Goal: Task Accomplishment & Management: Manage account settings

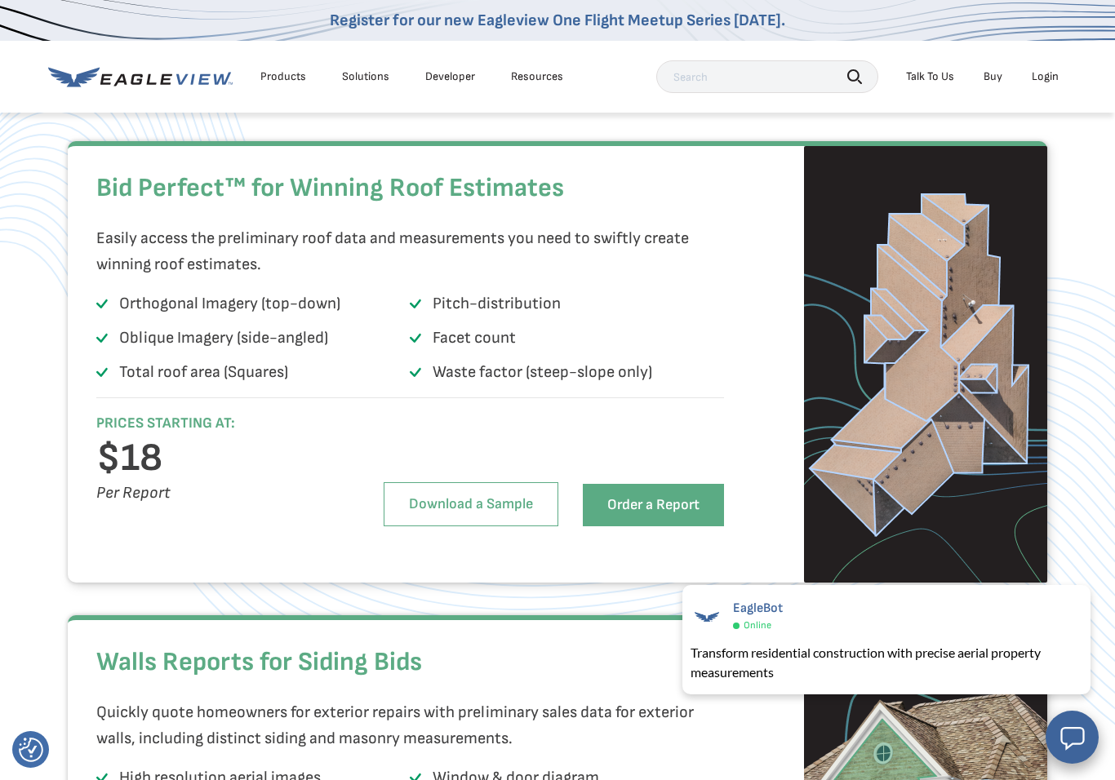
scroll to position [1075, 0]
click at [496, 526] on link "Download a Sample" at bounding box center [471, 504] width 175 height 44
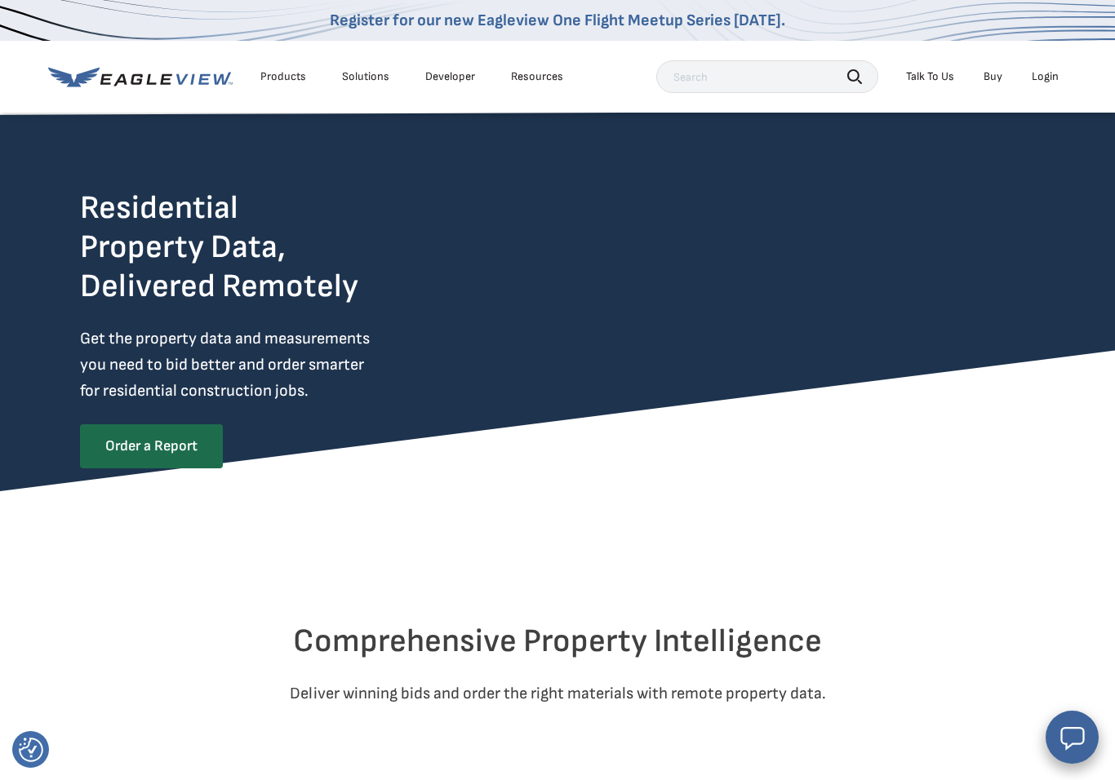
click at [356, 73] on div "Solutions" at bounding box center [365, 76] width 47 height 15
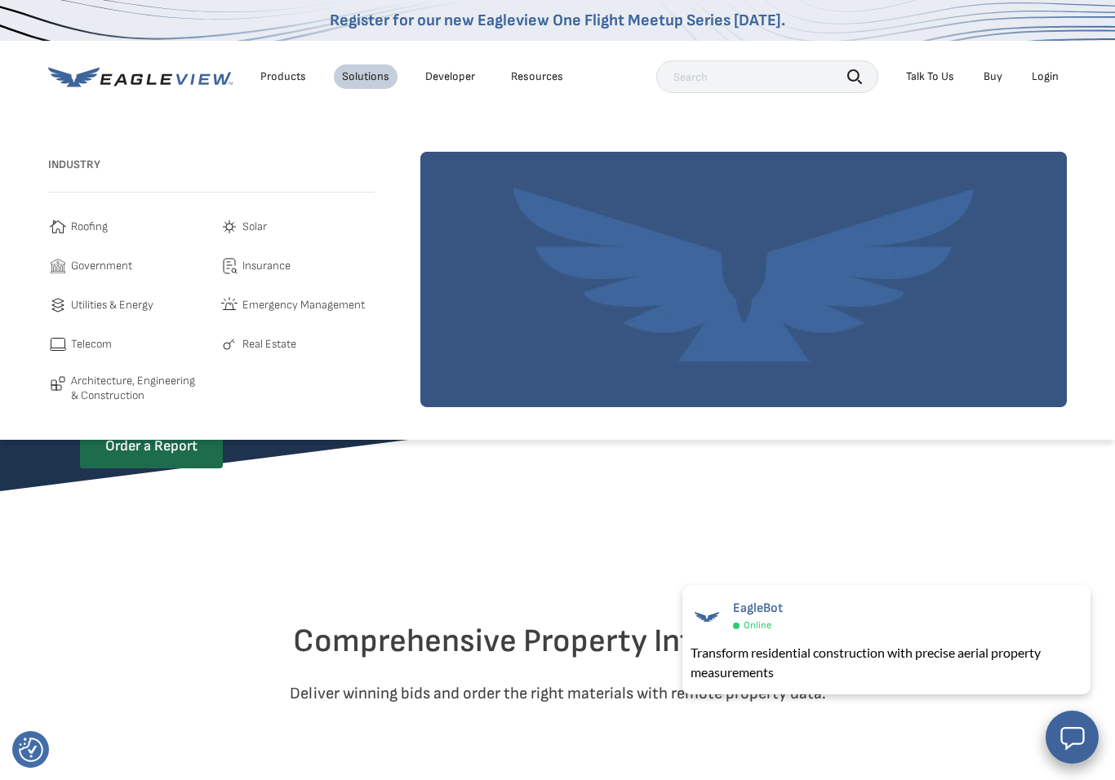
click at [75, 213] on div "Industry Roofing Solar Government Insurance Utilities & Energy" at bounding box center [211, 279] width 326 height 255
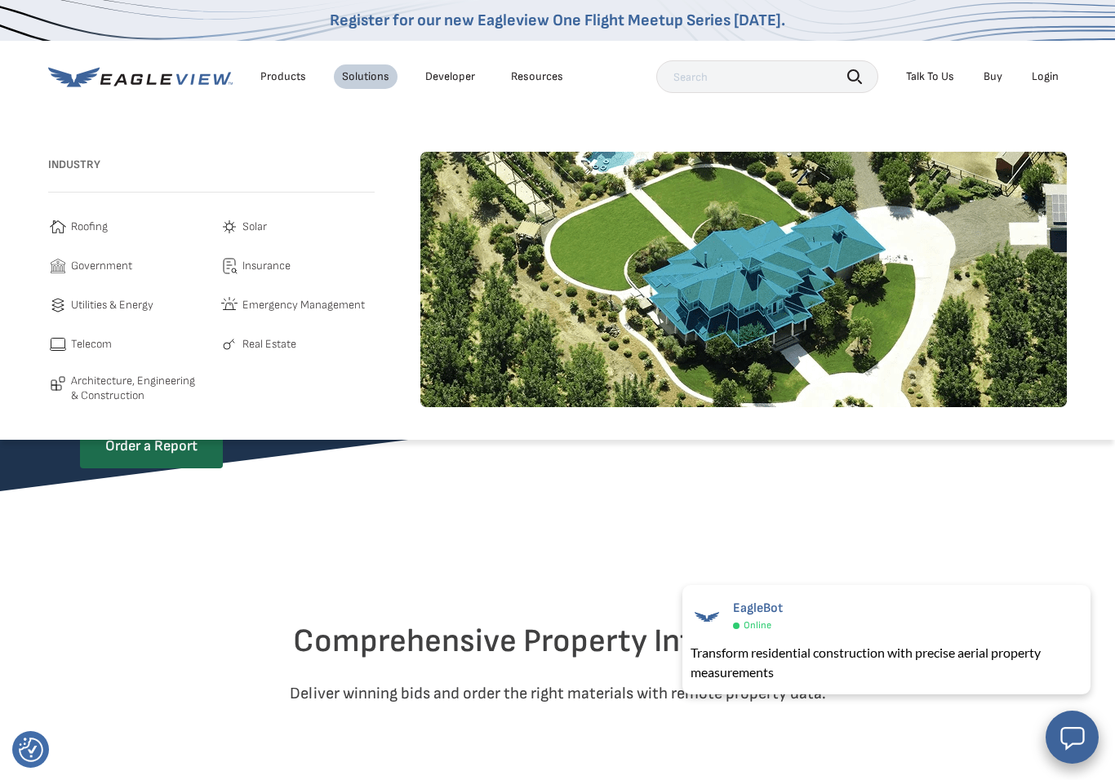
click at [456, 61] on div "Products Solutions Developer Resources" at bounding box center [309, 76] width 523 height 33
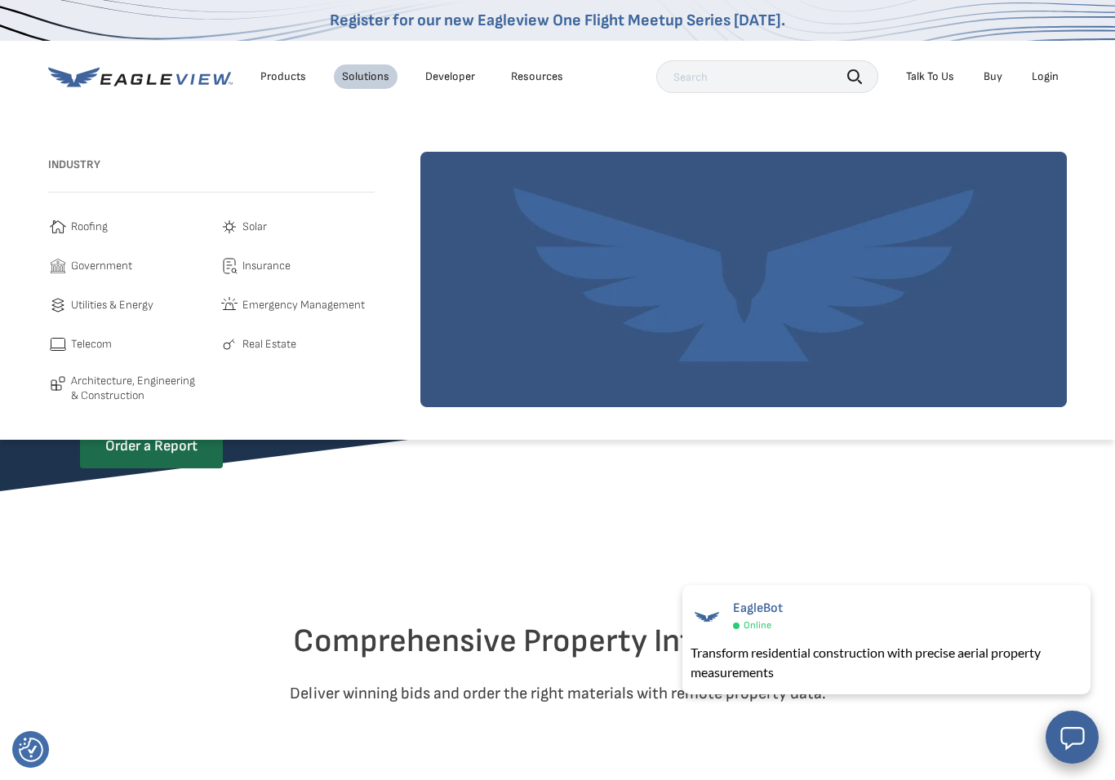
click at [460, 72] on link "Developer" at bounding box center [450, 76] width 50 height 15
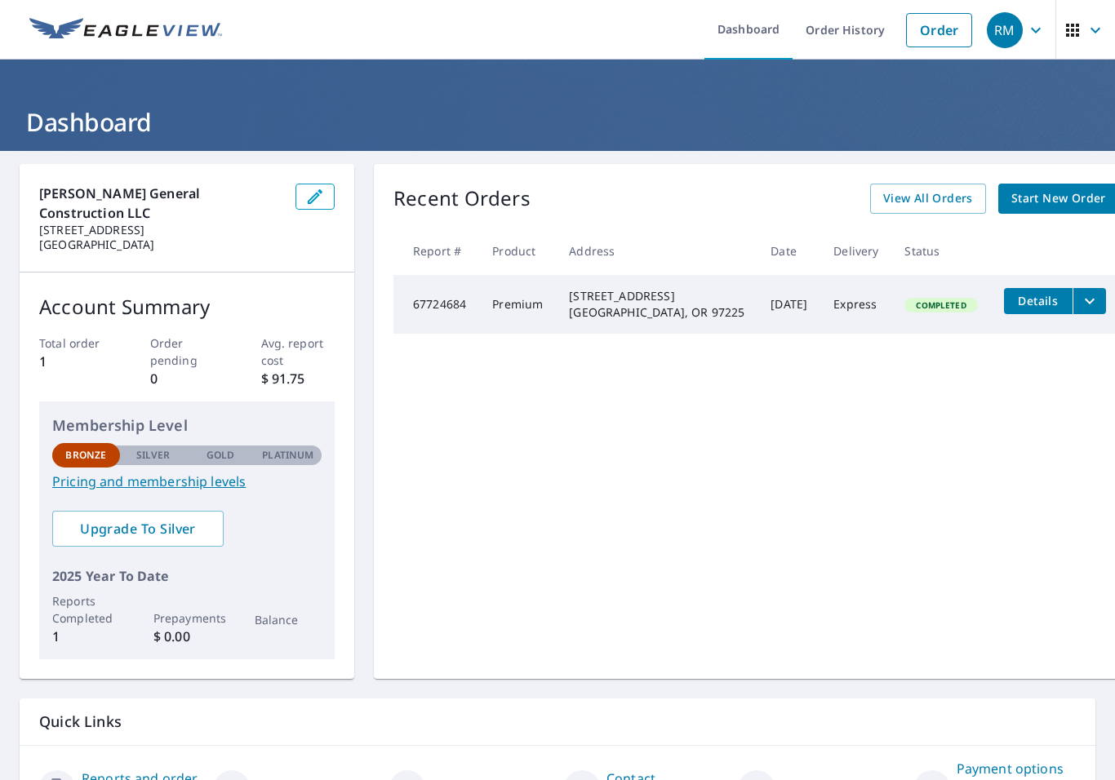
click at [313, 198] on icon "button" at bounding box center [315, 196] width 15 height 15
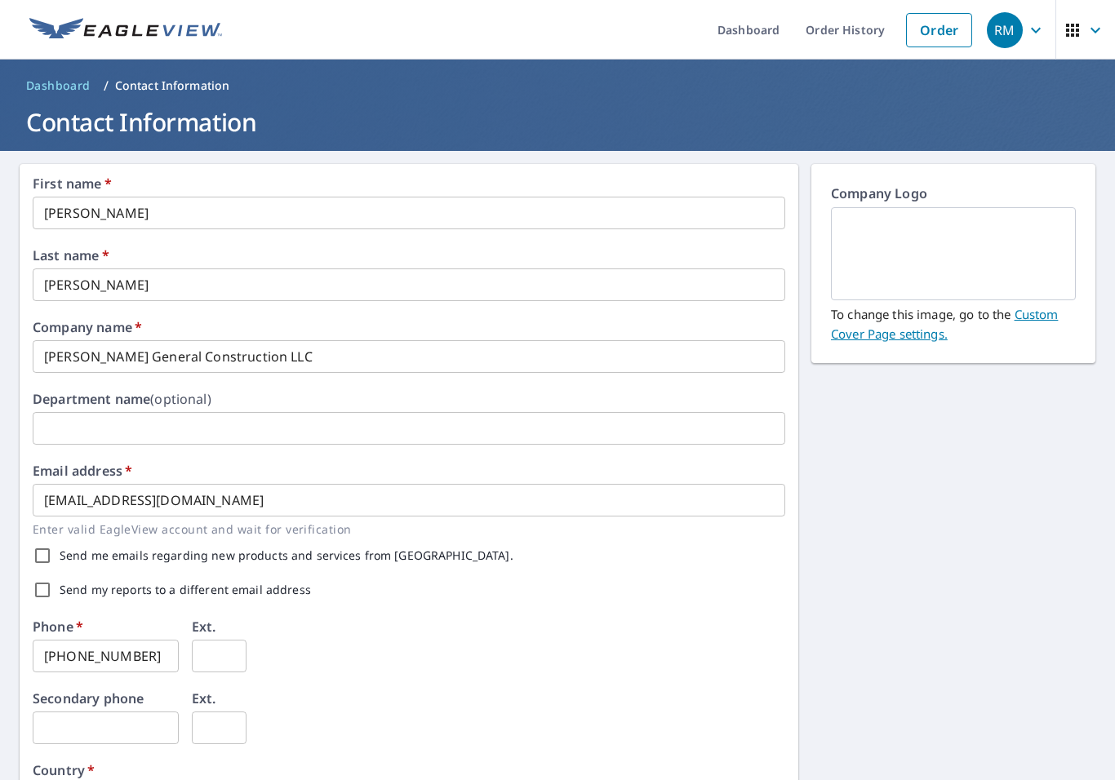
click at [970, 252] on img at bounding box center [954, 254] width 206 height 88
click at [1026, 250] on img at bounding box center [954, 254] width 206 height 88
click at [93, 429] on input "text" at bounding box center [409, 428] width 753 height 33
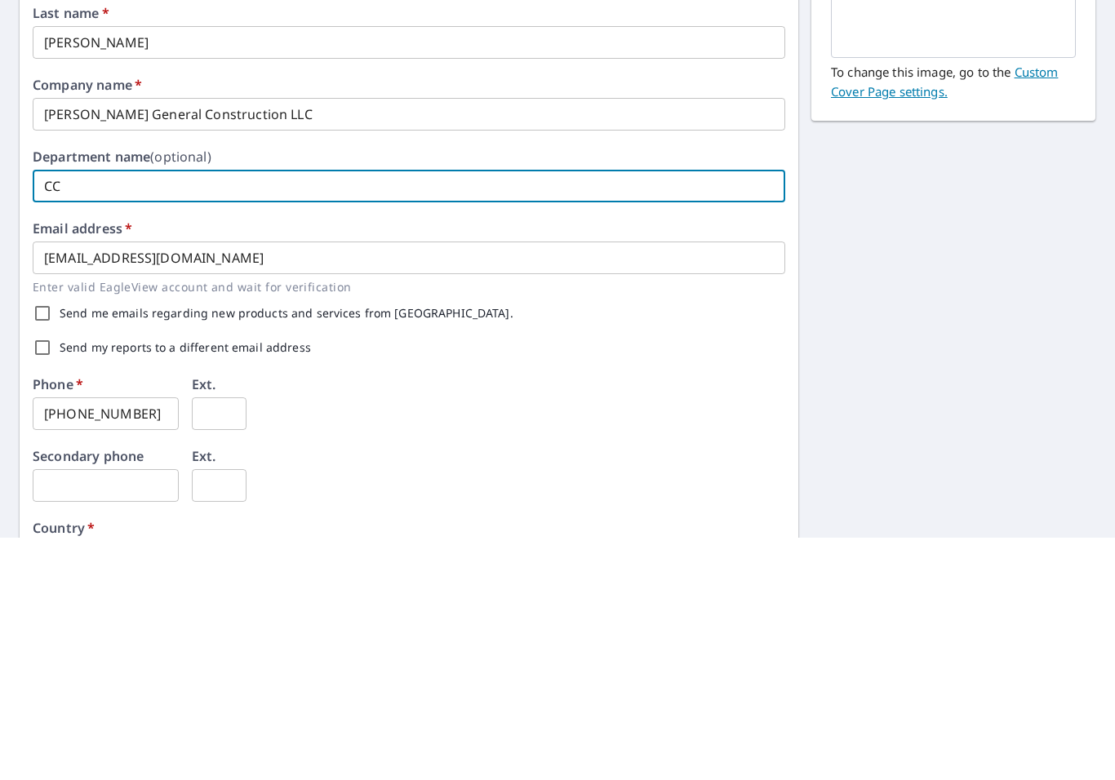
type input "C"
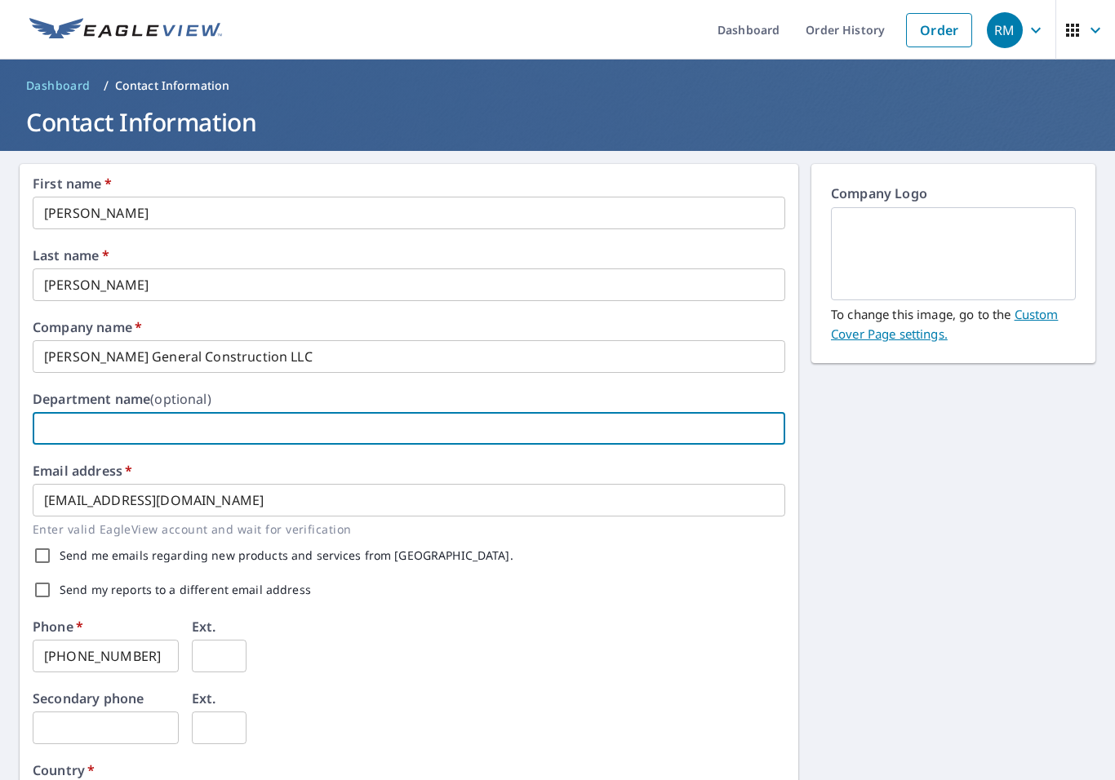
click at [1007, 245] on img at bounding box center [954, 254] width 206 height 88
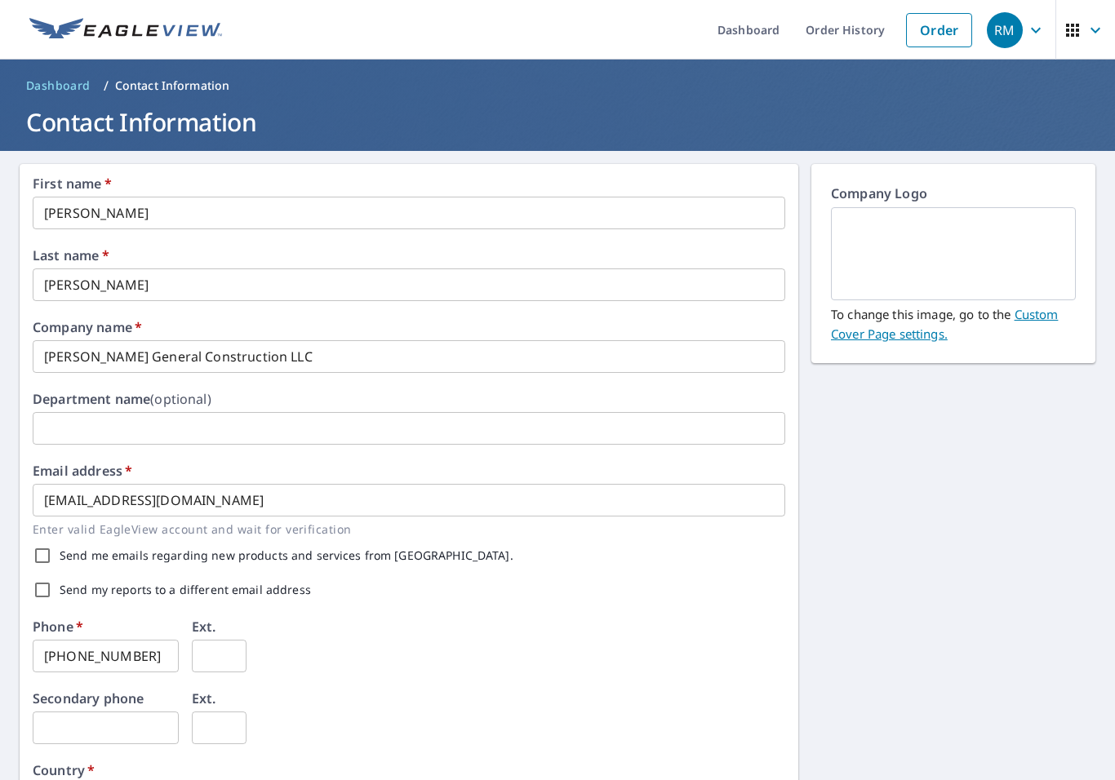
click at [999, 243] on img at bounding box center [954, 254] width 206 height 88
click at [1043, 313] on link "Custom Cover Page settings." at bounding box center [944, 324] width 227 height 36
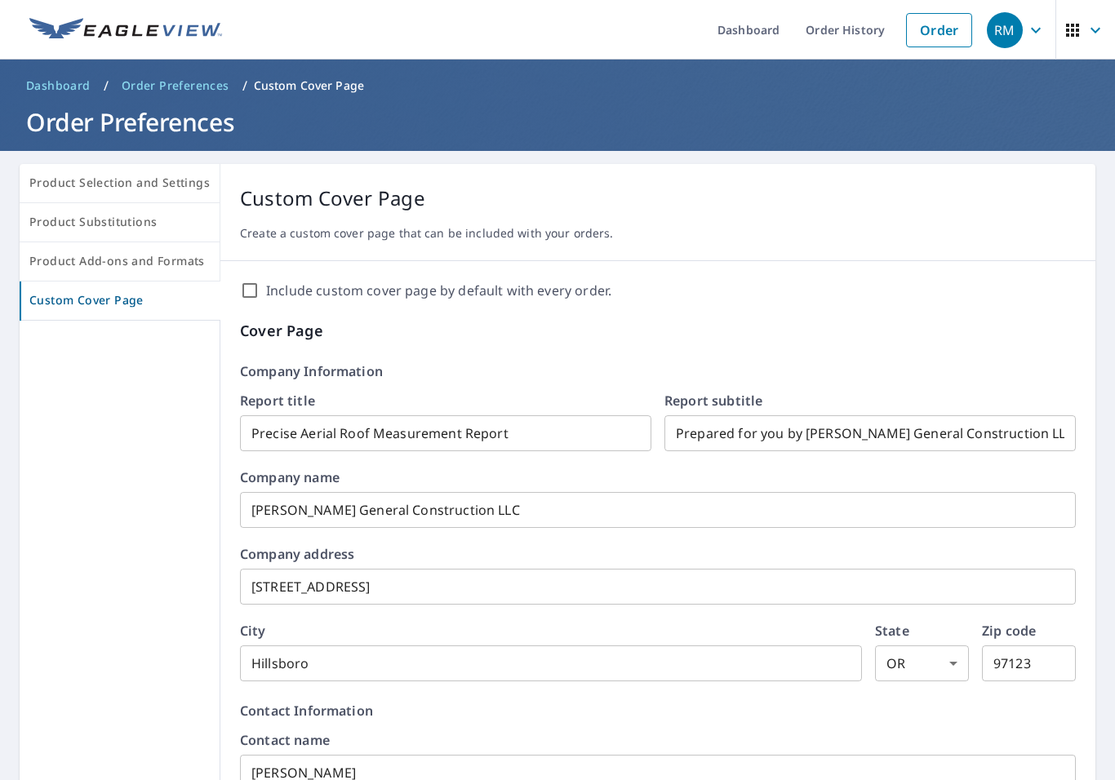
click at [1107, 22] on span "button" at bounding box center [1086, 30] width 46 height 39
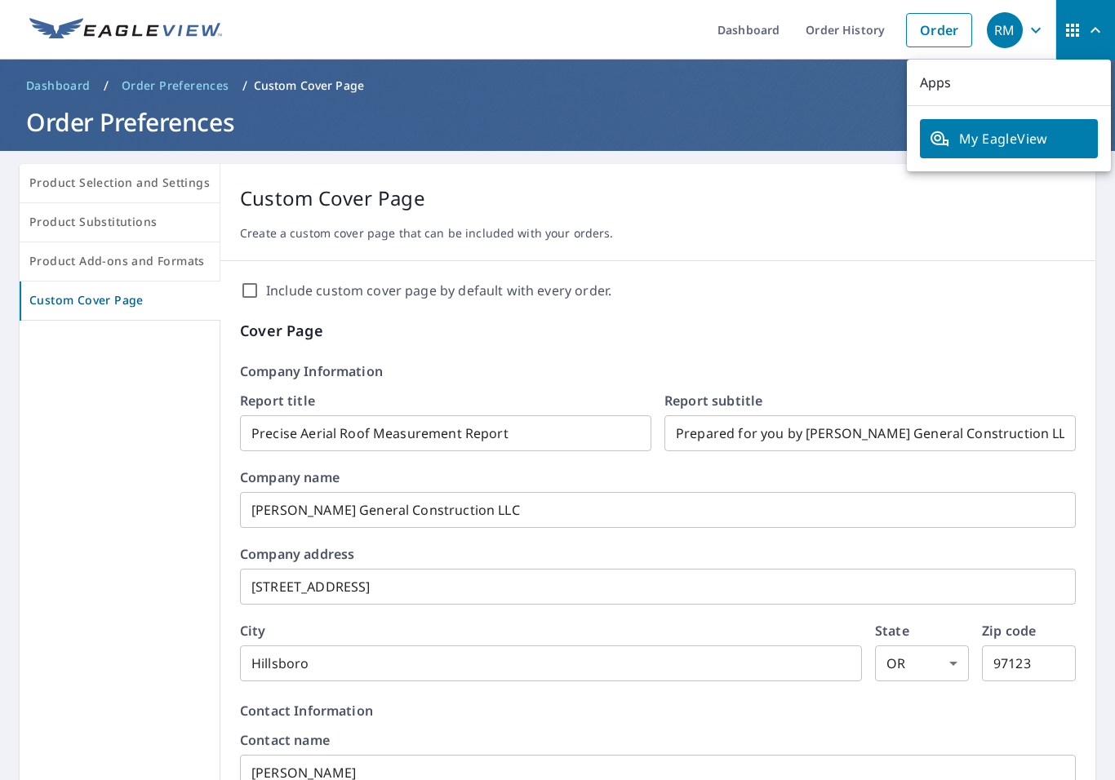
click at [1037, 23] on icon "button" at bounding box center [1036, 30] width 20 height 20
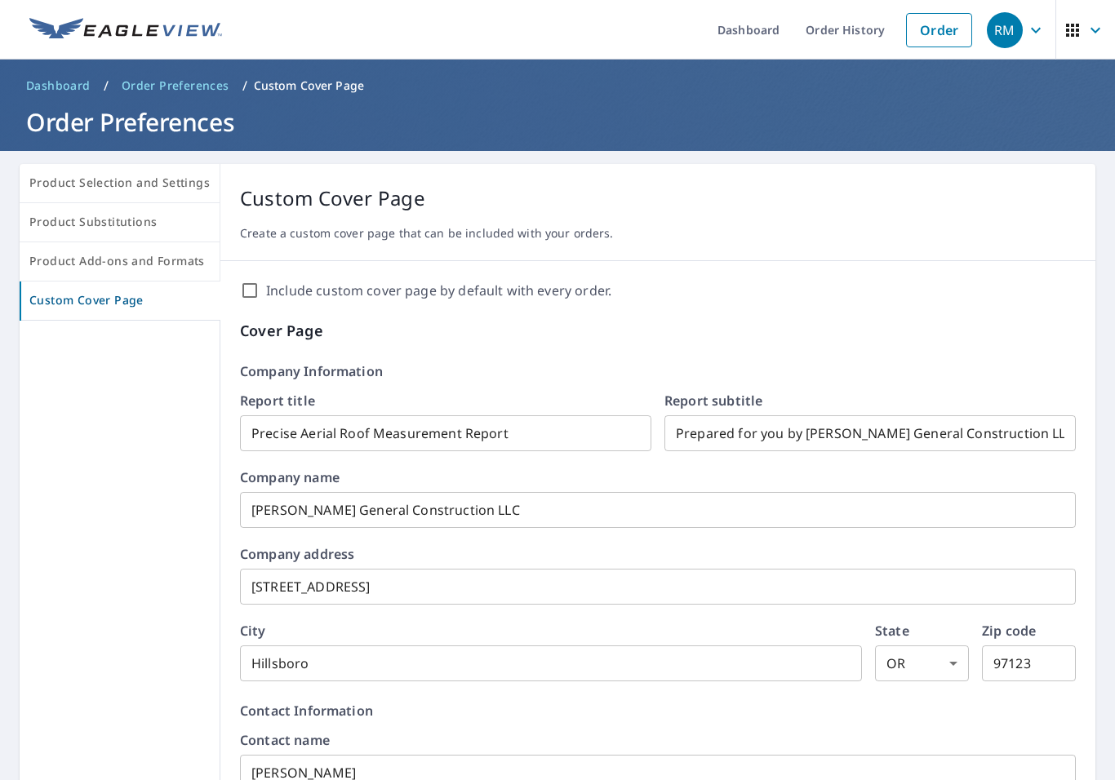
click at [50, 170] on button "Product Selection and Settings" at bounding box center [120, 183] width 201 height 39
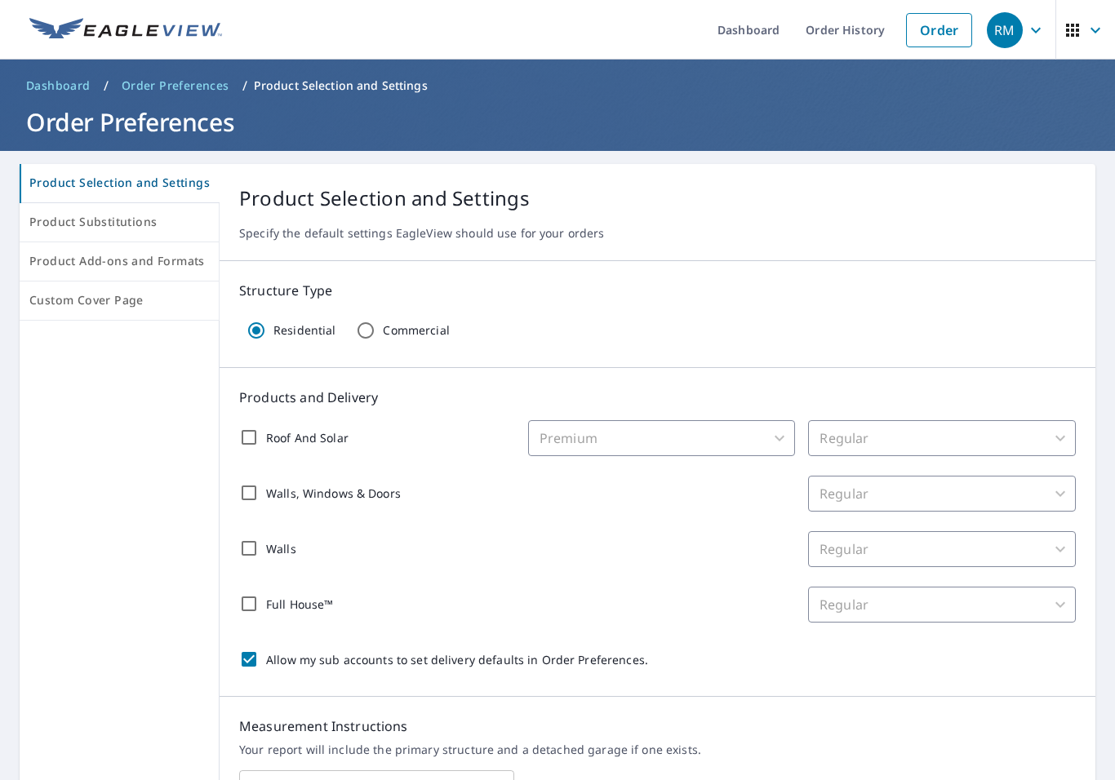
click at [243, 599] on input "Full House™" at bounding box center [249, 604] width 34 height 34
checkbox input "true"
click at [241, 491] on div "Walls, Windows & Doors" at bounding box center [320, 493] width 162 height 34
click at [248, 487] on div "Walls, Windows & Doors" at bounding box center [320, 493] width 162 height 34
click at [240, 483] on div "Walls, Windows & Doors" at bounding box center [320, 493] width 162 height 34
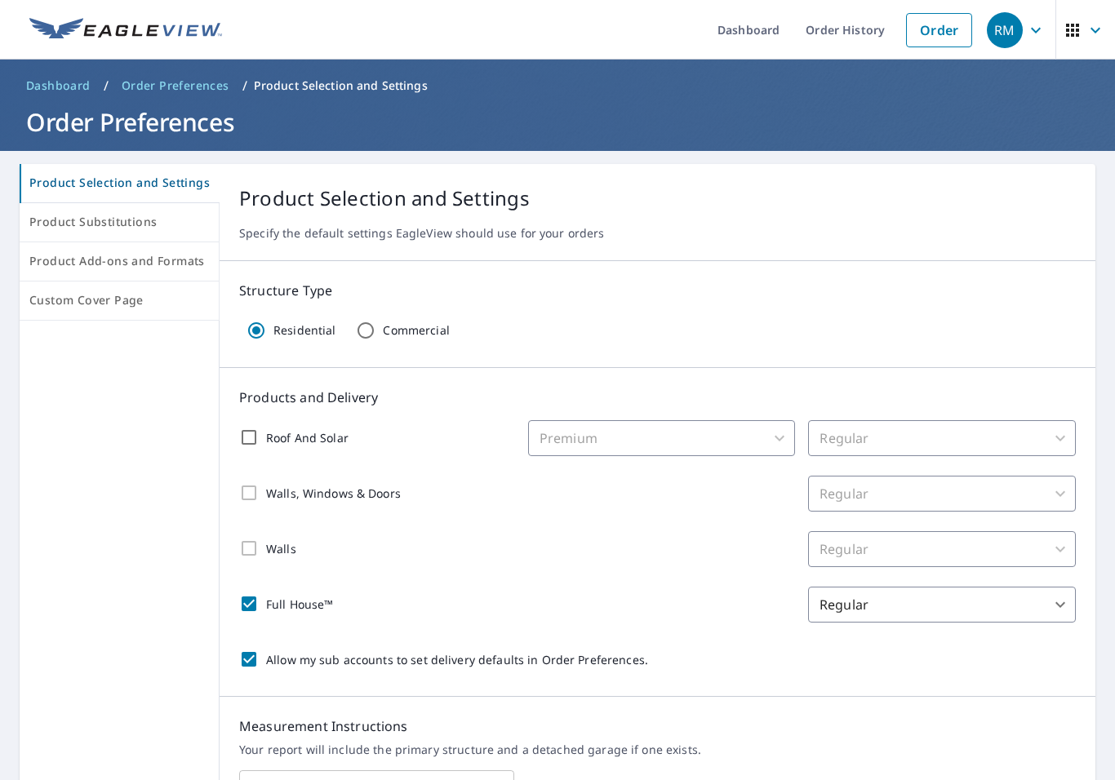
click at [242, 481] on div "Walls, Windows & Doors" at bounding box center [320, 493] width 162 height 34
click at [240, 485] on div "Walls, Windows & Doors" at bounding box center [320, 493] width 162 height 34
click at [244, 539] on div "Walls" at bounding box center [267, 548] width 57 height 34
click at [250, 553] on div "Walls" at bounding box center [267, 548] width 57 height 34
click at [255, 547] on div "Walls" at bounding box center [267, 548] width 57 height 34
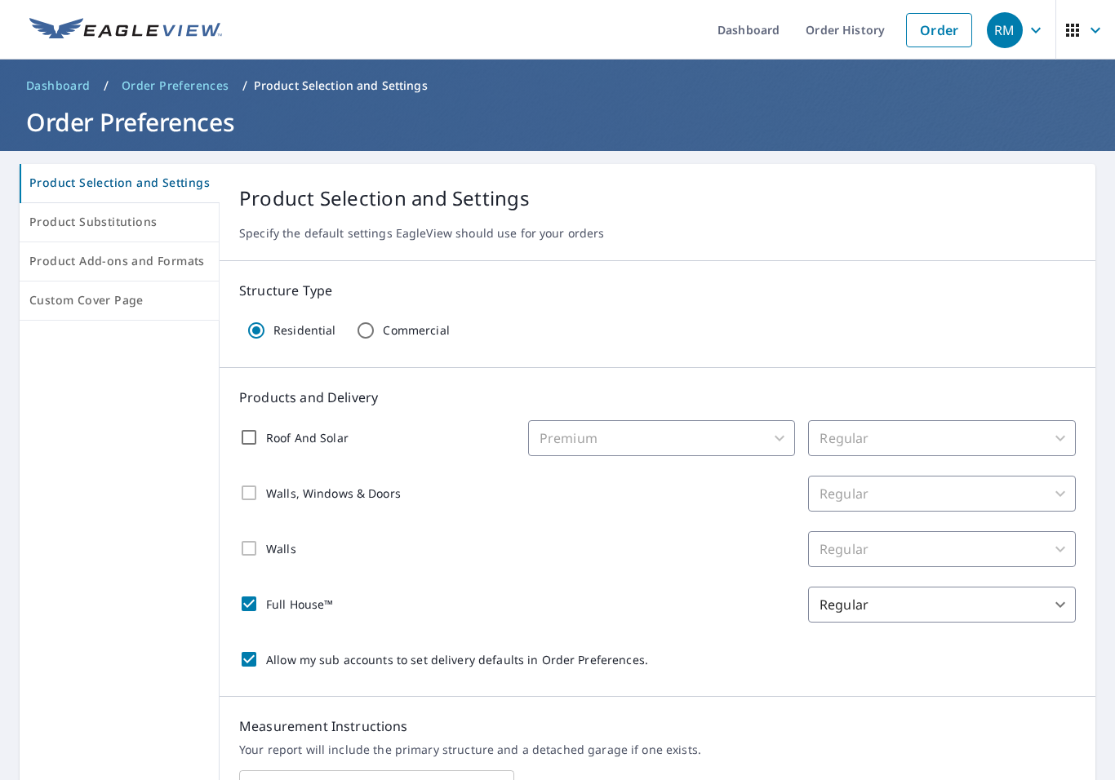
click at [256, 484] on div "Walls, Windows & Doors" at bounding box center [320, 493] width 162 height 34
click at [253, 438] on input "Roof And Solar" at bounding box center [249, 437] width 34 height 34
checkbox input "true"
checkbox input "false"
click at [248, 651] on input "Allow my sub accounts to set delivery defaults in Order Preferences." at bounding box center [249, 659] width 34 height 34
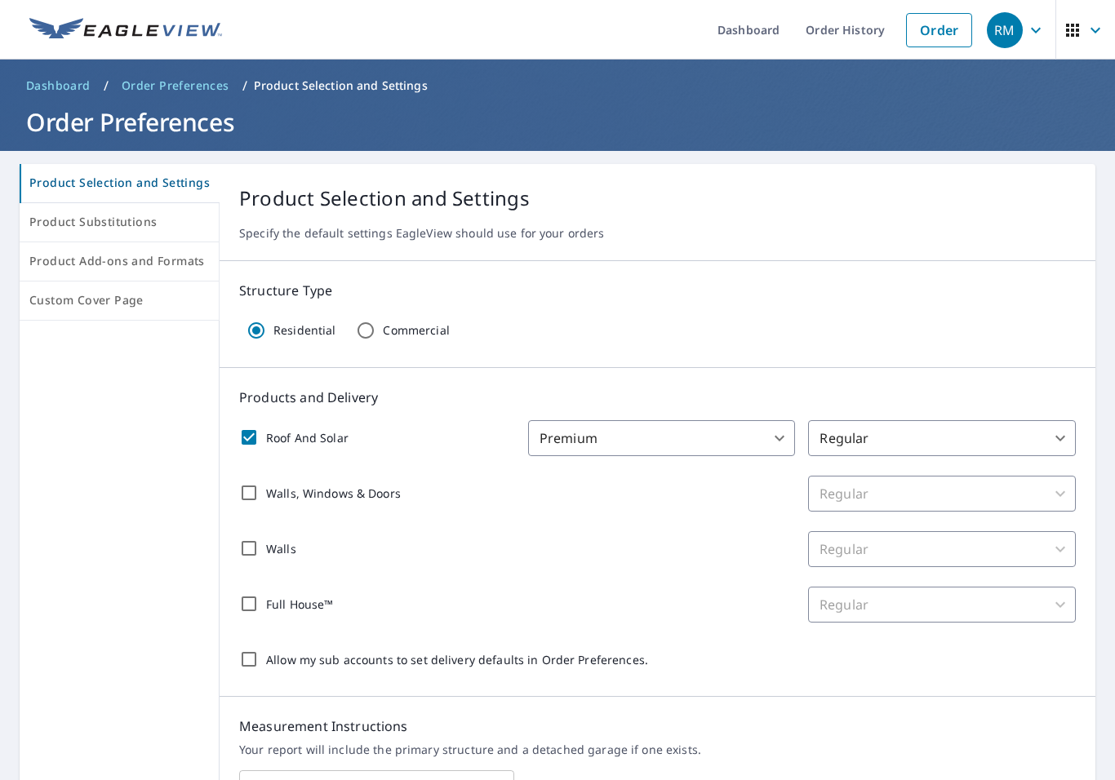
click at [246, 651] on input "Allow my sub accounts to set delivery defaults in Order Preferences." at bounding box center [249, 659] width 34 height 34
checkbox input "true"
click at [239, 593] on input "Full House™" at bounding box center [249, 604] width 34 height 34
checkbox input "true"
checkbox input "false"
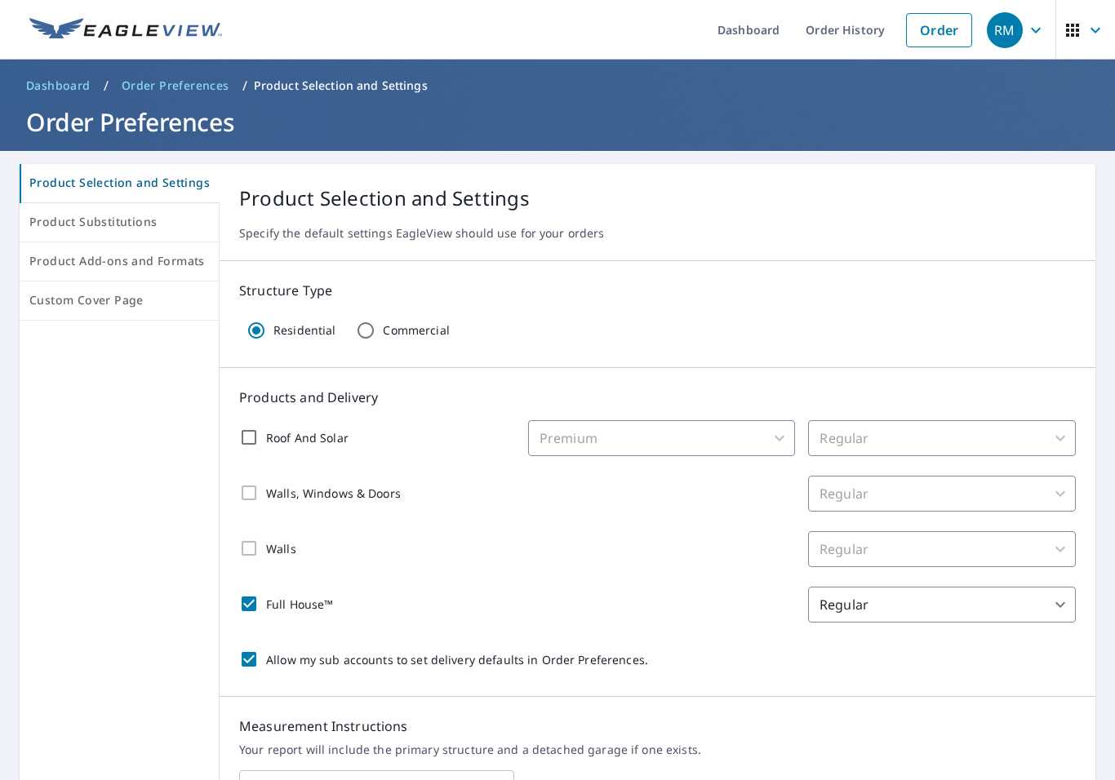
click at [50, 219] on span "Product Substitutions" at bounding box center [119, 222] width 180 height 20
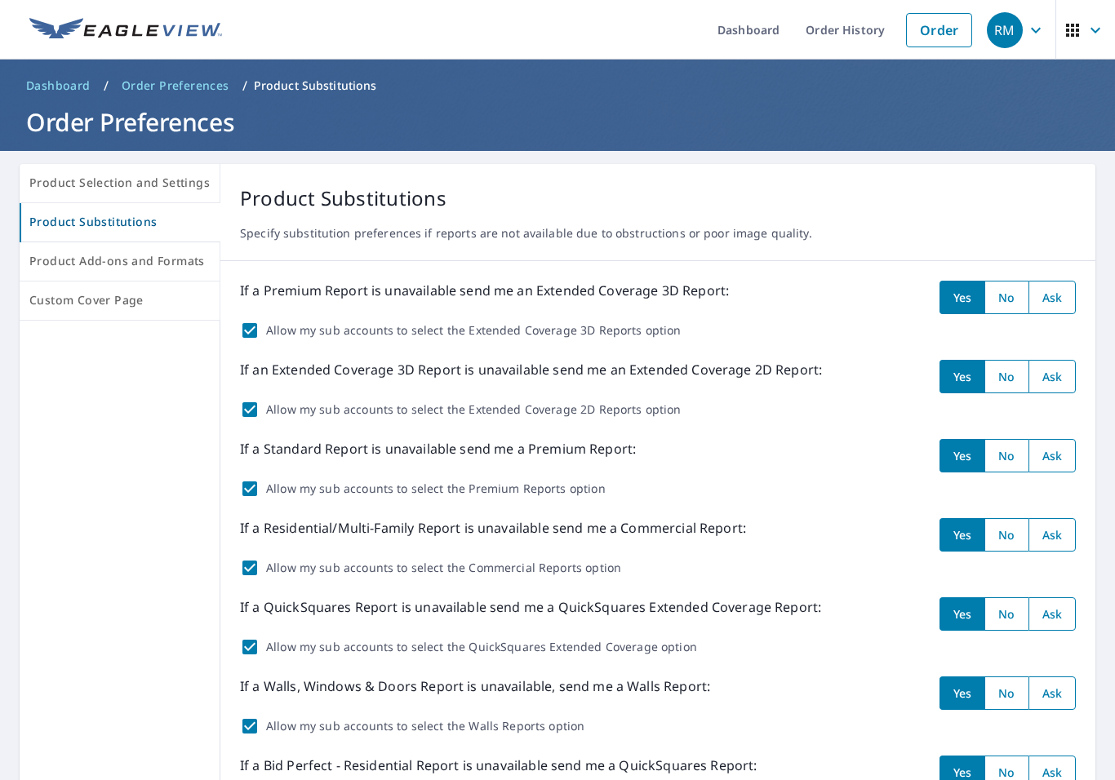
click at [62, 252] on span "Product Add-ons and Formats" at bounding box center [119, 261] width 180 height 20
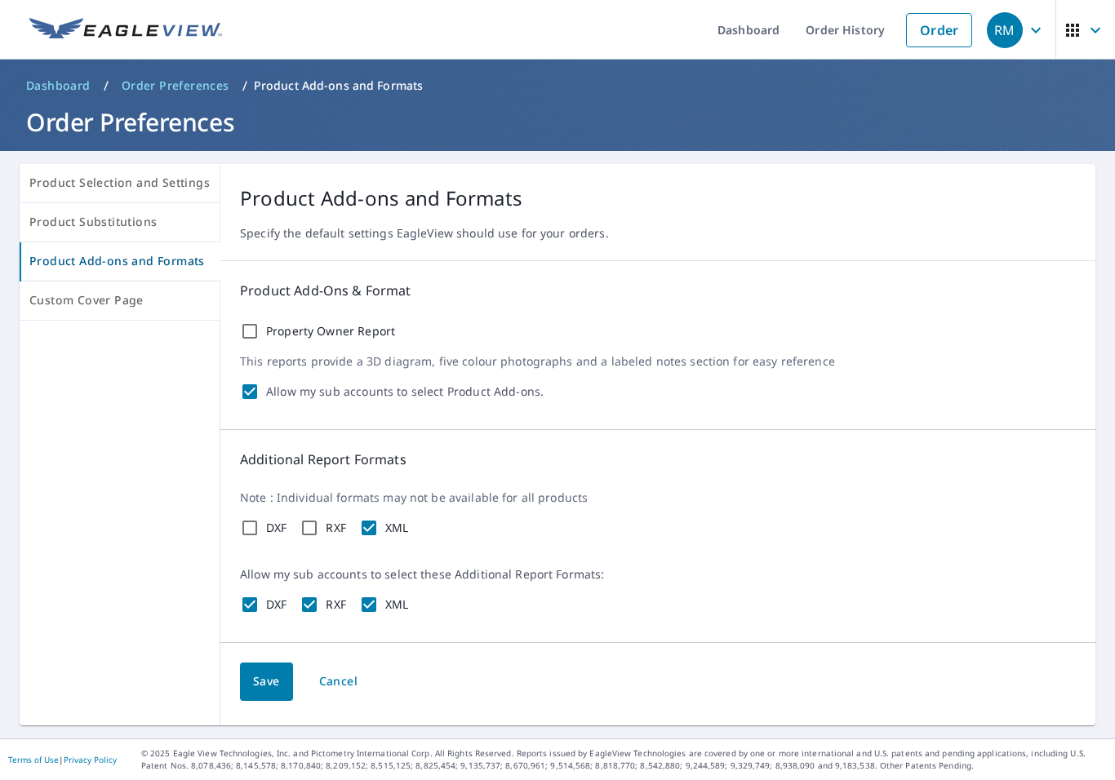
click at [56, 171] on button "Product Selection and Settings" at bounding box center [120, 183] width 201 height 39
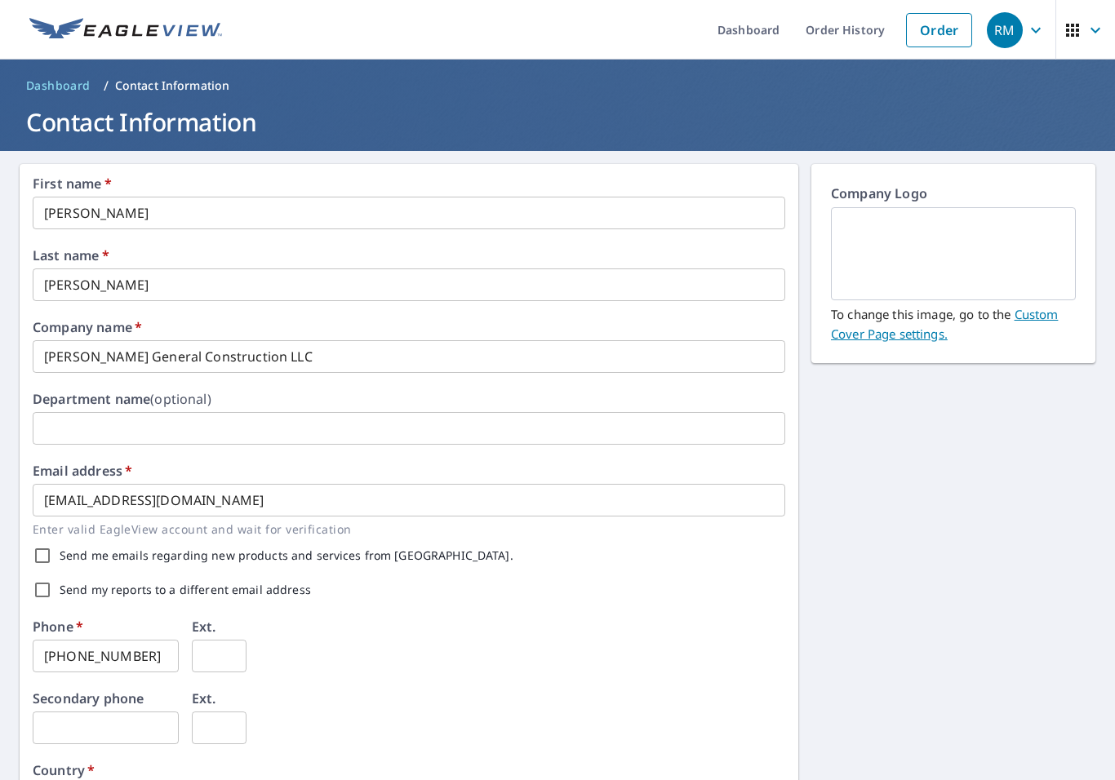
click at [897, 200] on p "Company Logo" at bounding box center [953, 196] width 245 height 24
click at [913, 193] on p "Company Logo" at bounding box center [953, 196] width 245 height 24
click at [875, 189] on p "Company Logo" at bounding box center [953, 196] width 245 height 24
click at [899, 255] on img at bounding box center [954, 254] width 206 height 88
click at [977, 245] on img at bounding box center [954, 254] width 206 height 88
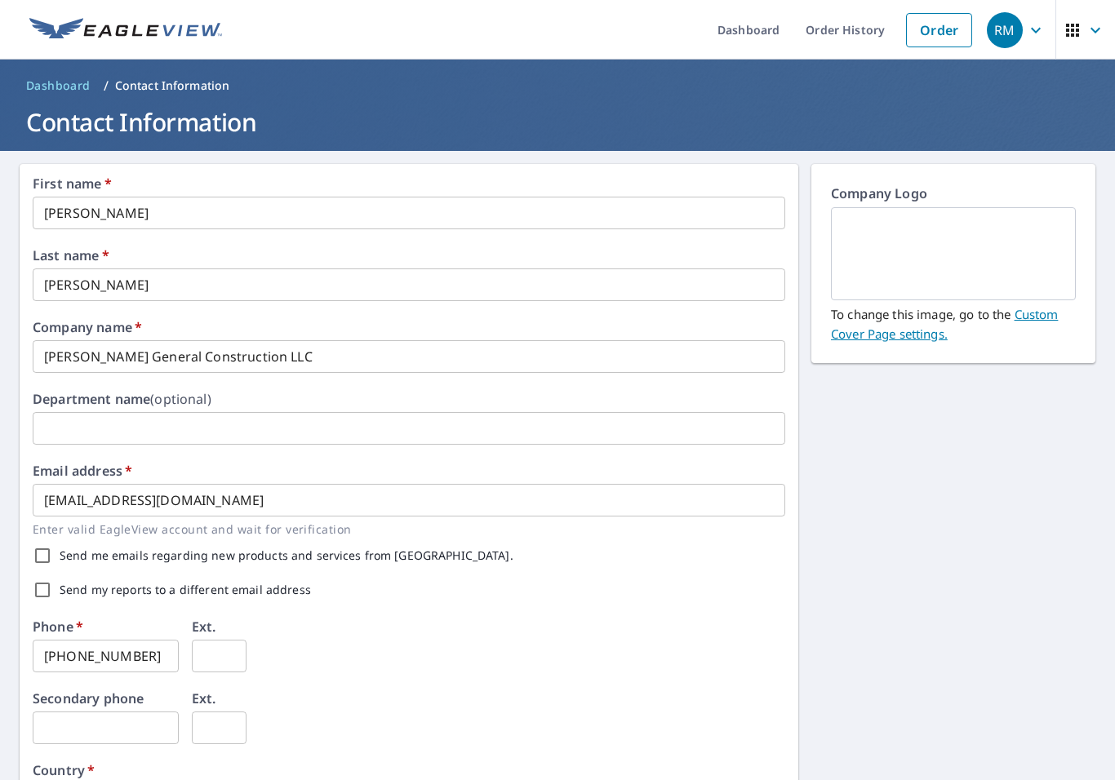
click at [1038, 247] on img at bounding box center [954, 254] width 206 height 88
click at [1037, 247] on img at bounding box center [954, 254] width 206 height 88
click at [1010, 255] on img at bounding box center [954, 254] width 206 height 88
click at [1009, 255] on img at bounding box center [954, 254] width 206 height 88
click at [993, 242] on img at bounding box center [954, 254] width 206 height 88
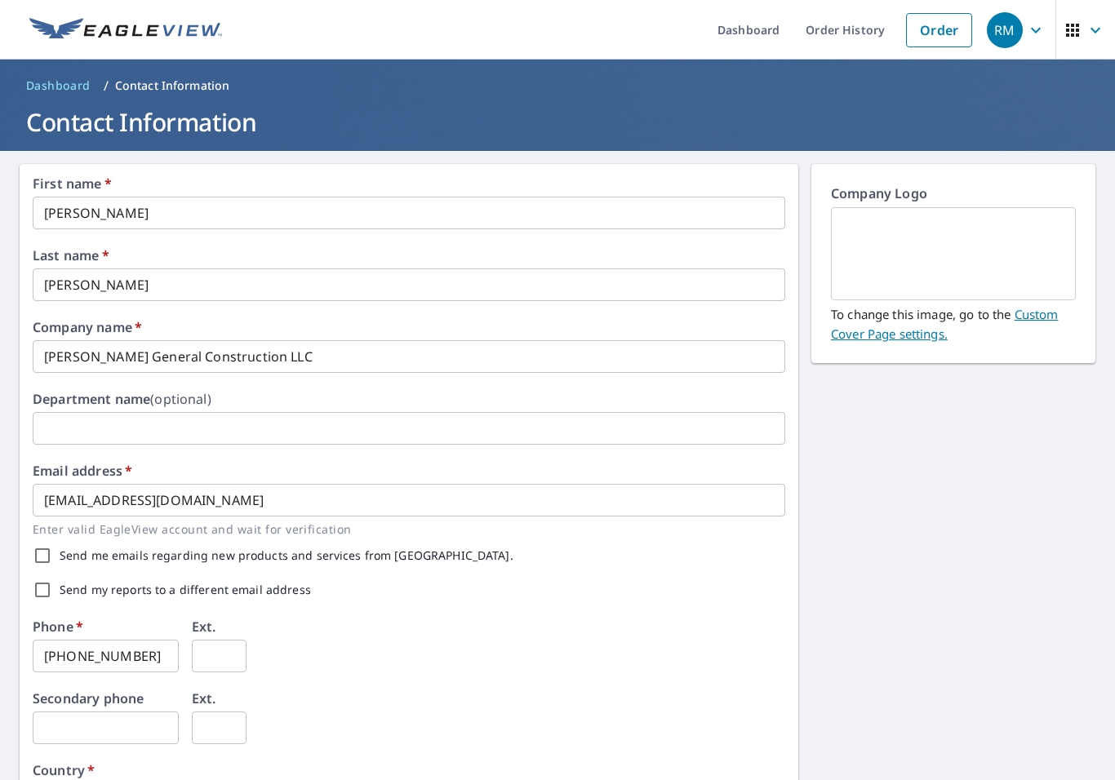
click at [993, 242] on img at bounding box center [954, 254] width 206 height 88
click at [986, 238] on img at bounding box center [954, 254] width 206 height 88
click at [973, 257] on img at bounding box center [954, 254] width 206 height 88
click at [980, 255] on img at bounding box center [954, 254] width 206 height 88
click at [1007, 260] on img at bounding box center [954, 254] width 206 height 88
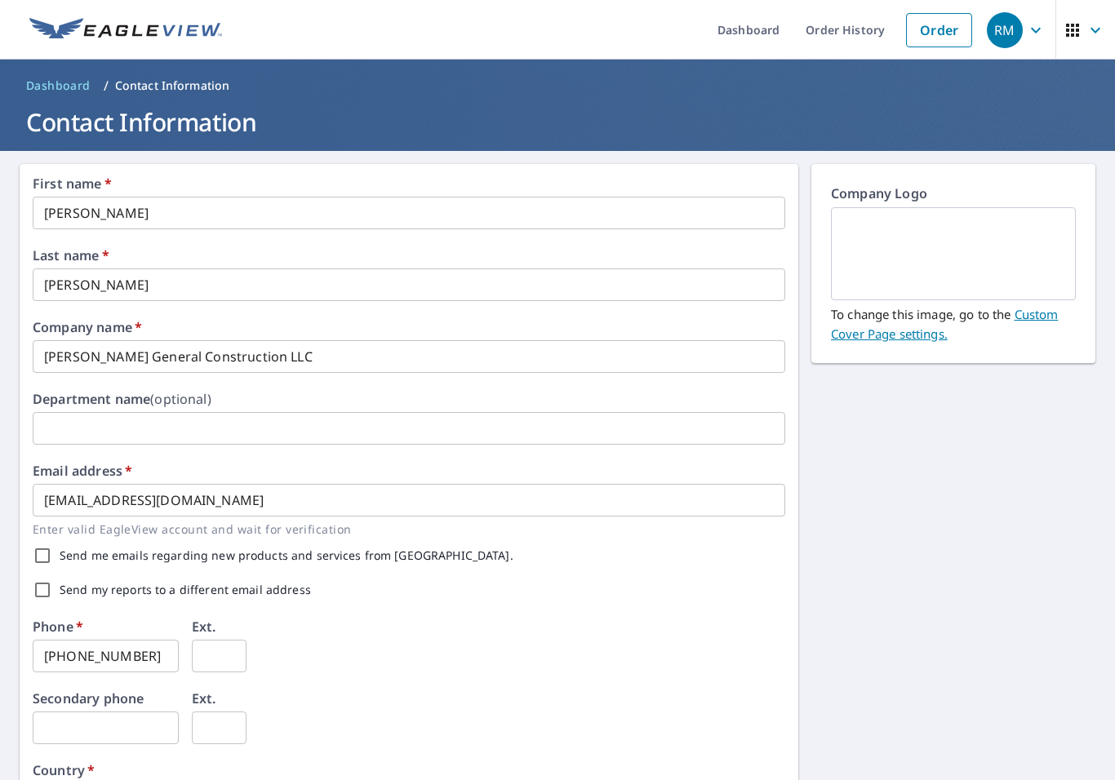
click at [1028, 268] on img at bounding box center [954, 254] width 206 height 88
click at [1016, 263] on img at bounding box center [954, 254] width 206 height 88
click at [1011, 249] on img at bounding box center [954, 254] width 206 height 88
click at [1010, 249] on img at bounding box center [954, 254] width 206 height 88
click at [958, 251] on img at bounding box center [954, 254] width 206 height 88
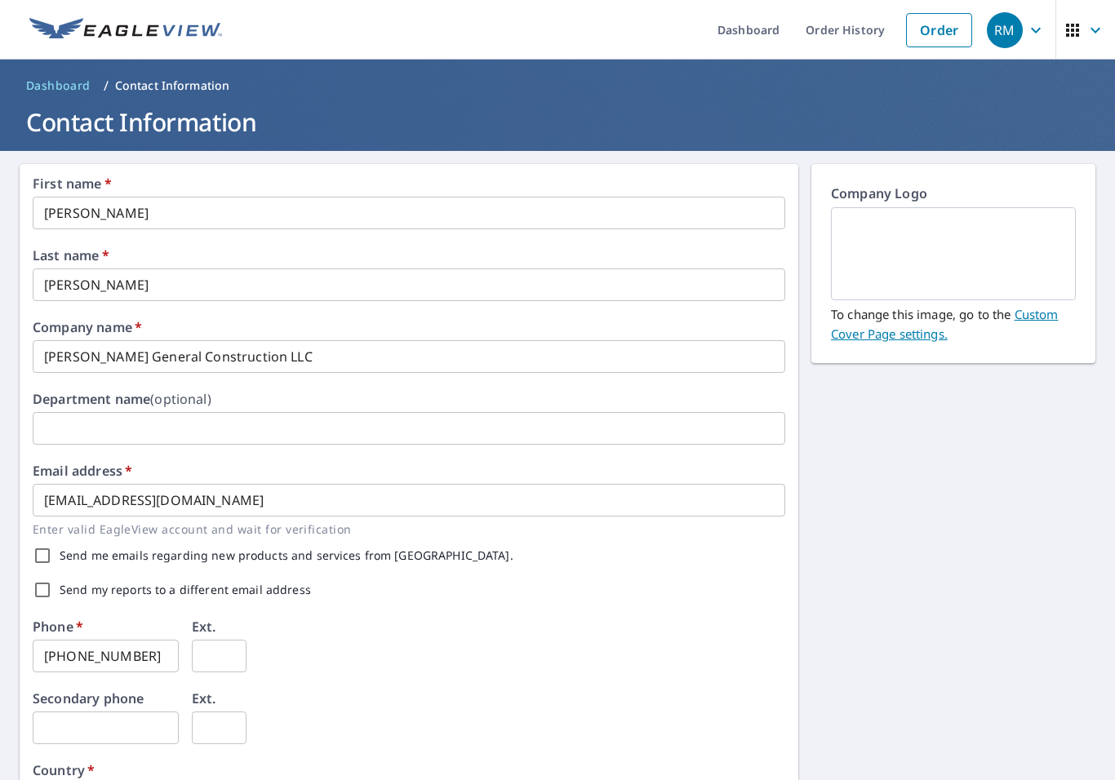
click at [958, 224] on img at bounding box center [954, 254] width 206 height 88
click at [1002, 242] on img at bounding box center [954, 254] width 206 height 88
click at [955, 256] on img at bounding box center [954, 254] width 206 height 88
click at [953, 254] on img at bounding box center [954, 254] width 206 height 88
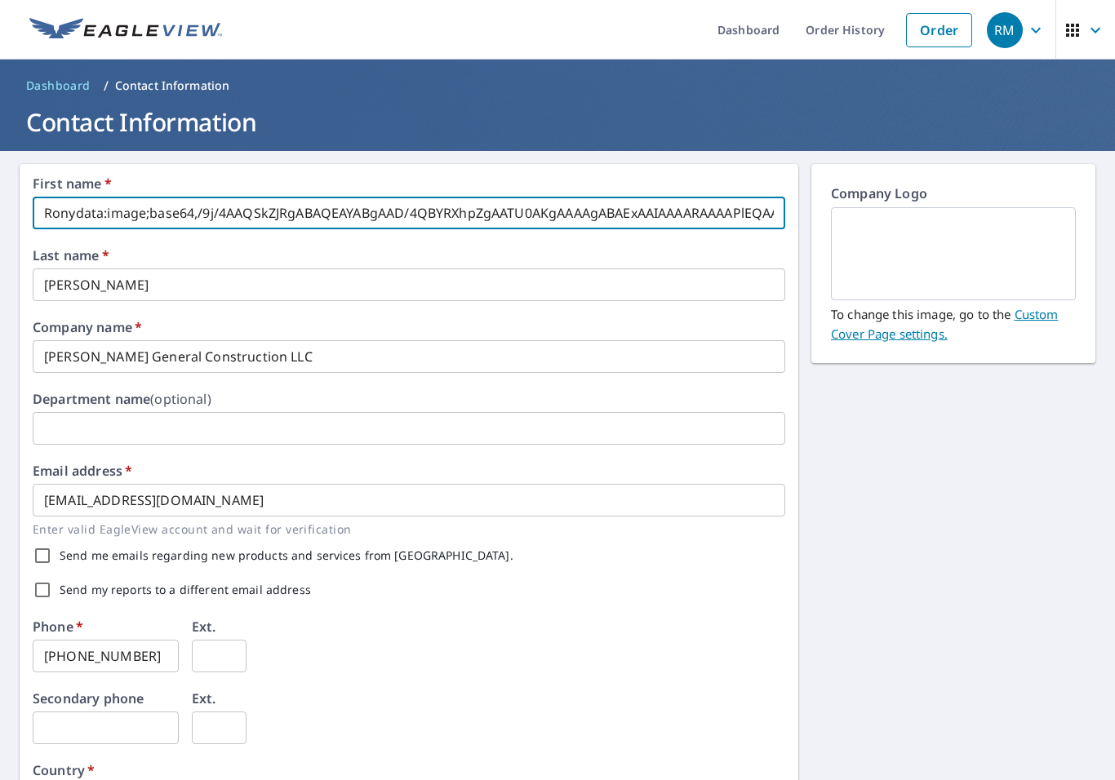
click at [761, 213] on input "Ronydata:image;base64,/9j/4AAQSkZJRgABAQEAYABgAAD/4QBYRXhpZgAATU0AKgAAAAgABAExA…" at bounding box center [409, 213] width 753 height 33
click at [763, 201] on input "Ronydata:image;/2wBDAAgGBgcGBQgHBwcJCQgKDBQNDAsLDBkSEw8UHRofHh0aHBwgJC4nICIsIxw…" at bounding box center [409, 213] width 753 height 33
click at [754, 203] on input "Ronydata:image;/2wBDAAgGBgcGBQgHBwcJCQgKDBQNDAsLDBkSEw8UHRofHh0aHBwgJC4nICIsIxw…" at bounding box center [409, 213] width 753 height 33
click at [765, 218] on input "Ronydata:image;/2wBDAAgGBgcGBQgHBwcJCQgKDBQNDAsLDBkSEw8UHRofHh0aHBwgJC4nICIsIxw…" at bounding box center [409, 213] width 753 height 33
click at [742, 211] on input "Ronydata:image;/2wBDAAgGBgcGBQgHBwcJCQgKDBQNDAsLDBkSEw8UHRofHh0aHBwgJC4nICIsIxw…" at bounding box center [409, 213] width 753 height 33
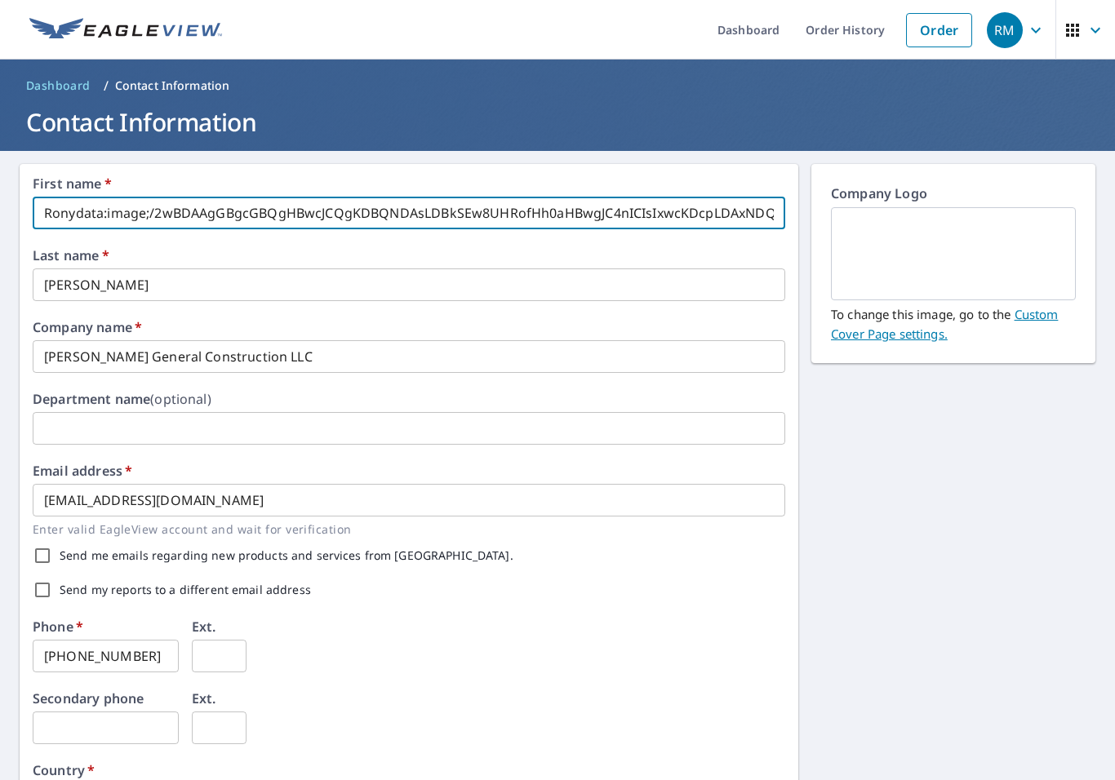
click at [750, 209] on input "Ronydata:image;/2wBDAAgGBgcGBQgHBwcJCQgKDBQNDAsLDBkSEw8UHRofHh0aHBwgJC4nICIsIxw…" at bounding box center [409, 213] width 753 height 33
click at [756, 207] on input "/2wBDAQkJCQwLDBgNDRgyIRwhMjIyMjIyMjIyMjIyMjIyMjIyMjIyMjIyMjIyMjIyMjIyMjIyMjIyMj…" at bounding box center [409, 213] width 753 height 33
click at [773, 207] on input "/8QAHwAAAQUBAQEBAQEAAA" at bounding box center [409, 213] width 753 height 33
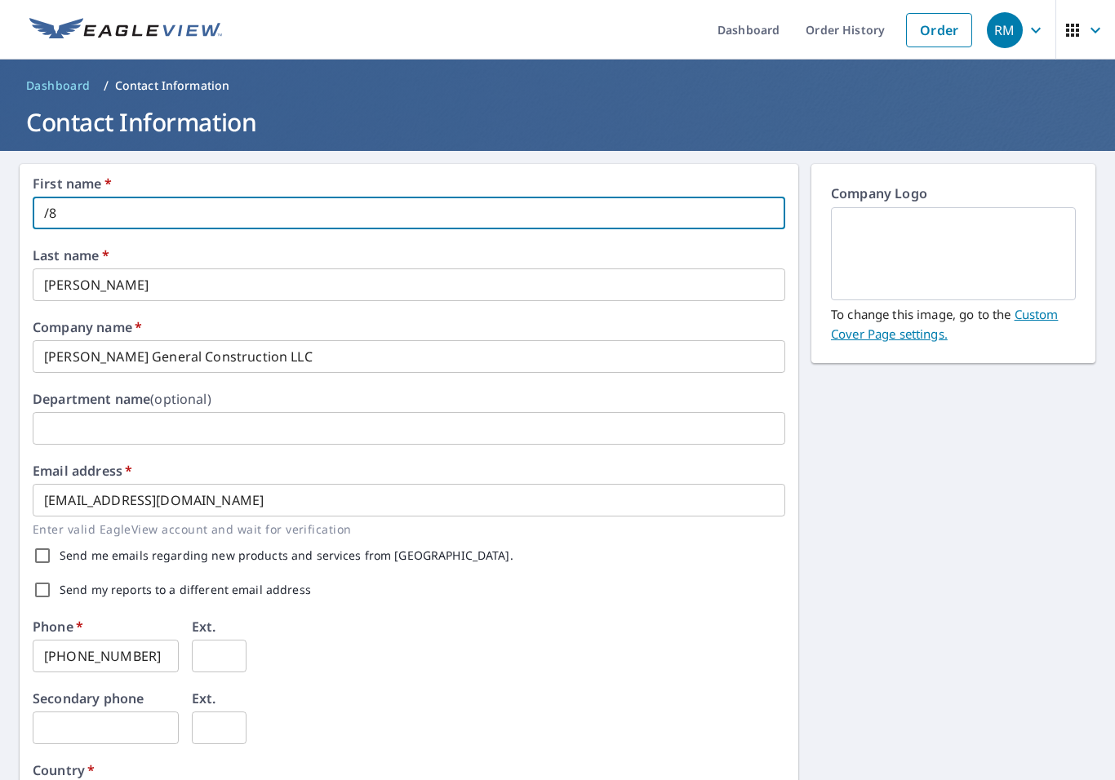
type input "/"
type input "RONY"
click at [673, 277] on input "[PERSON_NAME]" at bounding box center [409, 285] width 753 height 33
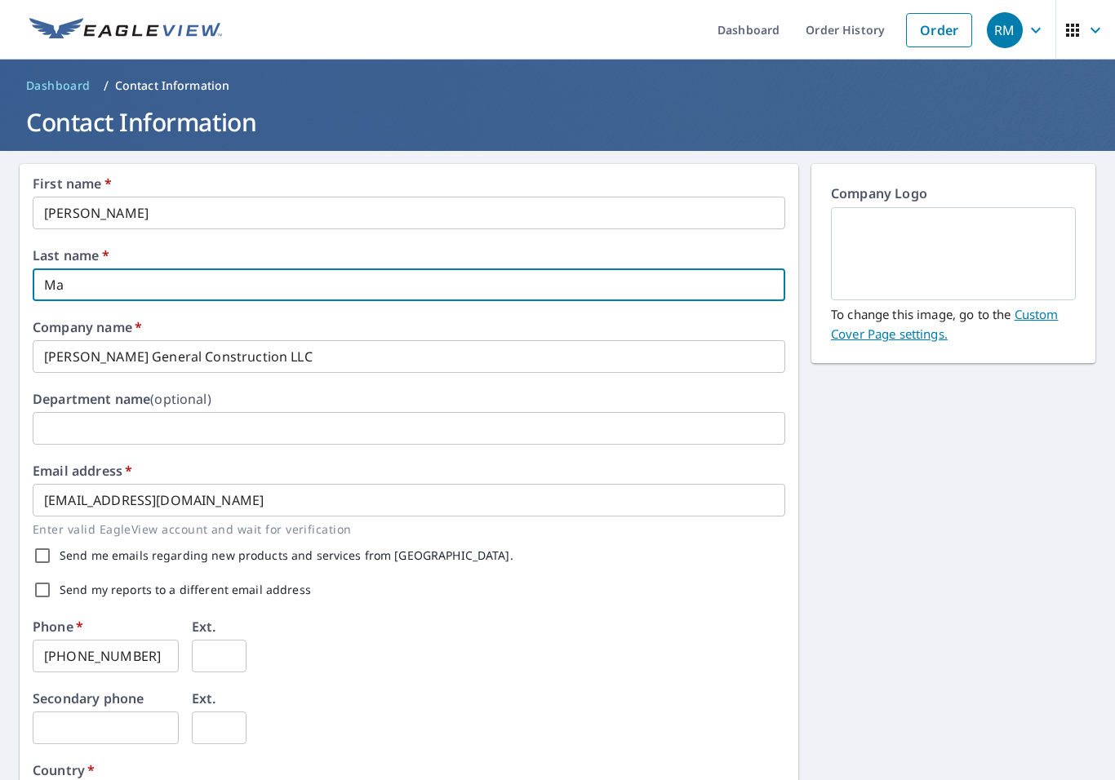
type input "M"
type input "MARTINEZ"
click at [1034, 257] on img at bounding box center [954, 254] width 206 height 88
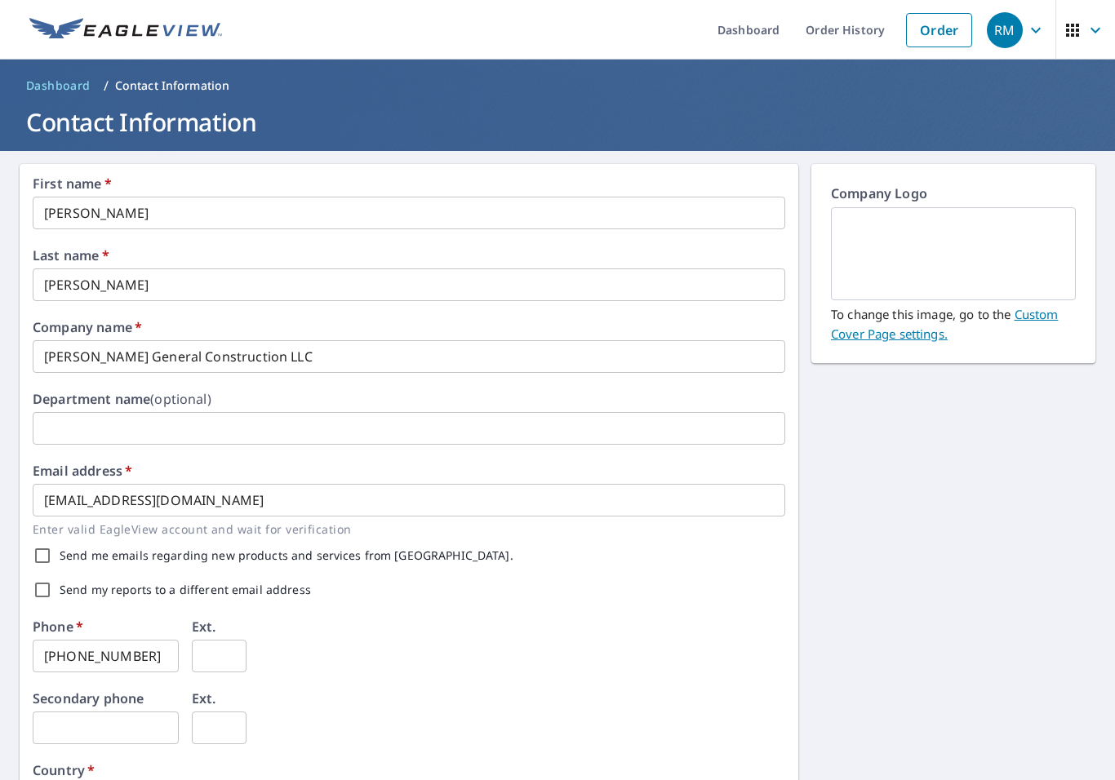
click at [987, 312] on p "To change this image, go to the Custom Cover Page settings." at bounding box center [953, 321] width 245 height 43
click at [1012, 246] on img at bounding box center [954, 254] width 206 height 88
click at [1013, 256] on img at bounding box center [954, 254] width 206 height 88
click at [979, 481] on div "First name   * RONY ​ Last name   * MARTINEZ ​ Company name   * Martinez Genera…" at bounding box center [557, 629] width 1115 height 957
click at [902, 188] on p "Company Logo" at bounding box center [953, 196] width 245 height 24
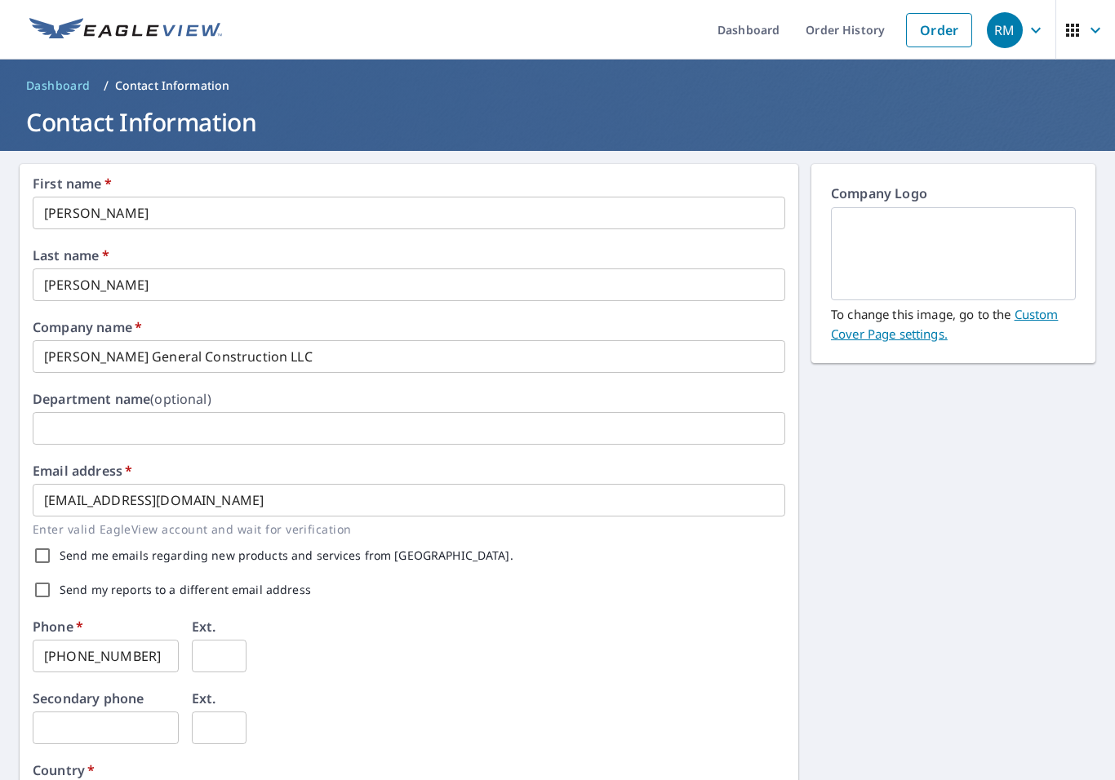
click at [902, 187] on p "Company Logo" at bounding box center [953, 196] width 245 height 24
click at [904, 189] on p "Company Logo" at bounding box center [953, 196] width 245 height 24
click at [1036, 23] on icon "button" at bounding box center [1036, 30] width 20 height 20
click at [978, 471] on div "First name   * RONY ​ Last name   * MARTINEZ ​ Company name   * Martinez Genera…" at bounding box center [557, 629] width 1115 height 957
click at [1077, 23] on icon "button" at bounding box center [1073, 30] width 20 height 20
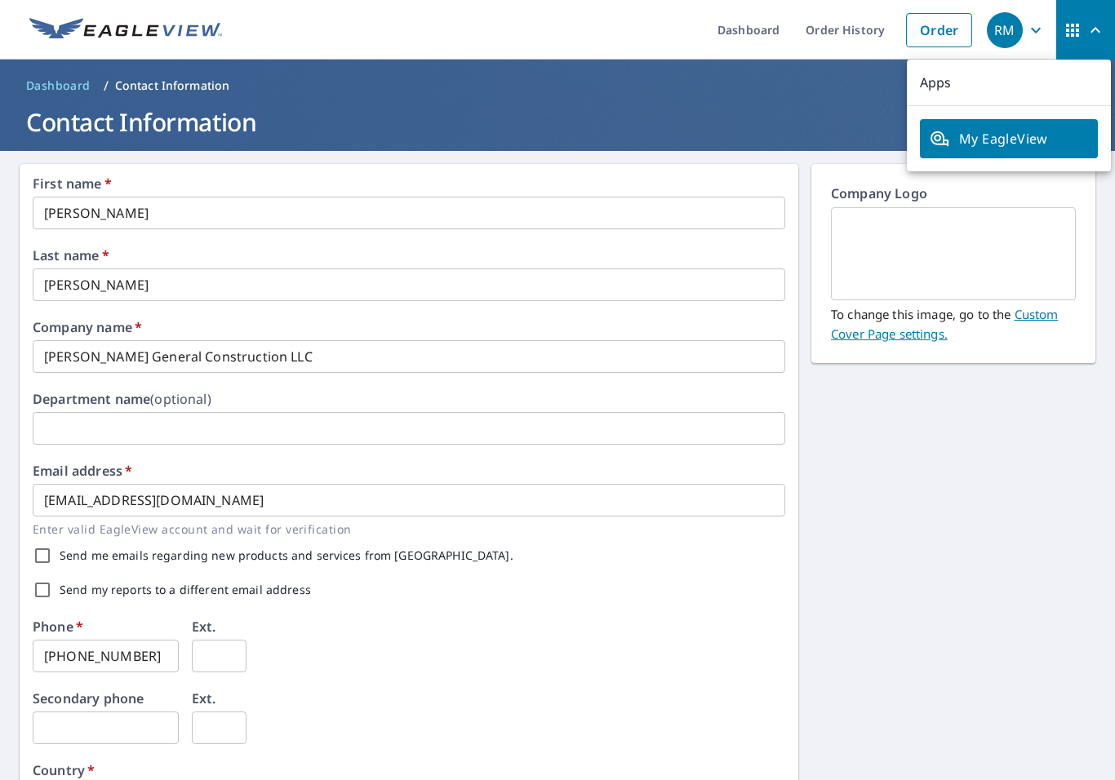
click at [1034, 447] on div "First name   * RONY ​ Last name   * MARTINEZ ​ Company name   * Martinez Genera…" at bounding box center [557, 629] width 1115 height 957
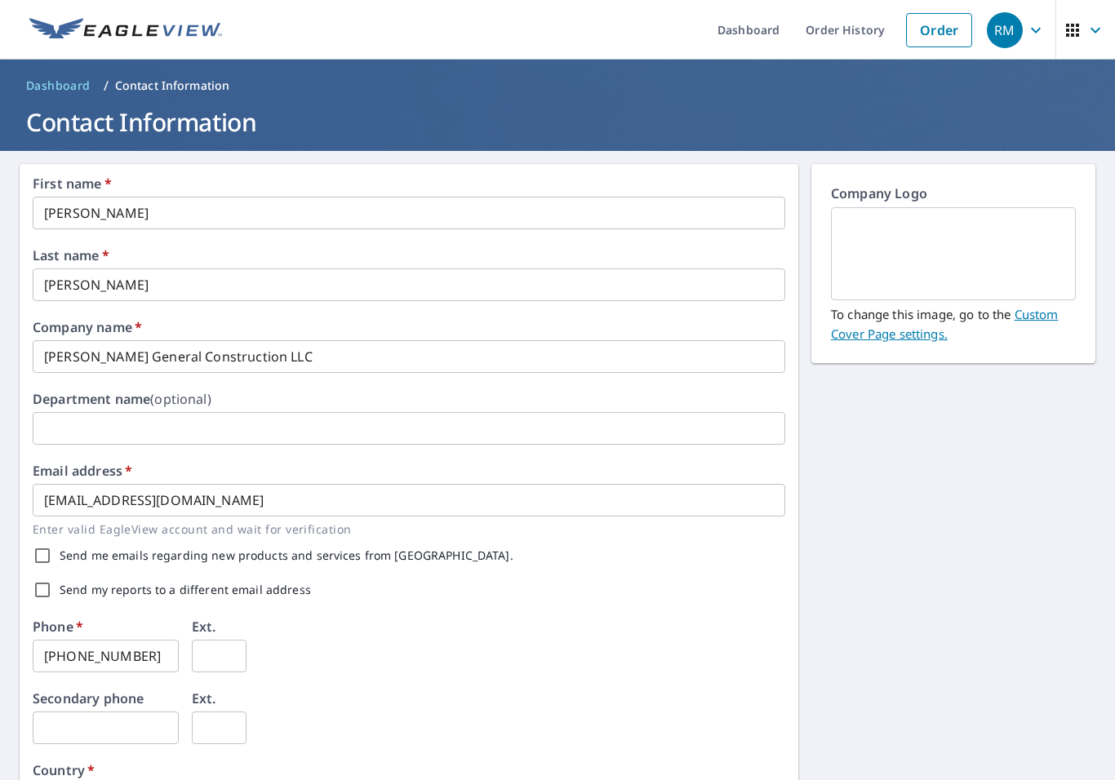
click at [1107, 17] on span "button" at bounding box center [1086, 30] width 46 height 39
click at [1006, 478] on div "First name   * RONY ​ Last name   * MARTINEZ ​ Company name   * Martinez Genera…" at bounding box center [557, 629] width 1115 height 957
click at [754, 28] on link "Dashboard" at bounding box center [748, 30] width 88 height 60
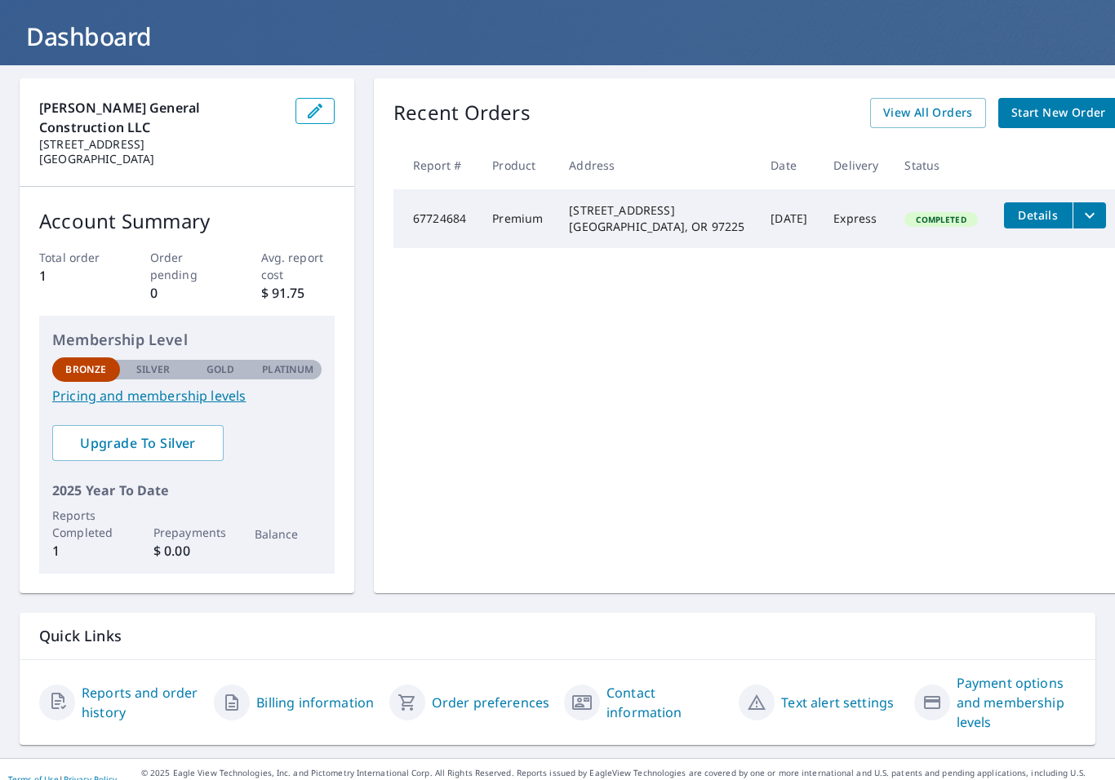
scroll to position [85, 0]
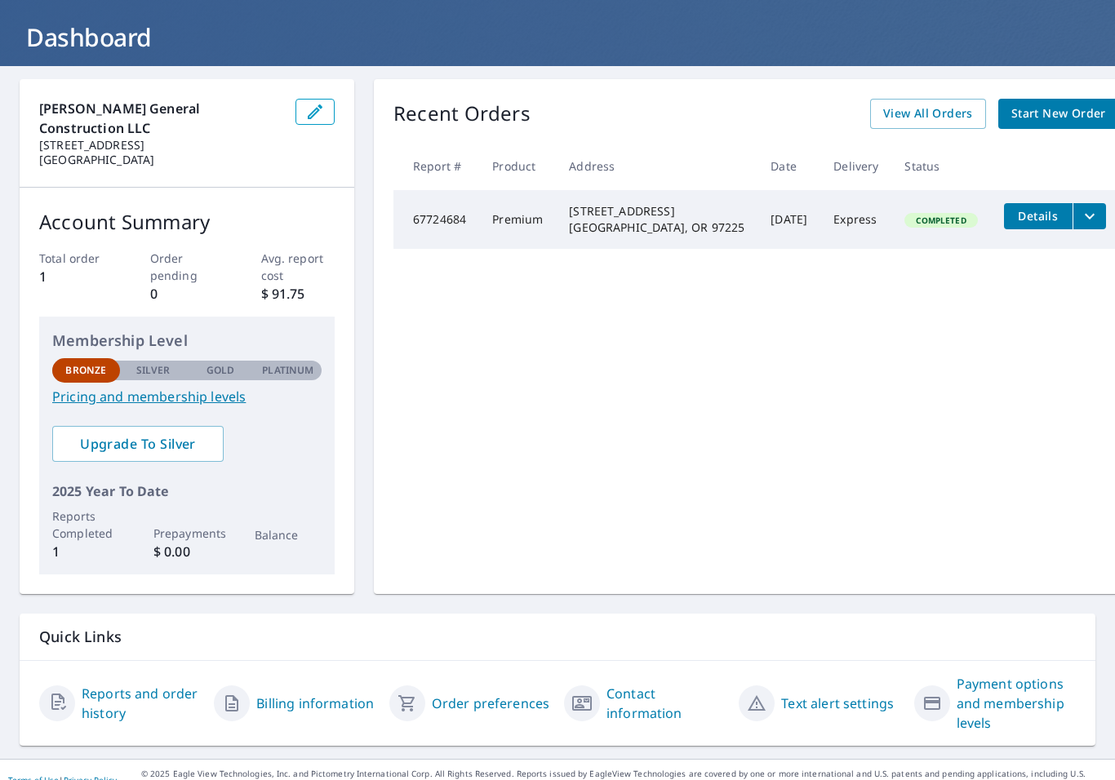
click at [757, 218] on td "[DATE]" at bounding box center [788, 219] width 63 height 59
click at [1004, 205] on button "Details" at bounding box center [1038, 216] width 69 height 26
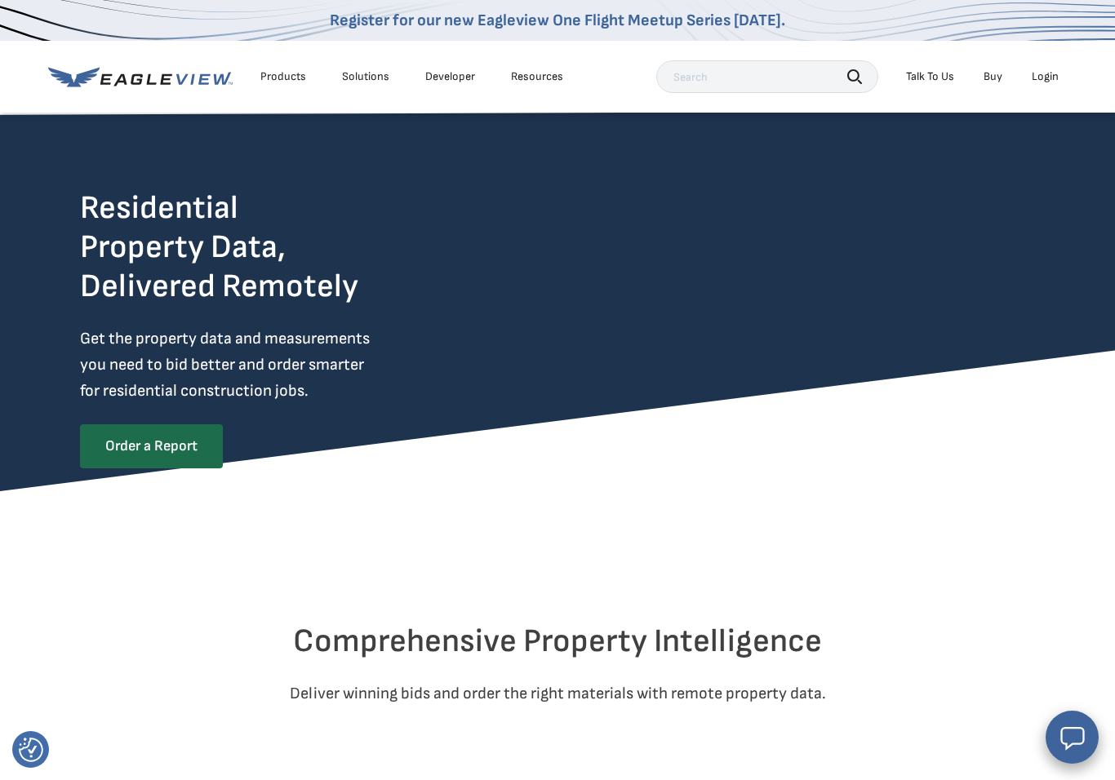
click at [1050, 74] on div "Login" at bounding box center [1045, 76] width 27 height 15
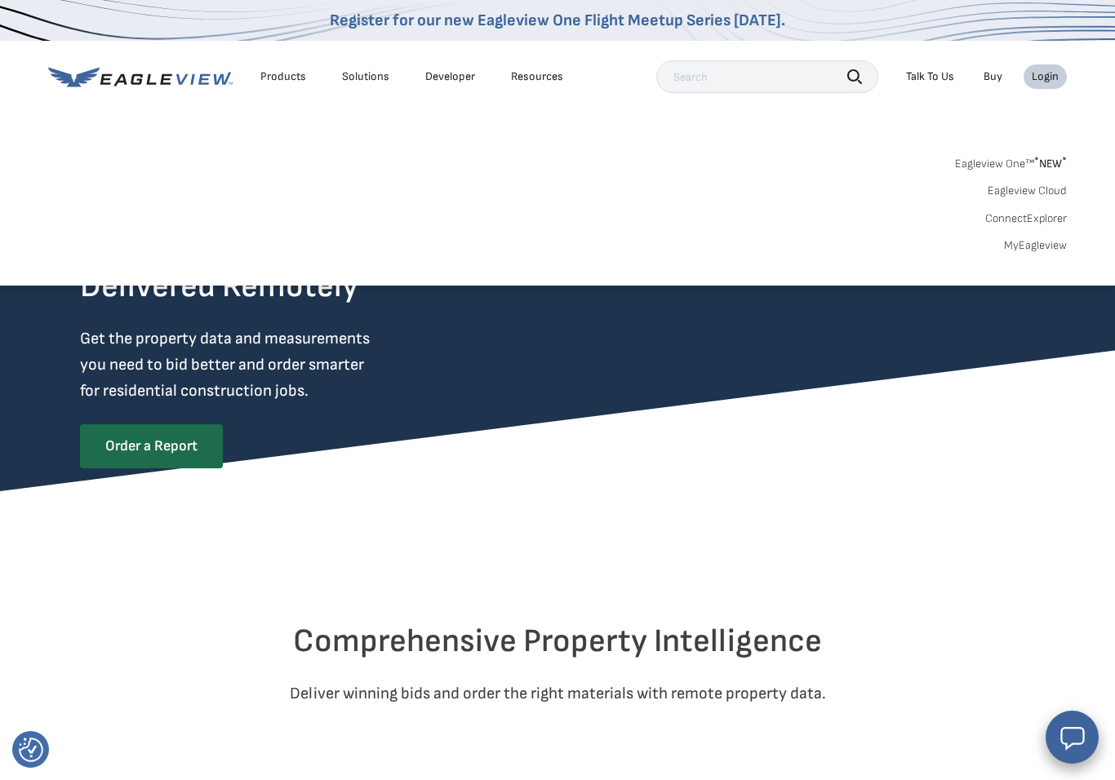
click at [1046, 76] on div "Login" at bounding box center [1045, 76] width 27 height 15
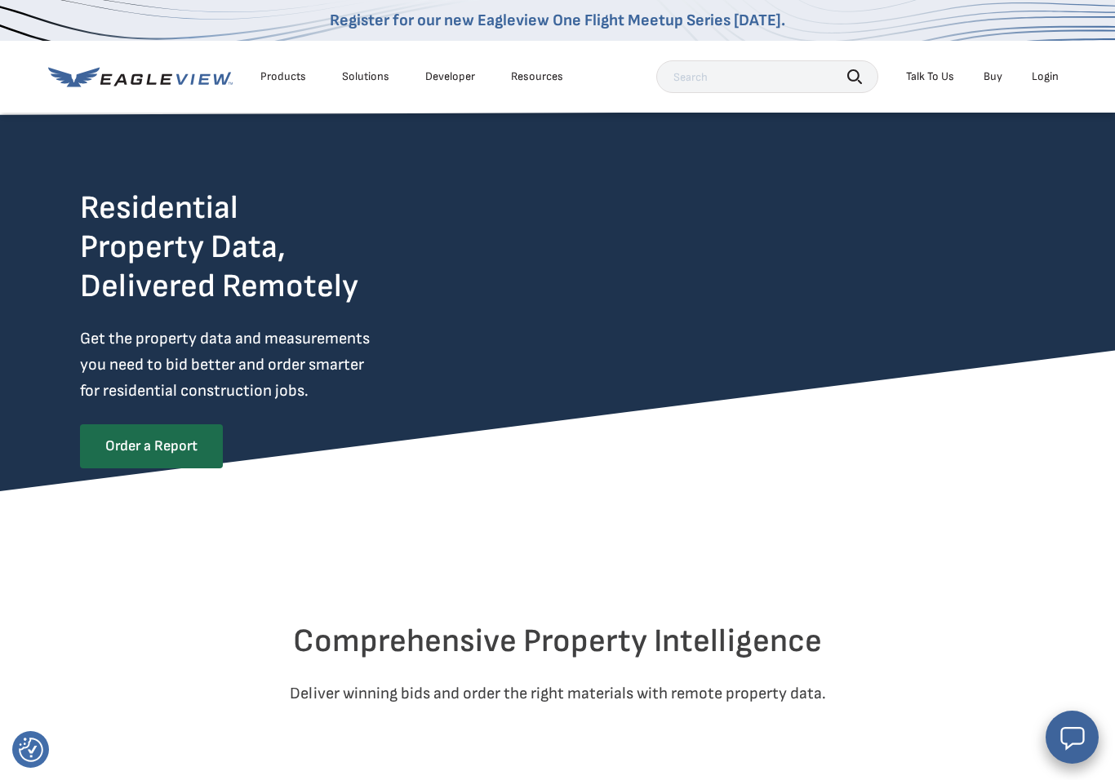
click at [1049, 69] on div "Login" at bounding box center [1045, 76] width 27 height 15
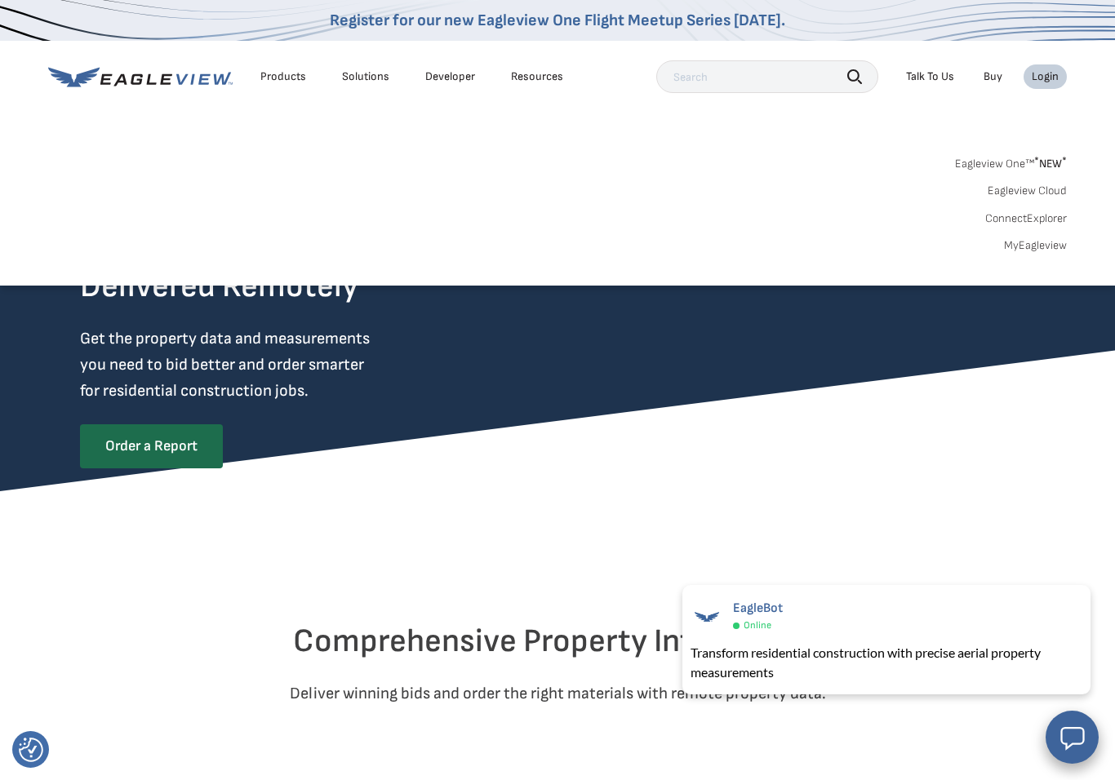
click at [1046, 65] on li "Login" at bounding box center [1045, 76] width 43 height 24
click at [1055, 71] on div "Login" at bounding box center [1045, 76] width 27 height 15
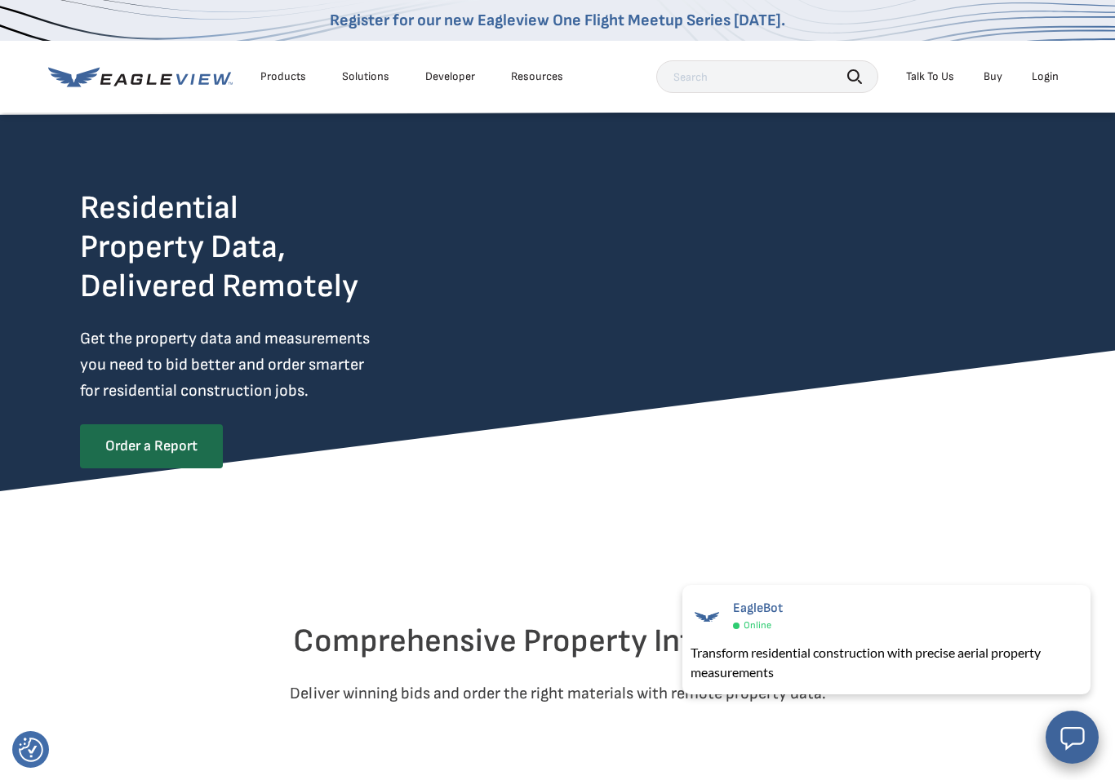
click at [1057, 69] on div "Login" at bounding box center [1045, 76] width 27 height 15
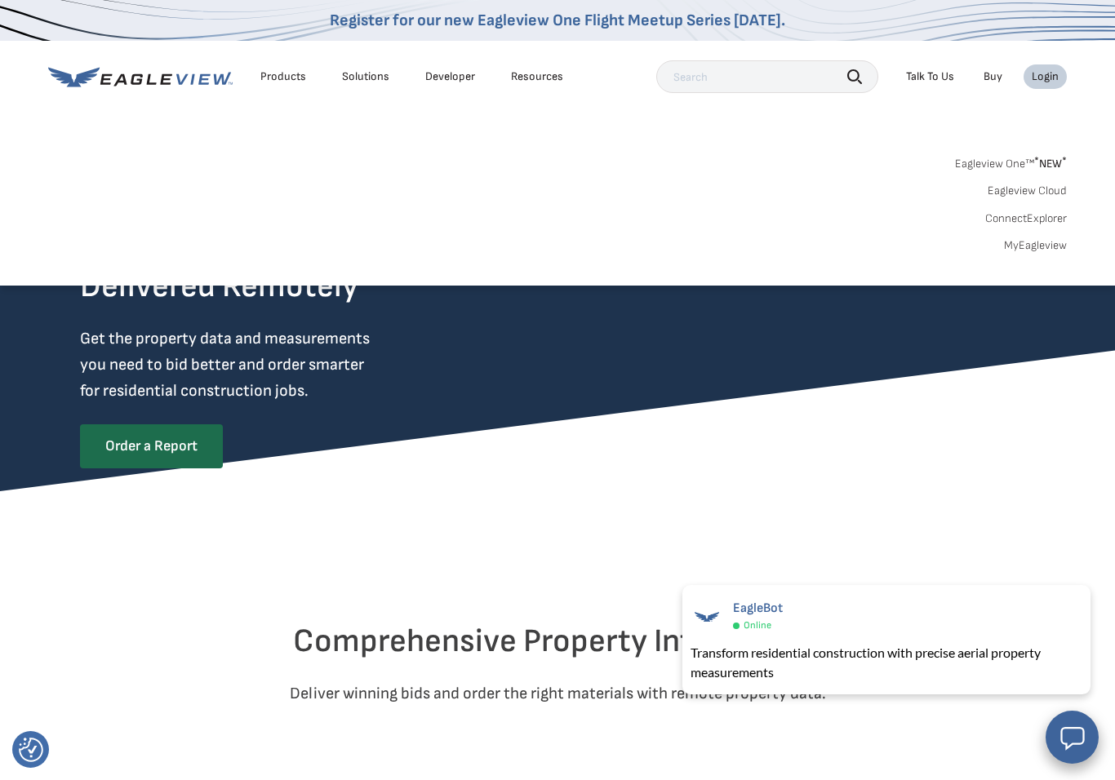
click at [1050, 378] on div "Residential Property Data, Delivered Remotely Get the property data and measure…" at bounding box center [557, 320] width 1115 height 344
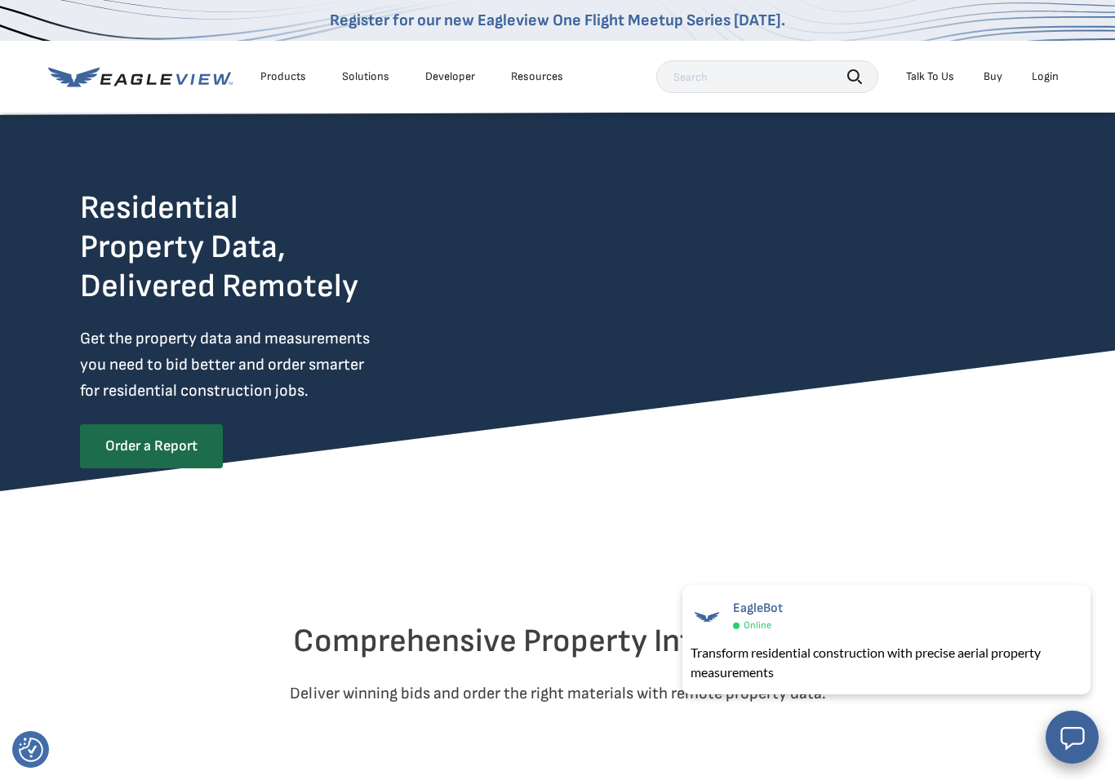
click at [276, 77] on div "Products" at bounding box center [283, 76] width 46 height 15
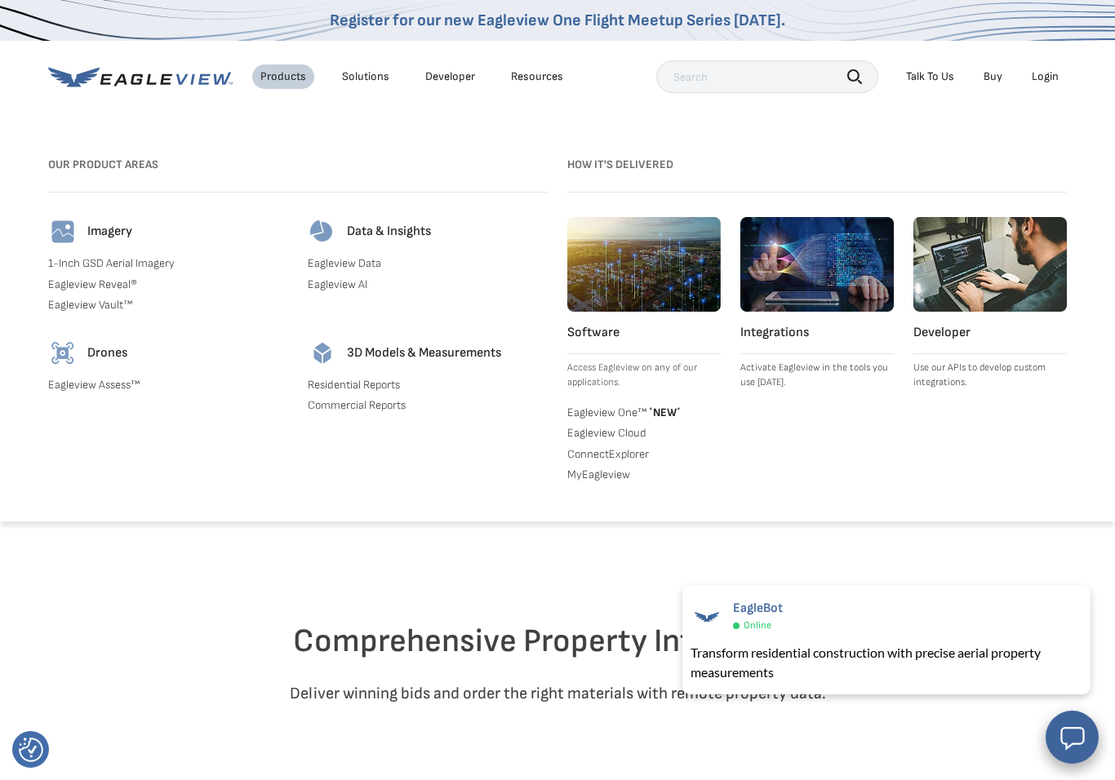
click at [73, 221] on img at bounding box center [62, 231] width 29 height 29
click at [75, 269] on link "1-Inch GSD Aerial Imagery" at bounding box center [168, 263] width 240 height 15
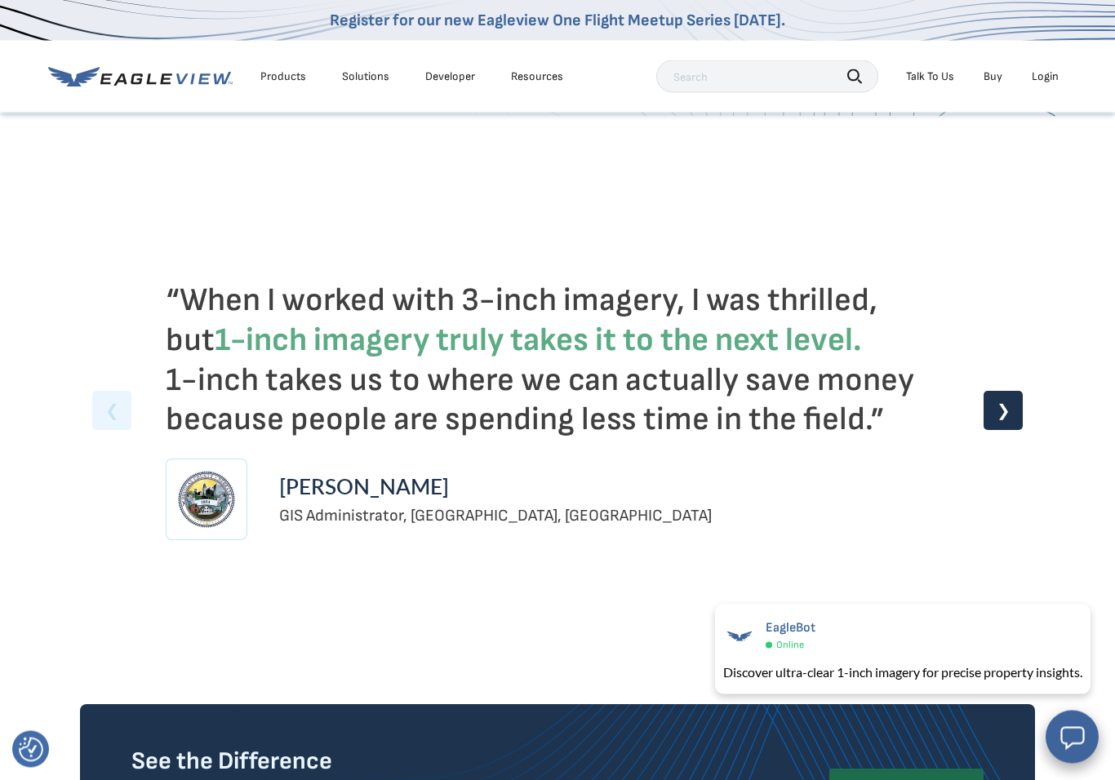
scroll to position [3848, 0]
click at [771, 644] on span "Online" at bounding box center [784, 645] width 29 height 13
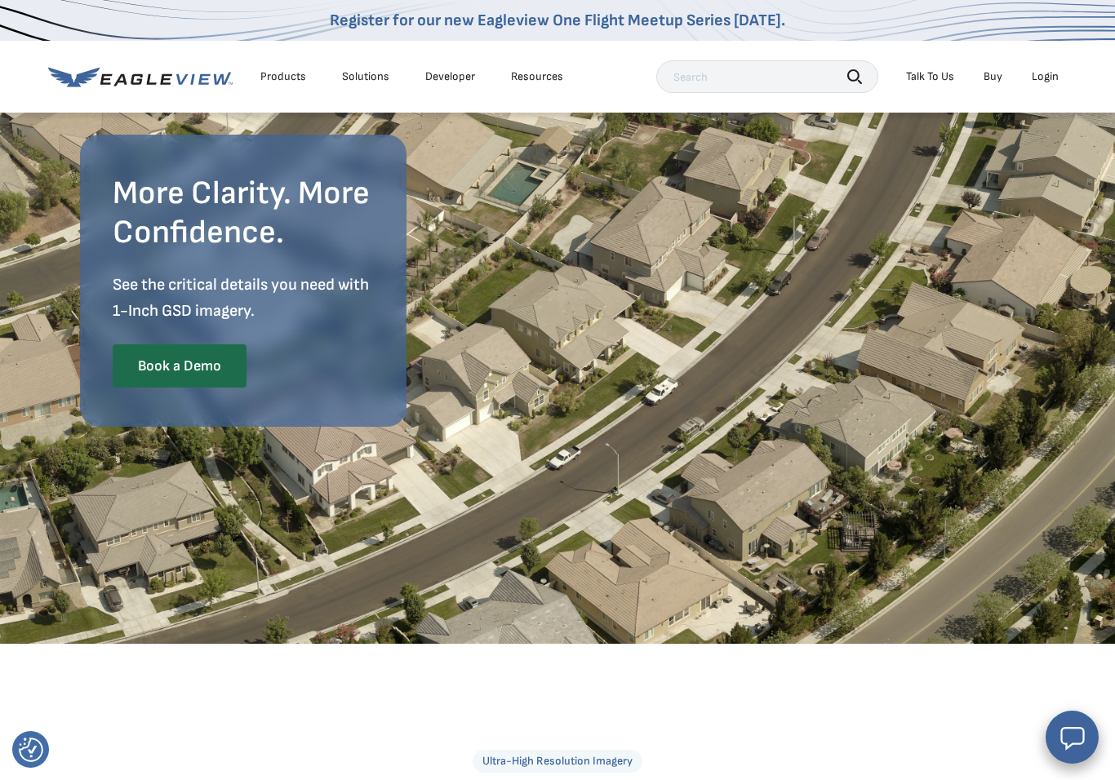
scroll to position [0, 0]
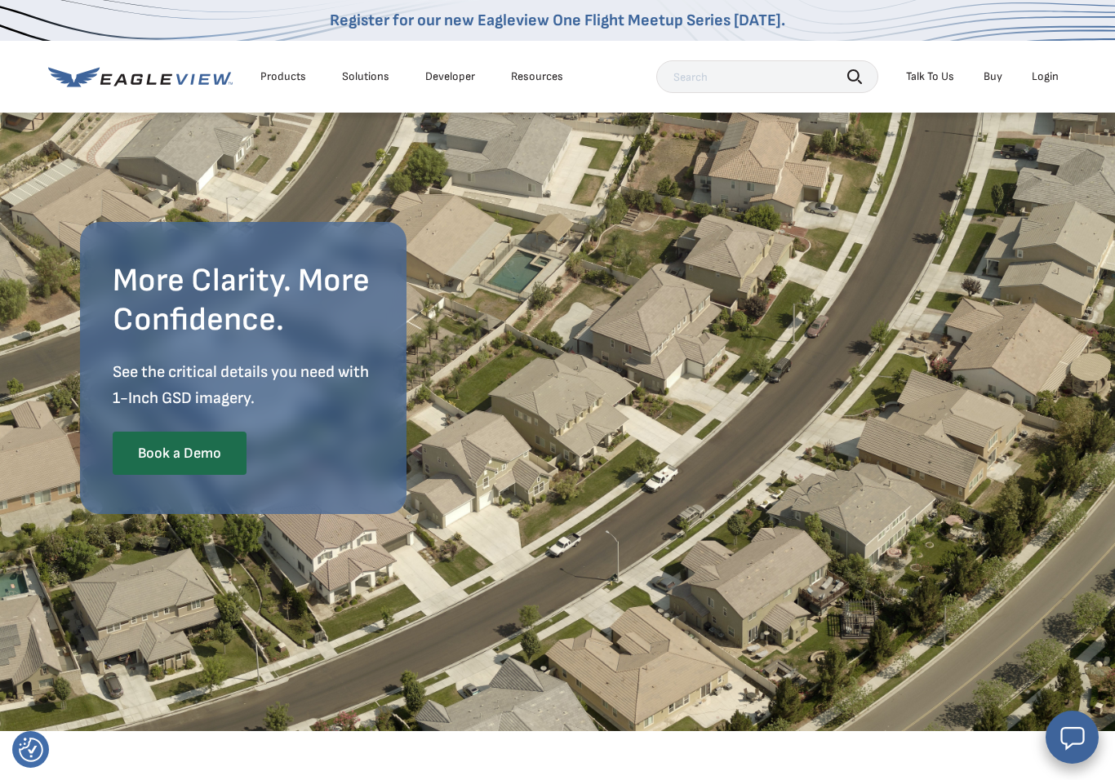
click at [1042, 82] on div "Login" at bounding box center [1045, 76] width 27 height 15
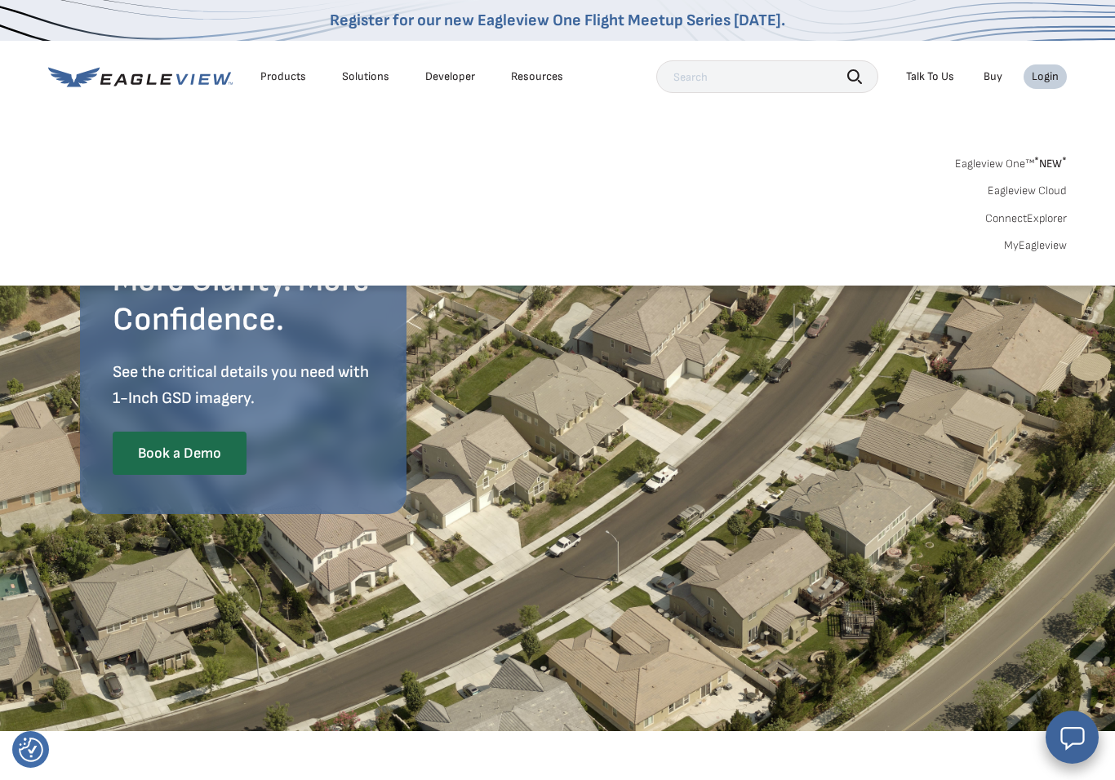
click at [1045, 245] on link "MyEagleview" at bounding box center [1035, 245] width 63 height 15
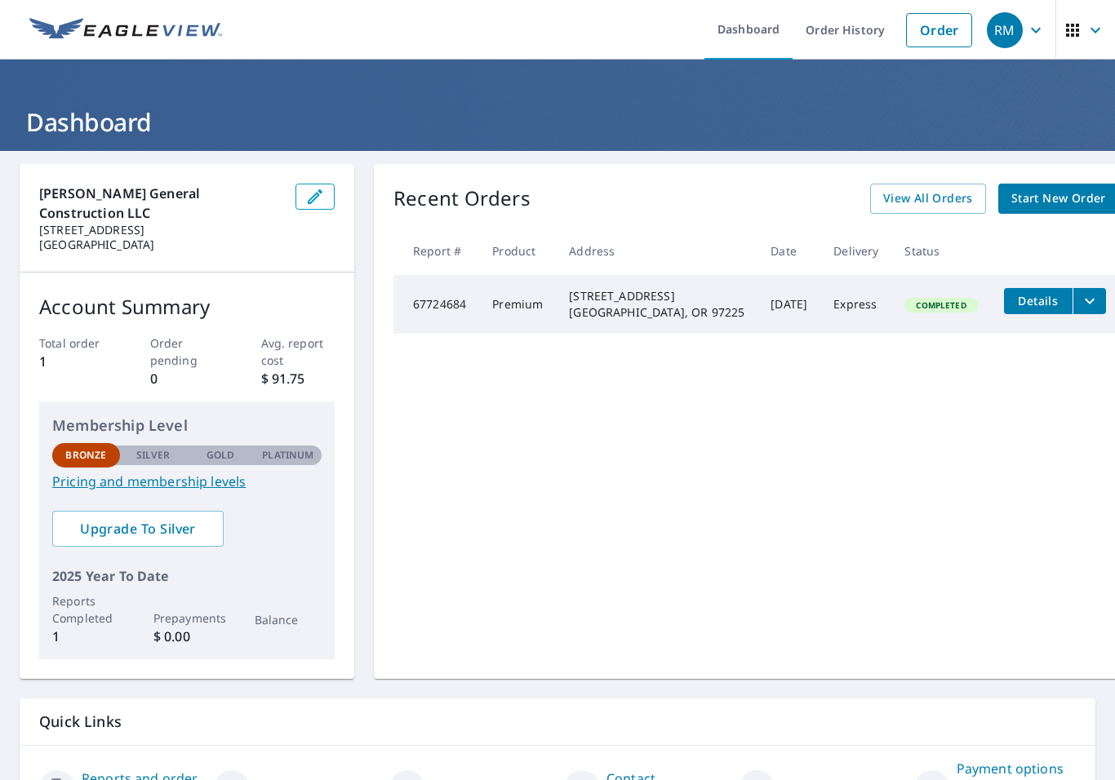
click at [1097, 14] on span "button" at bounding box center [1086, 30] width 46 height 39
click at [749, 24] on link "Dashboard" at bounding box center [748, 30] width 88 height 60
click at [757, 17] on link "Dashboard" at bounding box center [748, 30] width 88 height 60
click at [866, 22] on link "Order History" at bounding box center [845, 30] width 105 height 60
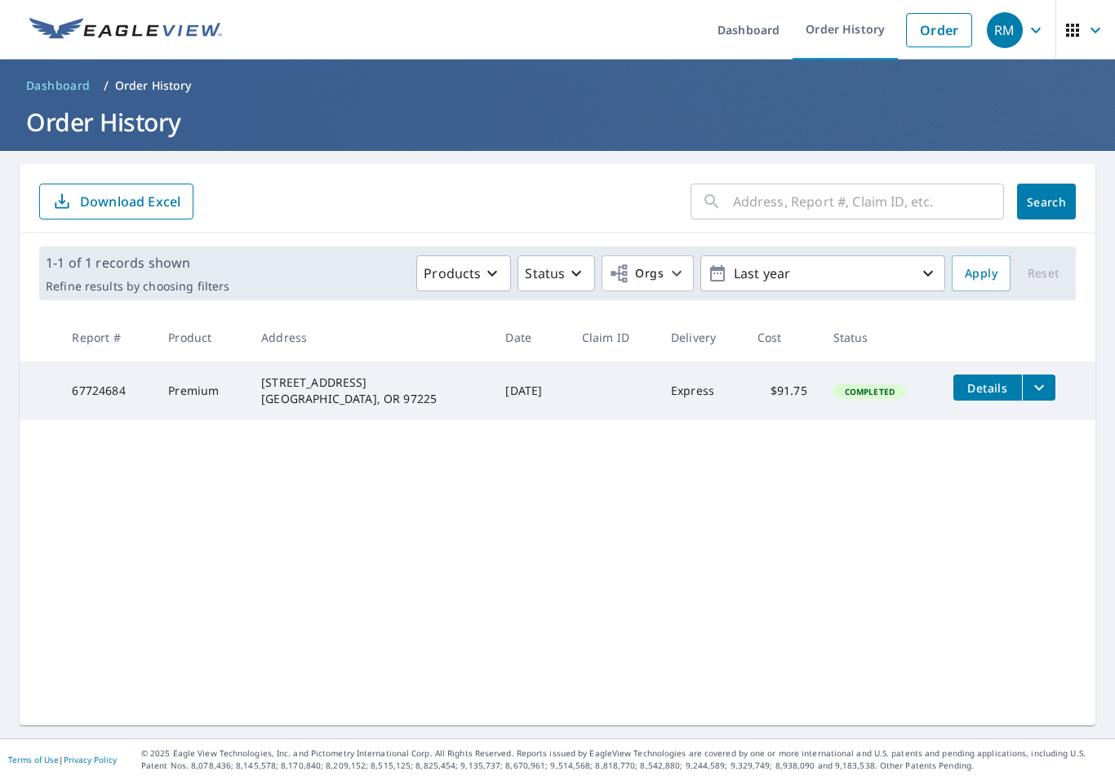
click at [758, 24] on link "Dashboard" at bounding box center [748, 30] width 88 height 60
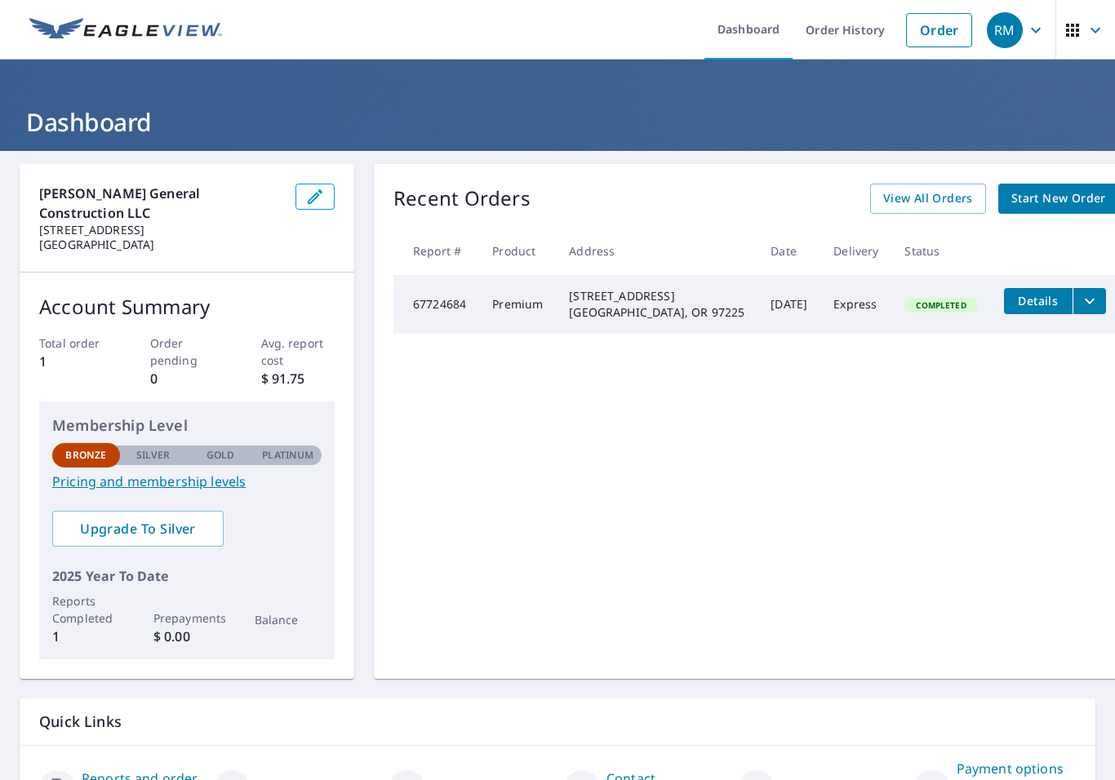
click at [288, 188] on div "Martinez General Construction LLC 4030 Sw Hillsboro Hwy Hillsboro, OR 97123" at bounding box center [187, 218] width 335 height 109
click at [307, 187] on icon "button" at bounding box center [315, 197] width 20 height 20
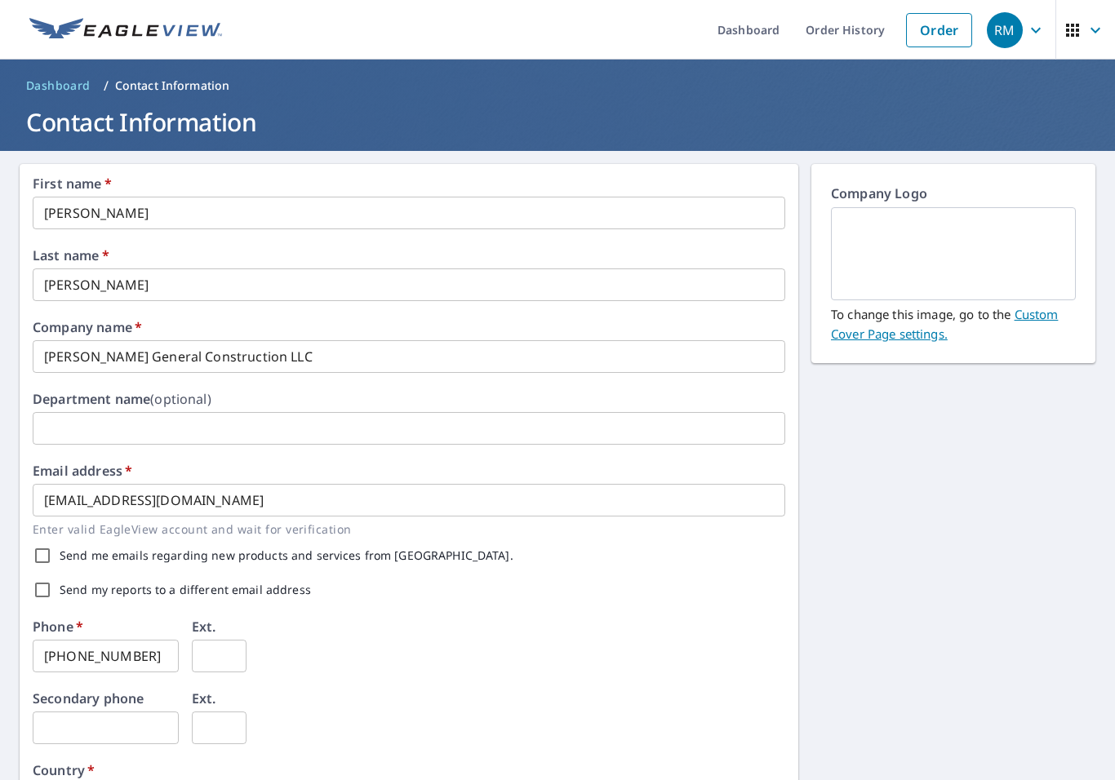
click at [1072, 26] on icon "button" at bounding box center [1072, 30] width 13 height 13
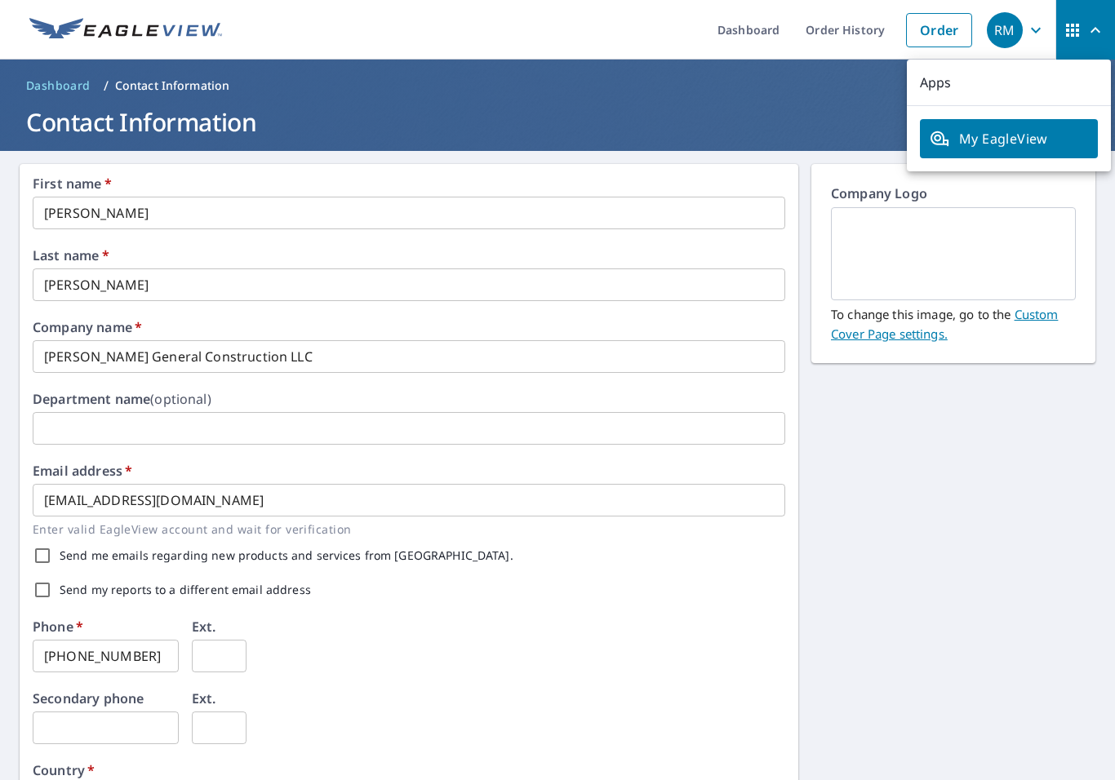
click at [1014, 140] on span "My EagleView" at bounding box center [1009, 139] width 158 height 20
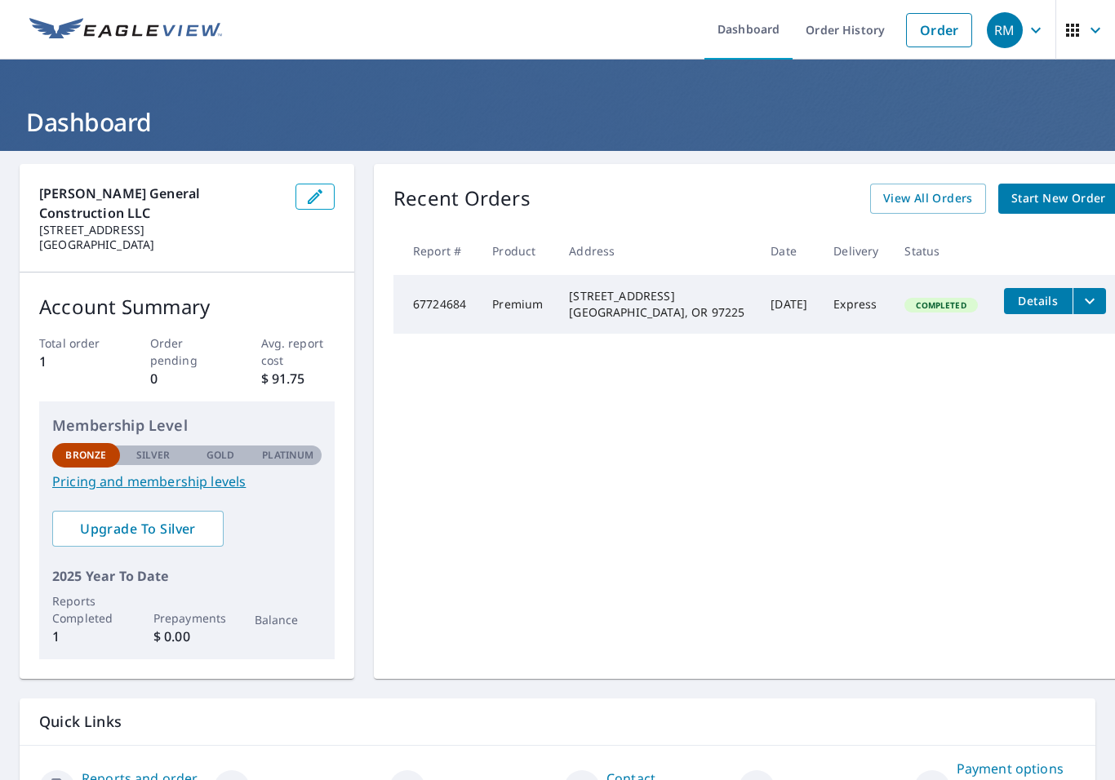
click at [187, 196] on p "[PERSON_NAME] General Construction LLC" at bounding box center [160, 203] width 243 height 39
click at [313, 195] on icon "button" at bounding box center [315, 197] width 20 height 20
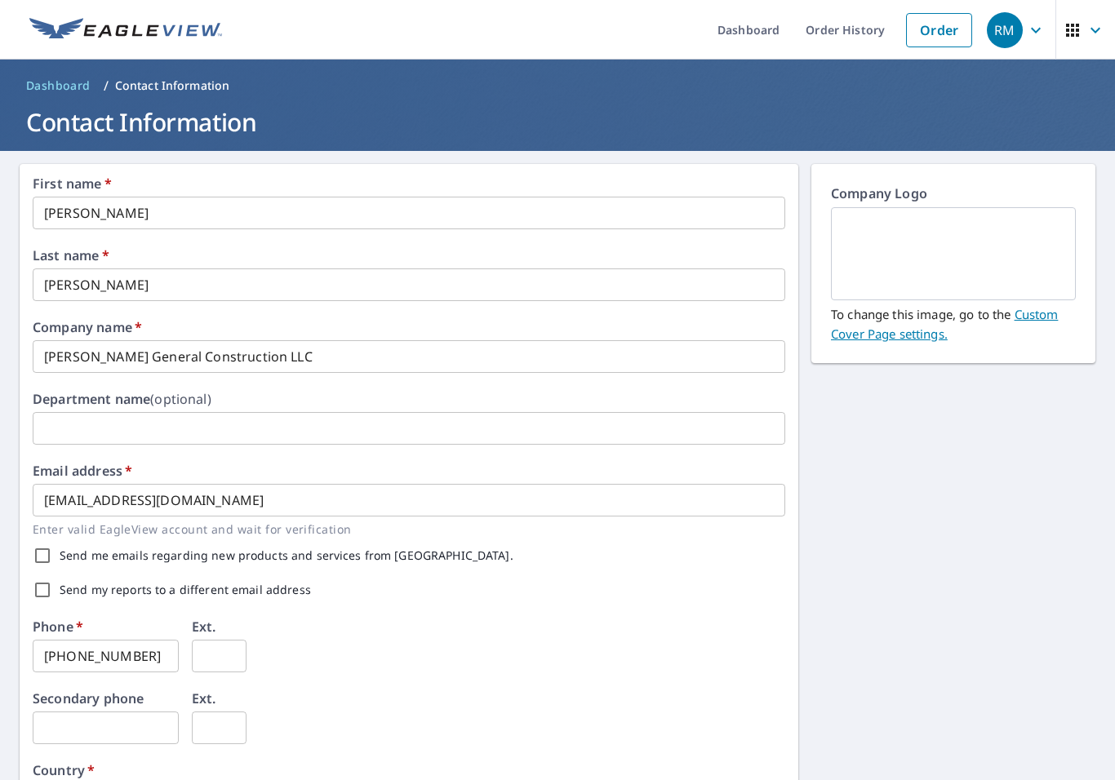
click at [1028, 247] on img at bounding box center [954, 254] width 206 height 88
click at [1045, 257] on img at bounding box center [954, 254] width 206 height 88
click at [1048, 247] on img at bounding box center [954, 254] width 206 height 88
click at [907, 186] on p "Company Logo" at bounding box center [953, 196] width 245 height 24
click at [906, 185] on p "Company Logo" at bounding box center [953, 196] width 245 height 24
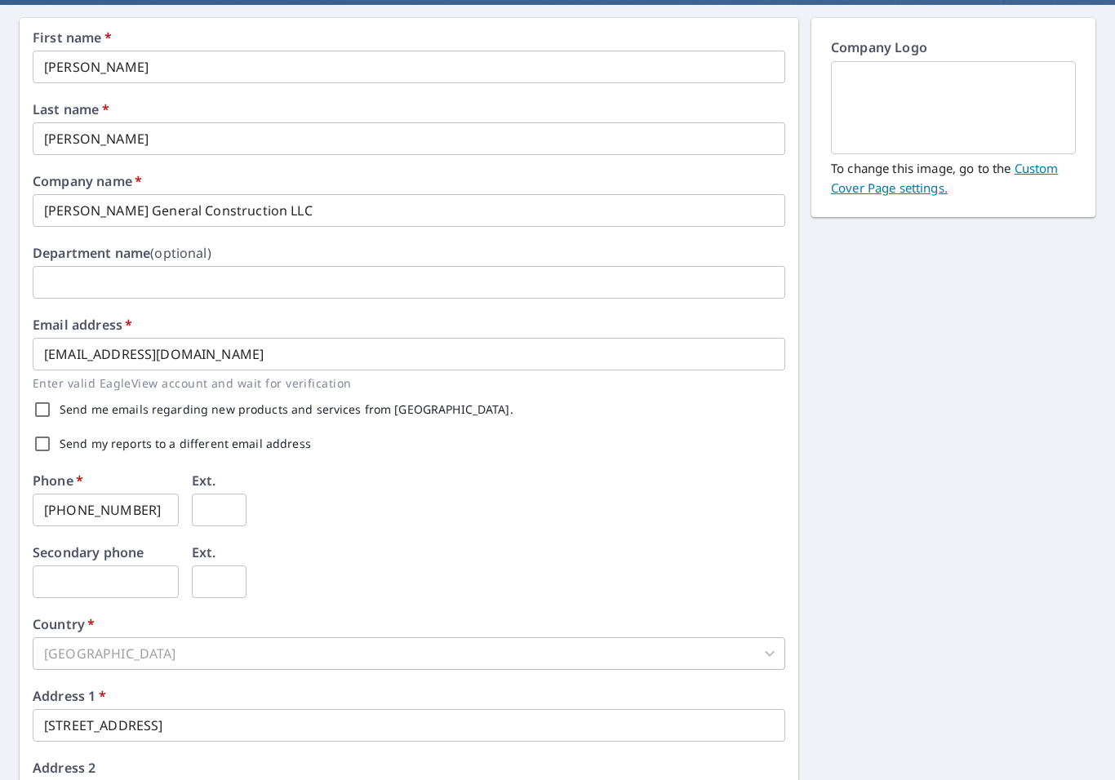
scroll to position [147, 0]
click at [46, 395] on input "Send me emails regarding new products and services from [GEOGRAPHIC_DATA]." at bounding box center [42, 409] width 34 height 34
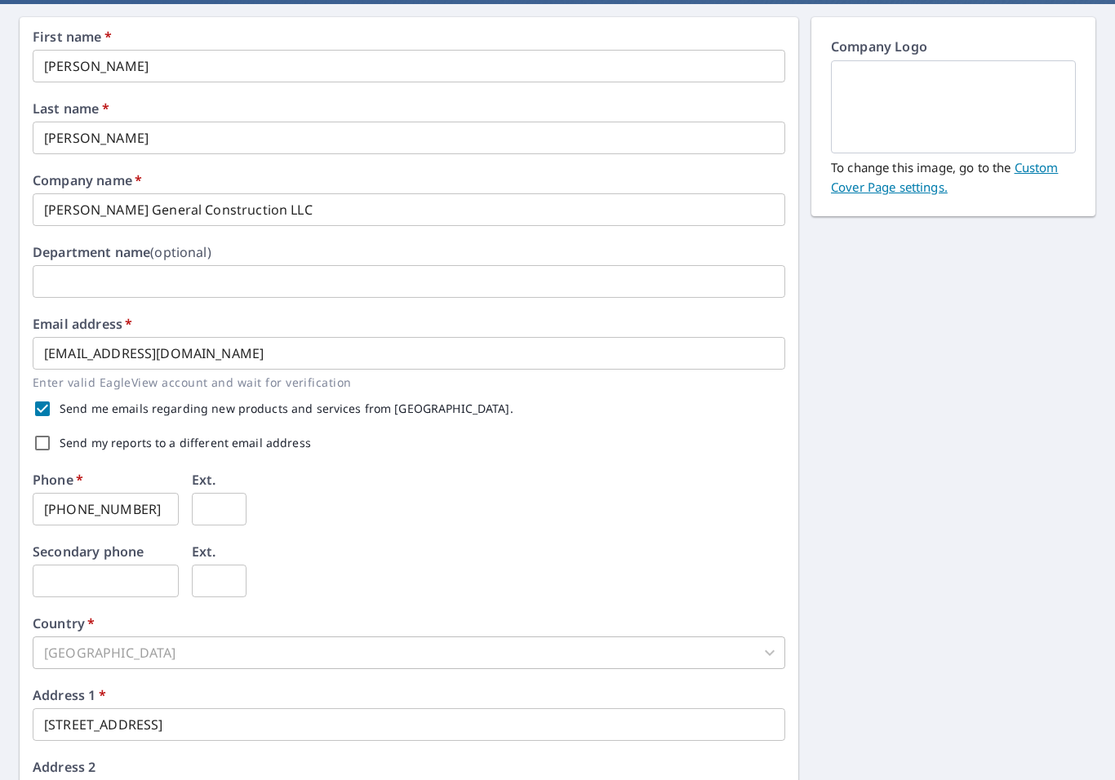
click at [42, 396] on input "Send me emails regarding new products and services from [GEOGRAPHIC_DATA]." at bounding box center [42, 409] width 34 height 34
checkbox input "false"
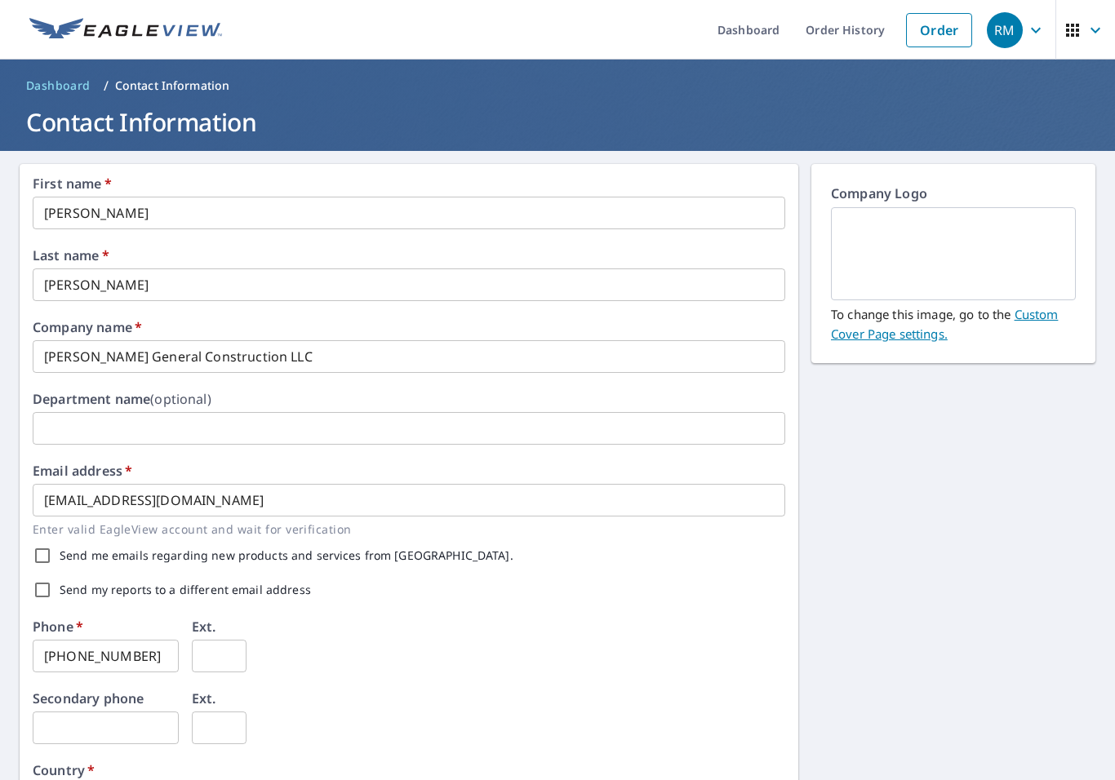
scroll to position [0, 0]
click at [995, 244] on img at bounding box center [954, 254] width 206 height 88
click at [1004, 251] on img at bounding box center [954, 254] width 206 height 88
click at [1032, 235] on img at bounding box center [954, 254] width 206 height 88
click at [1031, 234] on img at bounding box center [954, 254] width 206 height 88
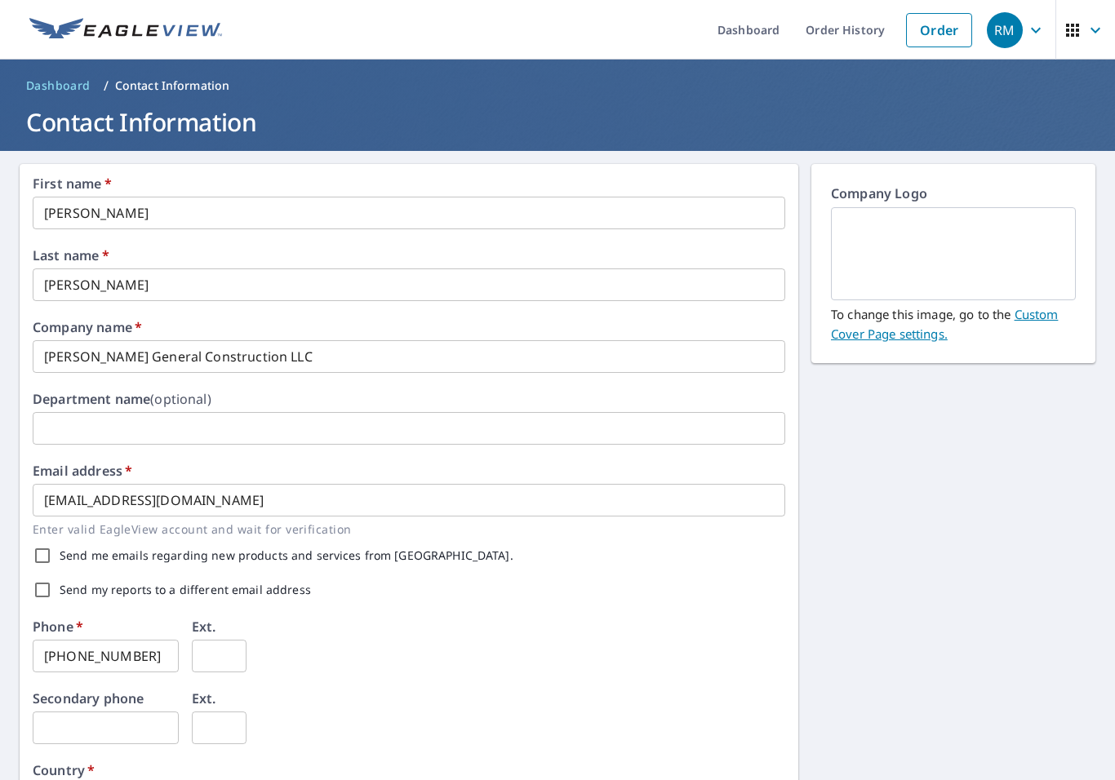
click at [1016, 252] on img at bounding box center [954, 254] width 206 height 88
click at [909, 180] on div "Company Logo To change this image, go to the Custom Cover Page settings." at bounding box center [953, 263] width 284 height 199
click at [898, 184] on p "Company Logo" at bounding box center [953, 196] width 245 height 24
click at [855, 191] on p "Company Logo" at bounding box center [953, 196] width 245 height 24
click at [873, 191] on p "Company Logo" at bounding box center [953, 196] width 245 height 24
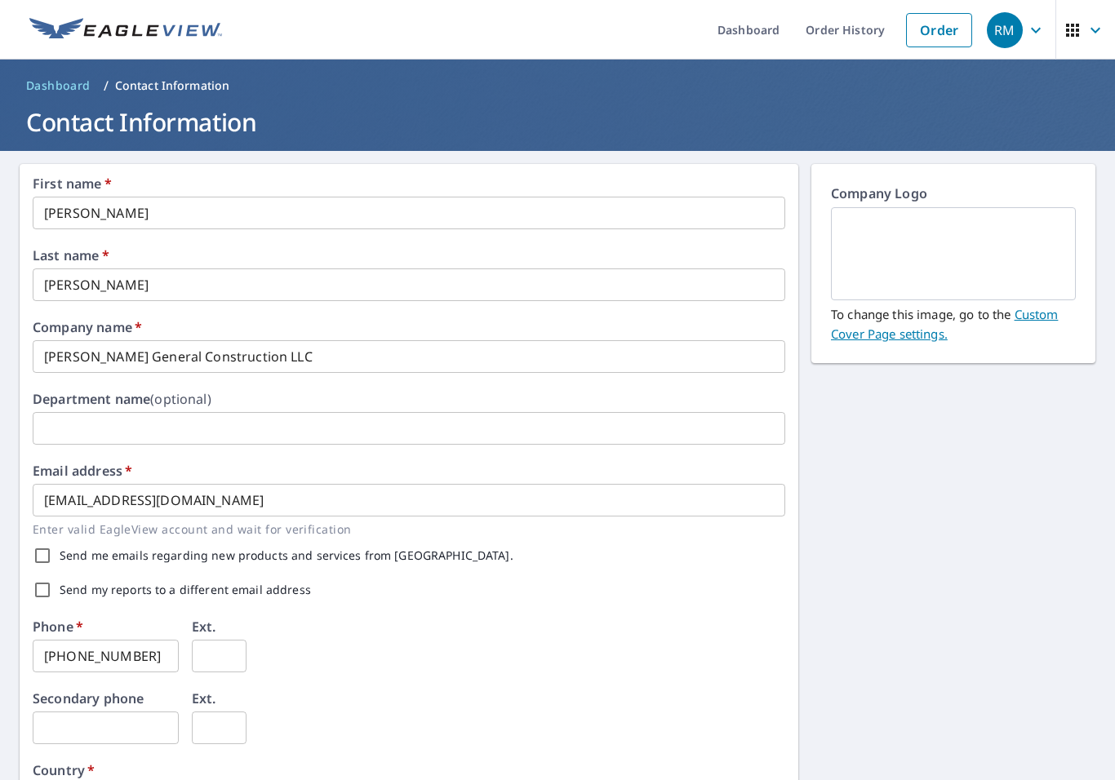
click at [1024, 269] on img at bounding box center [954, 254] width 206 height 88
click at [1015, 270] on img at bounding box center [954, 254] width 206 height 88
click at [950, 23] on link "Order" at bounding box center [939, 30] width 66 height 34
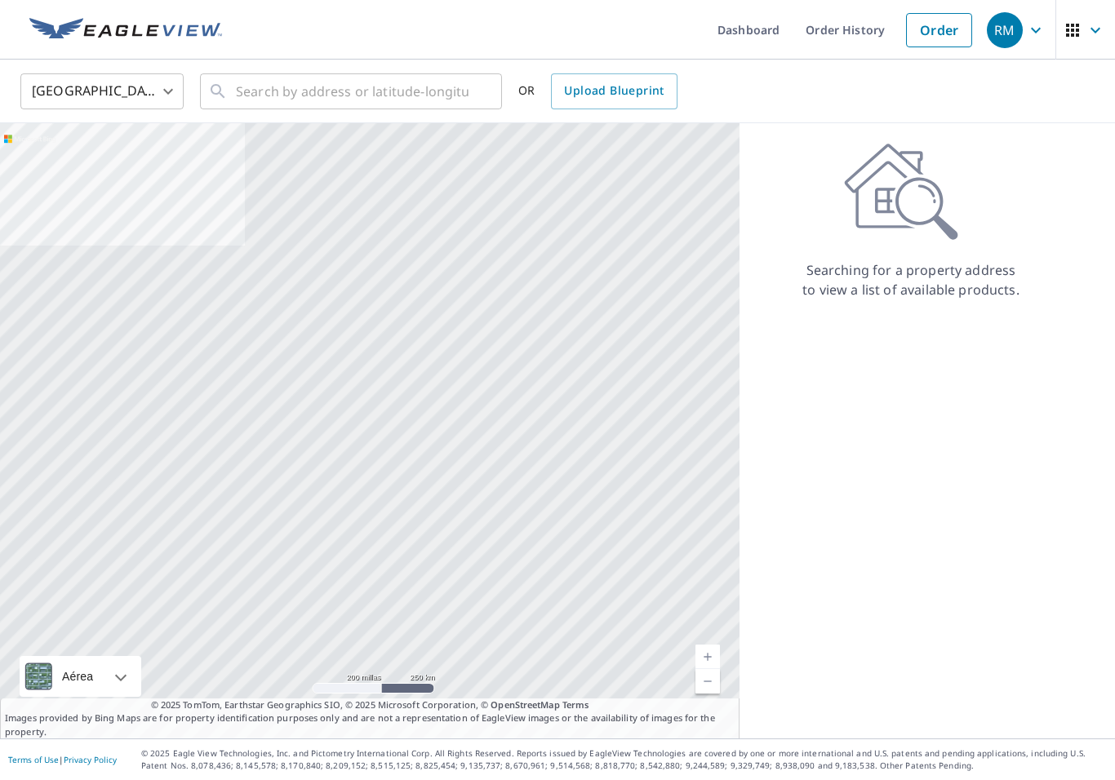
click at [869, 23] on link "Order History" at bounding box center [845, 30] width 105 height 60
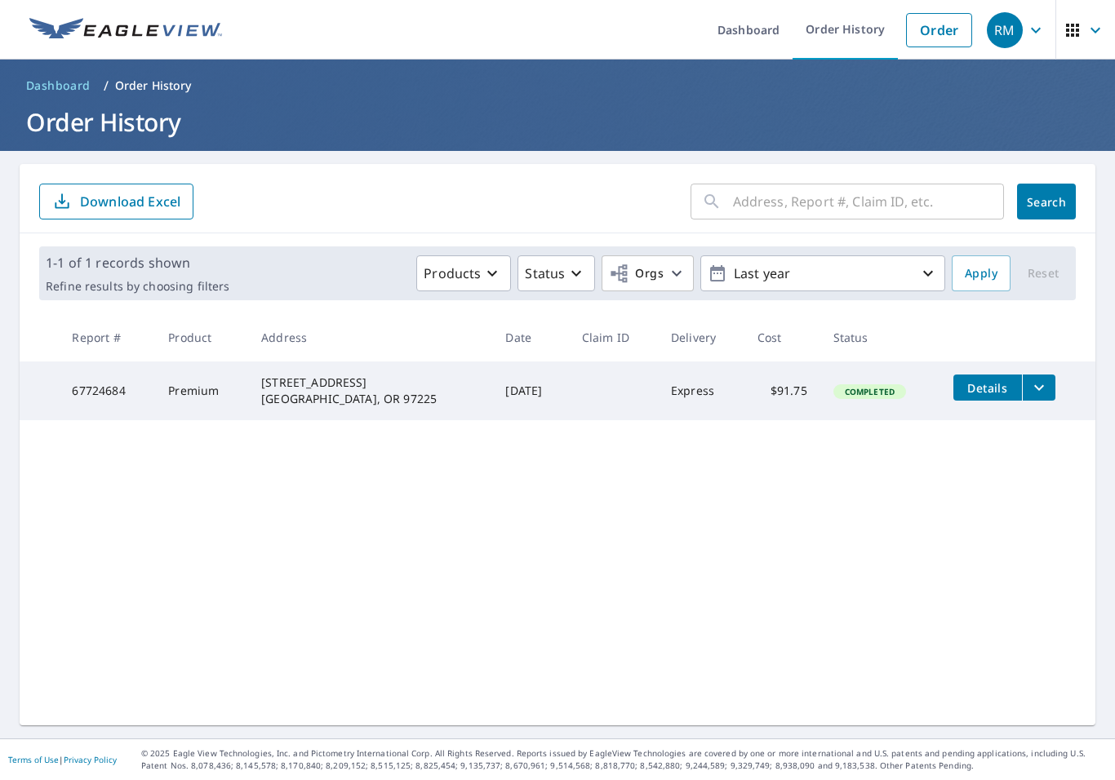
click at [754, 24] on link "Dashboard" at bounding box center [748, 30] width 88 height 60
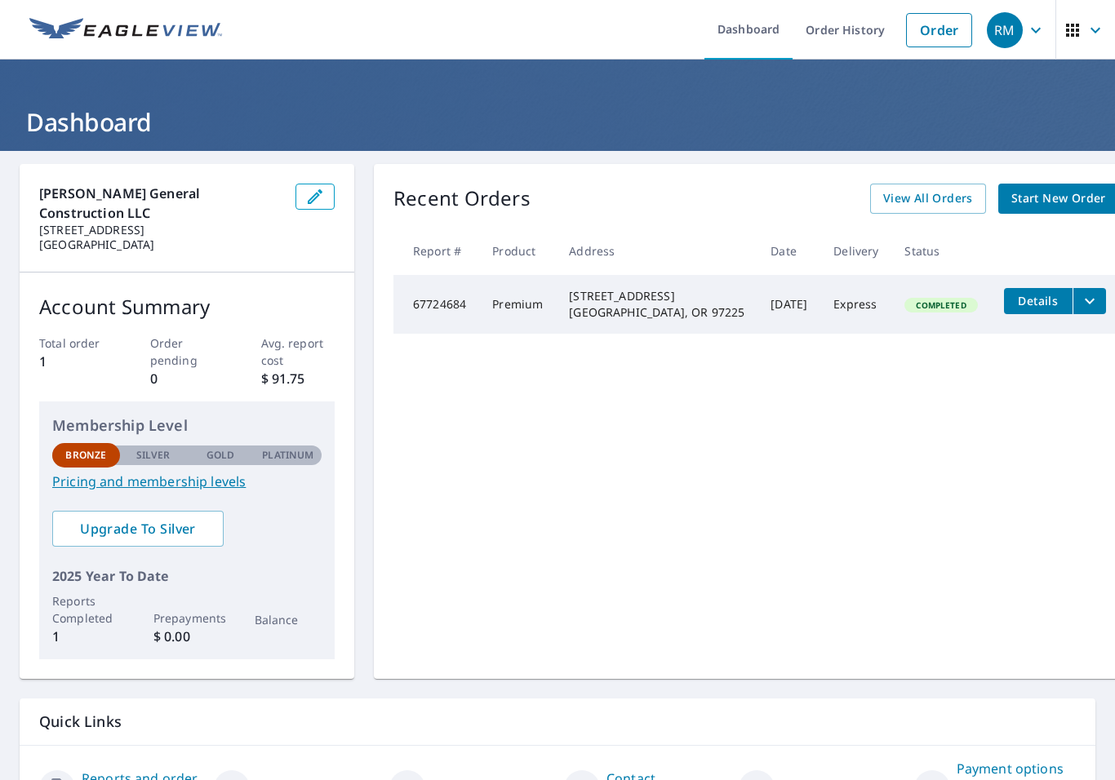
click at [1011, 23] on div "RM" at bounding box center [1005, 30] width 36 height 36
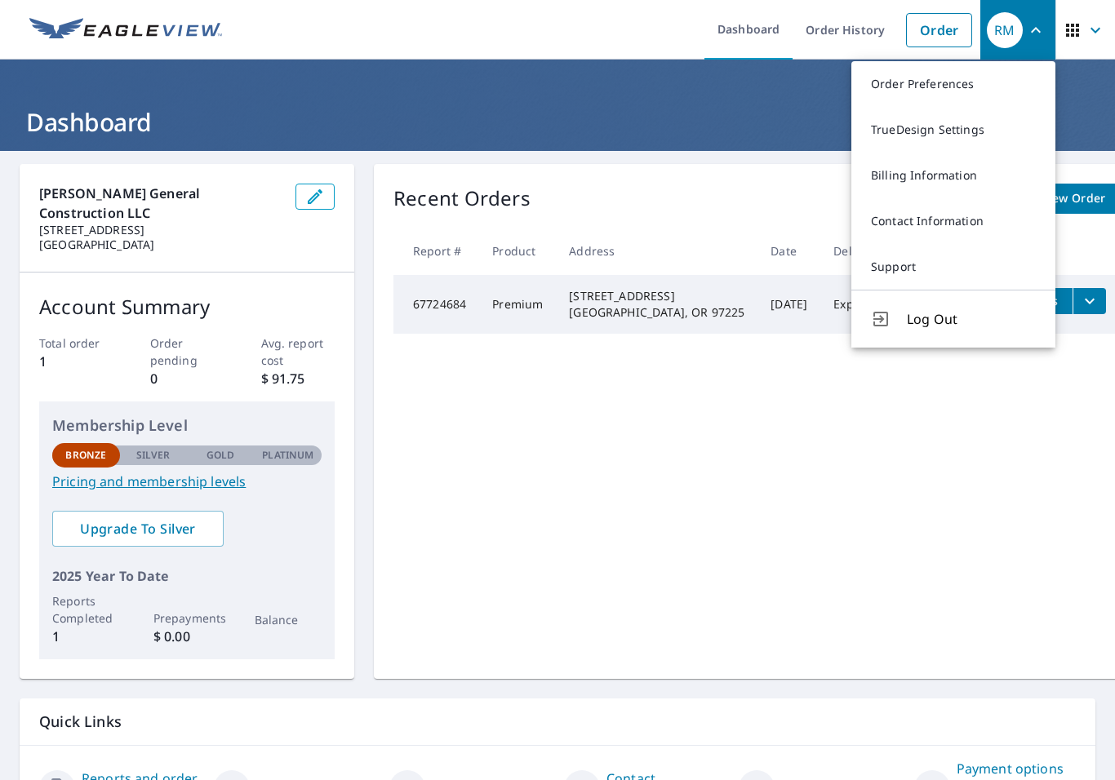
click at [968, 122] on link "TrueDesign Settings" at bounding box center [953, 130] width 204 height 46
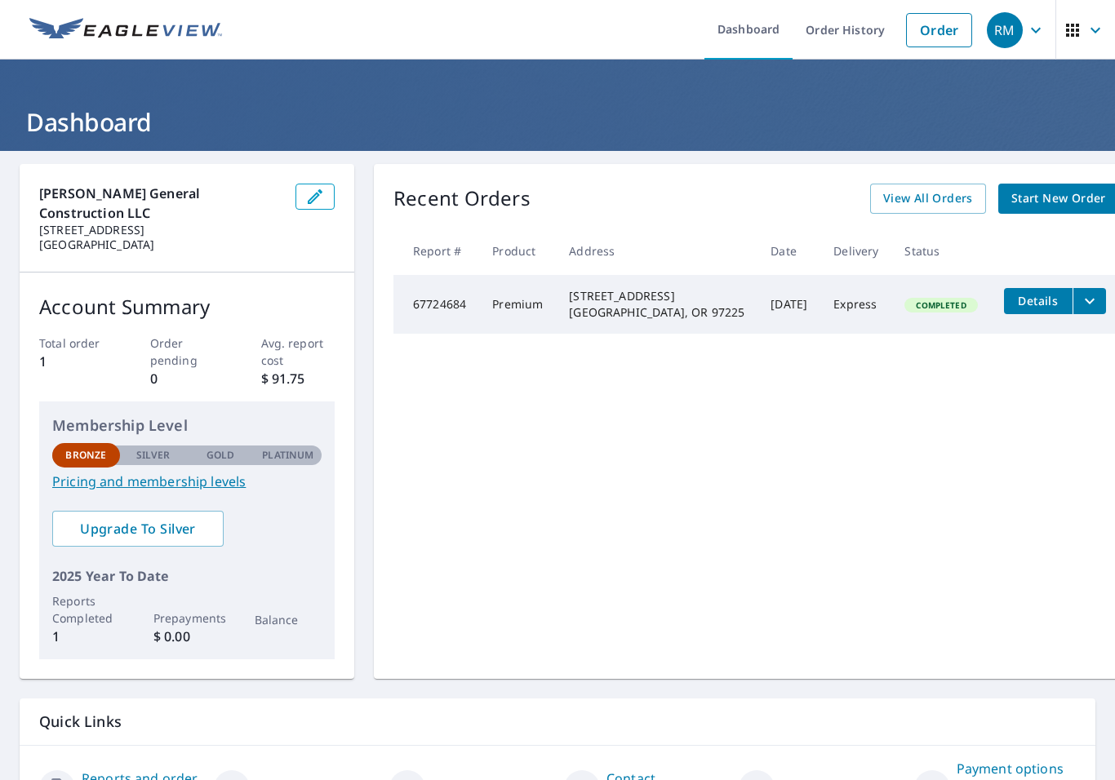
click at [309, 197] on icon "button" at bounding box center [315, 197] width 20 height 20
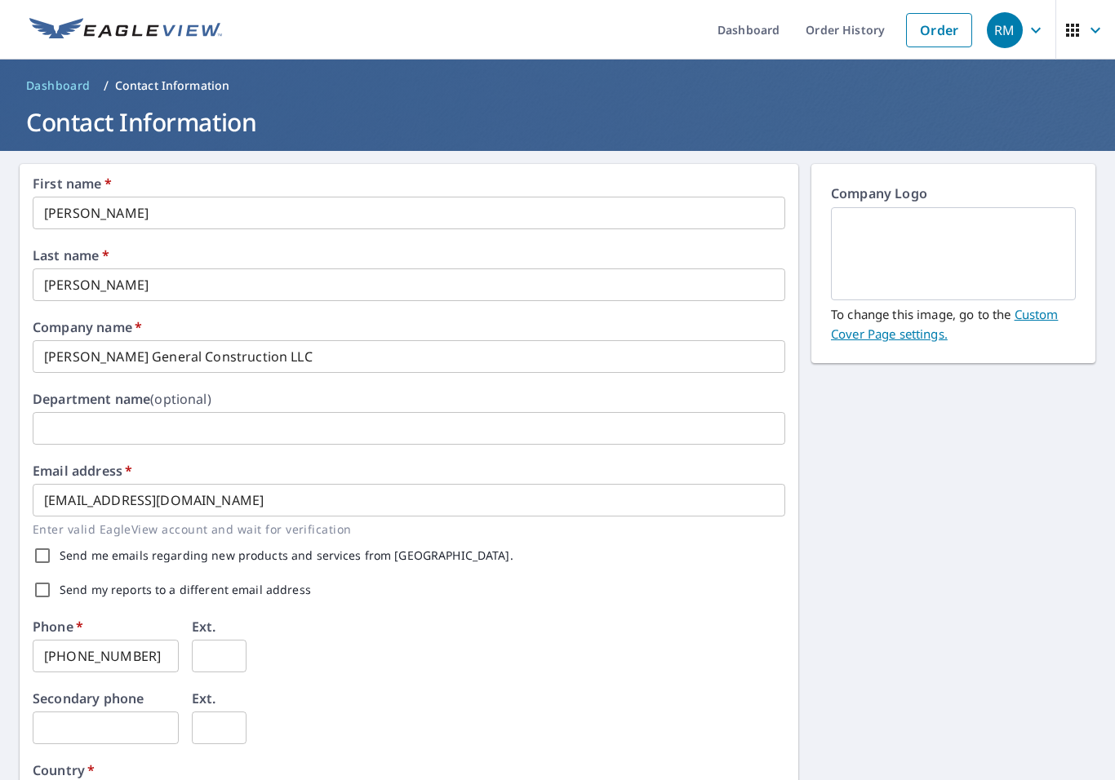
click at [993, 260] on img at bounding box center [954, 254] width 206 height 88
click at [1026, 245] on img at bounding box center [954, 254] width 206 height 88
click at [1026, 244] on img at bounding box center [954, 254] width 206 height 88
click at [1104, 26] on icon "button" at bounding box center [1096, 30] width 20 height 20
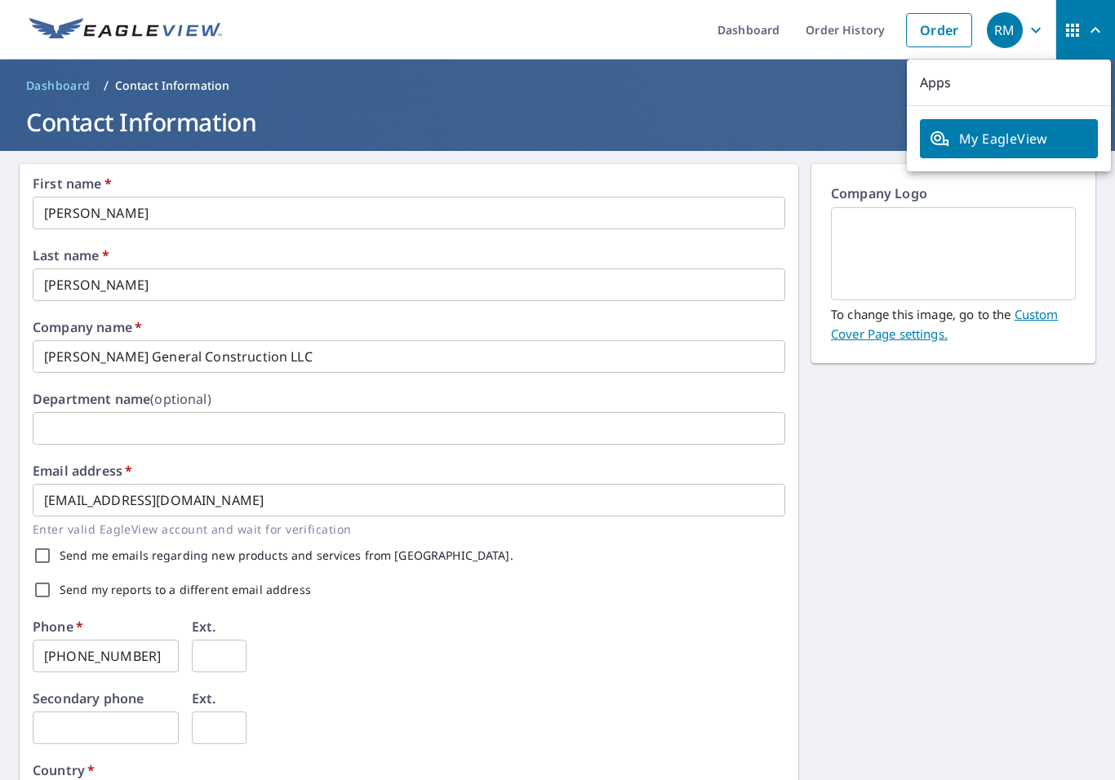
click at [1048, 79] on p "Apps" at bounding box center [1009, 83] width 204 height 47
click at [942, 78] on p "Apps" at bounding box center [1009, 83] width 204 height 47
click at [955, 70] on p "Apps" at bounding box center [1009, 83] width 204 height 47
click at [960, 72] on p "Apps" at bounding box center [1009, 83] width 204 height 47
click at [1035, 135] on span "My EagleView" at bounding box center [1009, 139] width 158 height 20
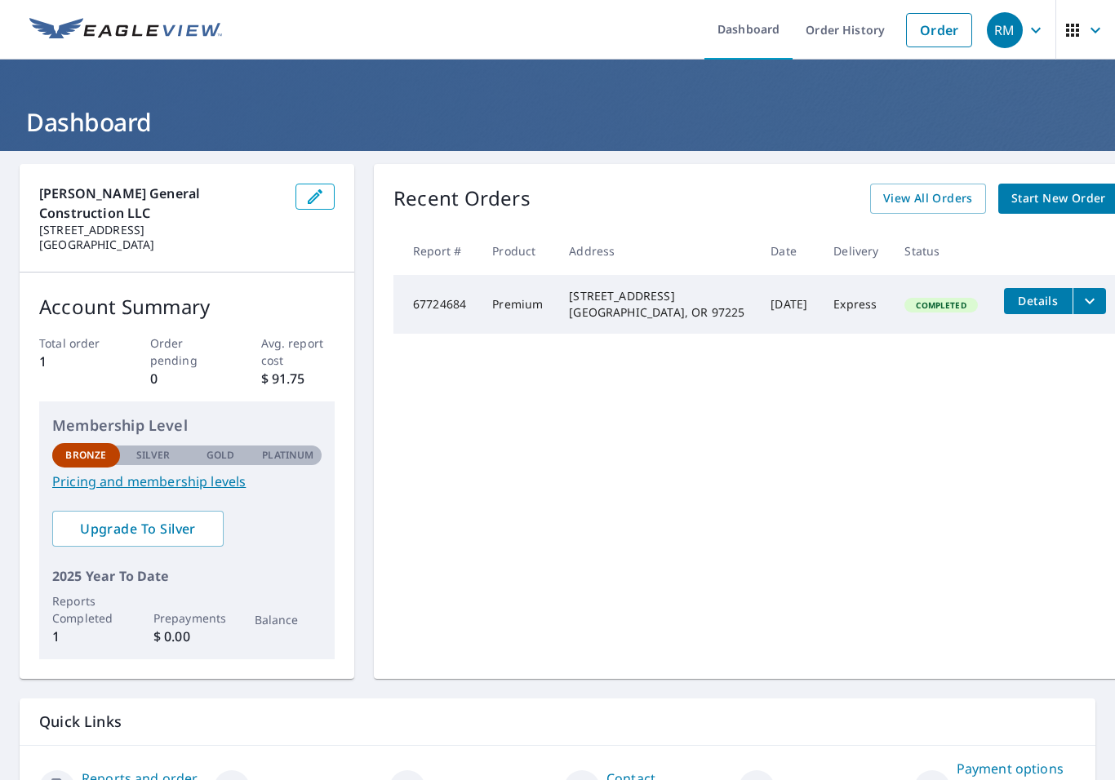
click at [1086, 24] on icon "button" at bounding box center [1096, 30] width 20 height 20
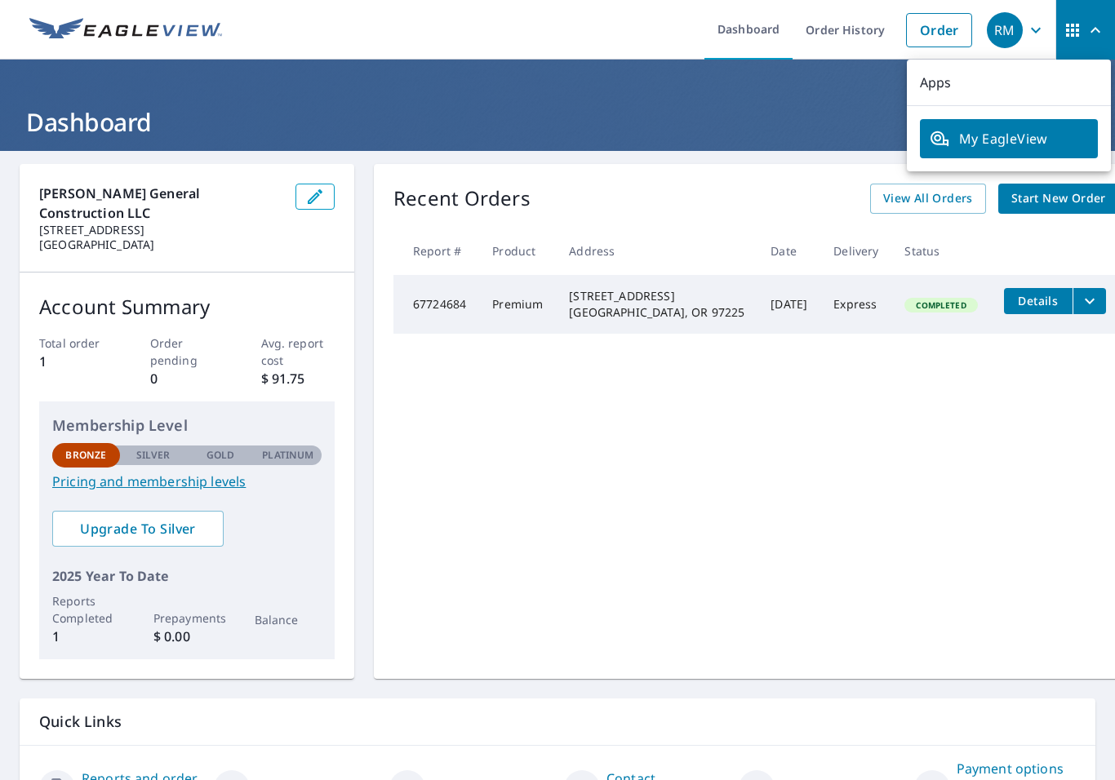
click at [947, 85] on p "Apps" at bounding box center [1009, 83] width 204 height 47
click at [1023, 25] on span "RM" at bounding box center [1018, 30] width 62 height 39
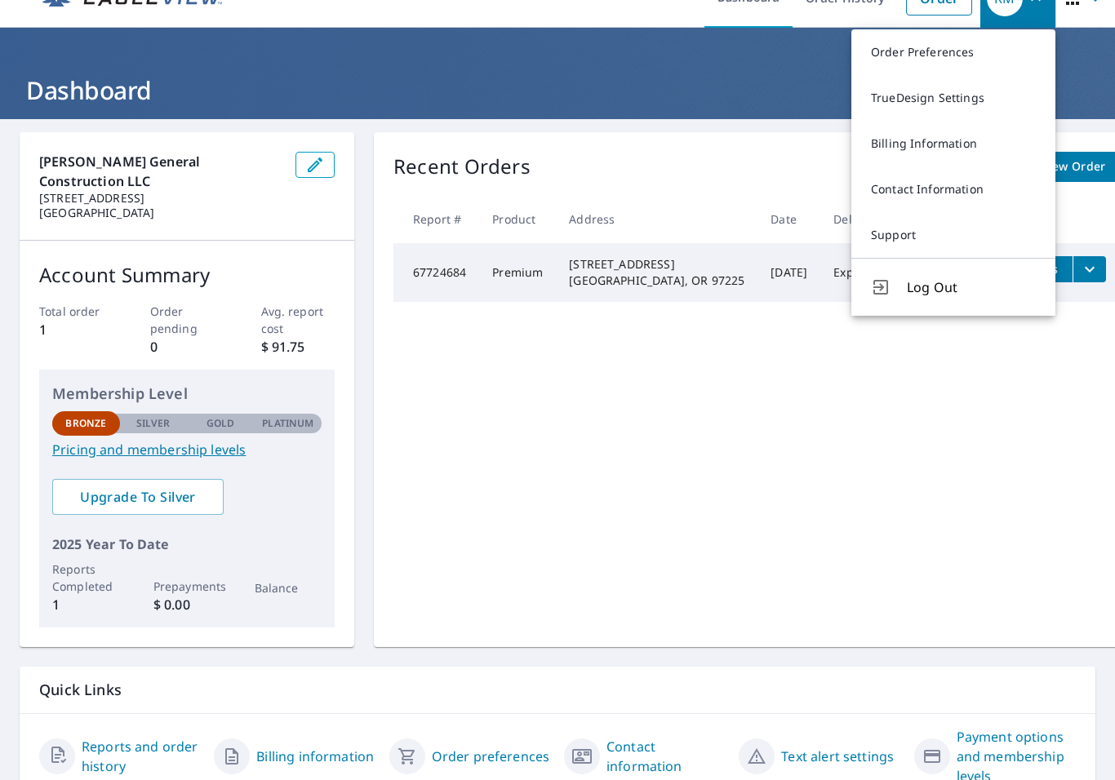
scroll to position [37, 0]
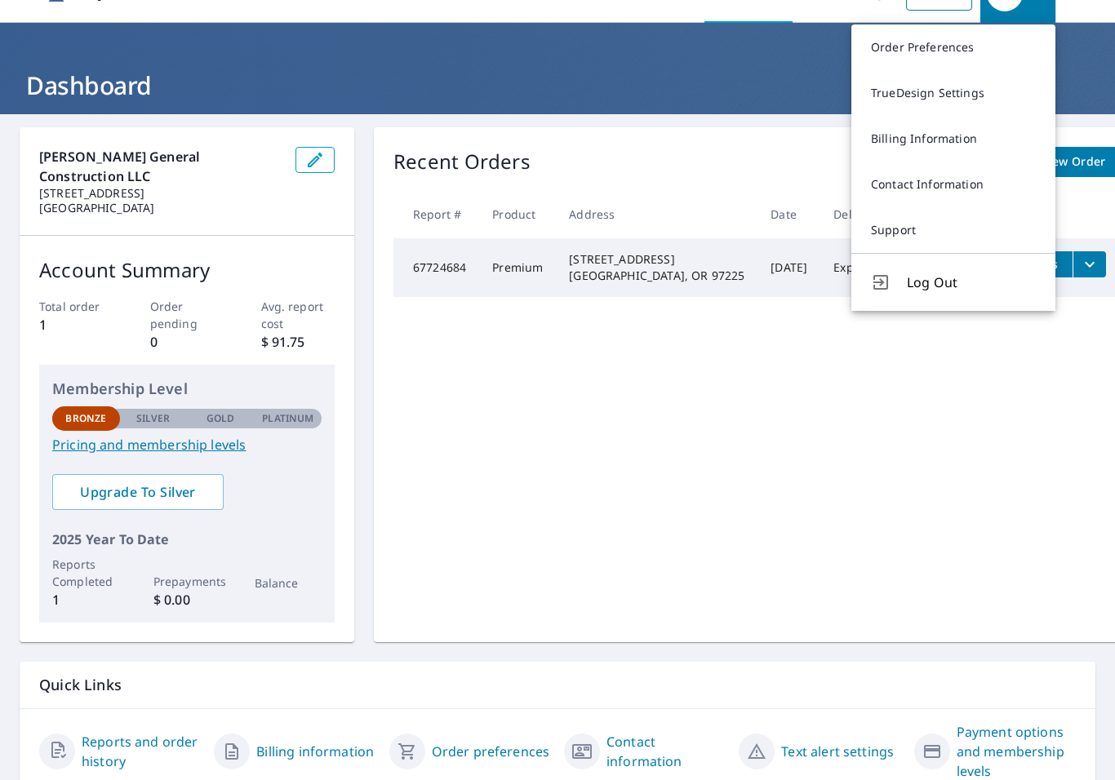
click at [946, 232] on link "Support" at bounding box center [953, 230] width 204 height 46
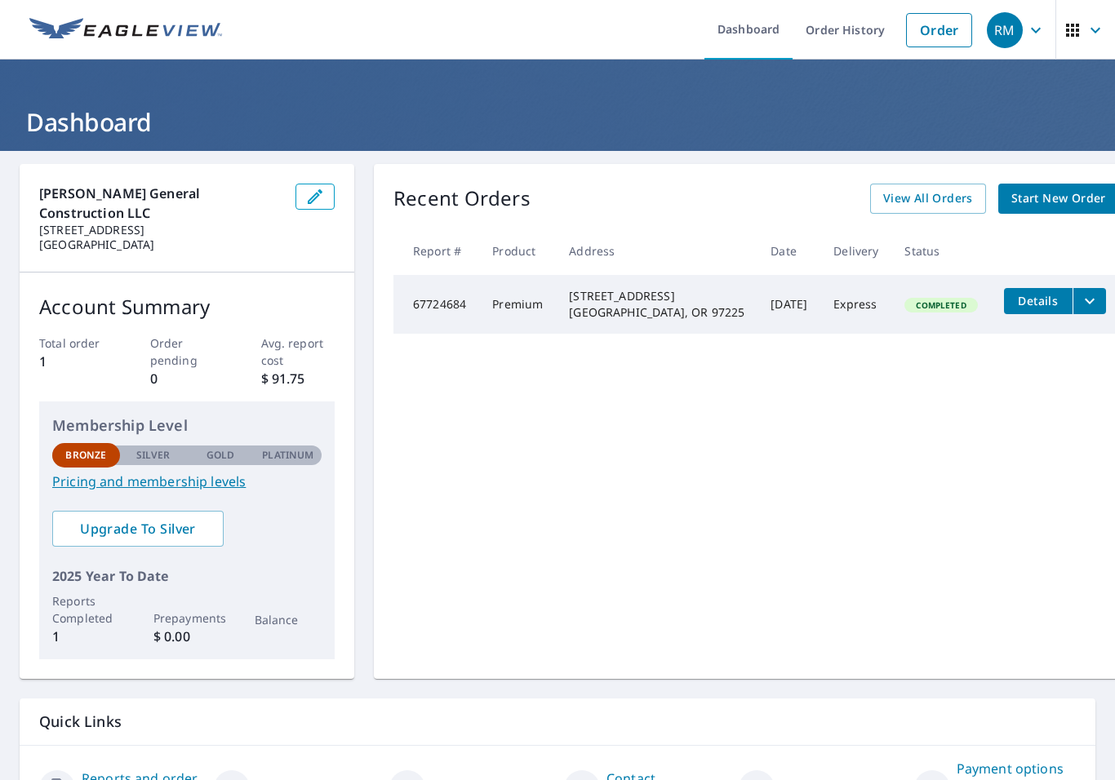
click at [308, 203] on icon "button" at bounding box center [315, 196] width 15 height 15
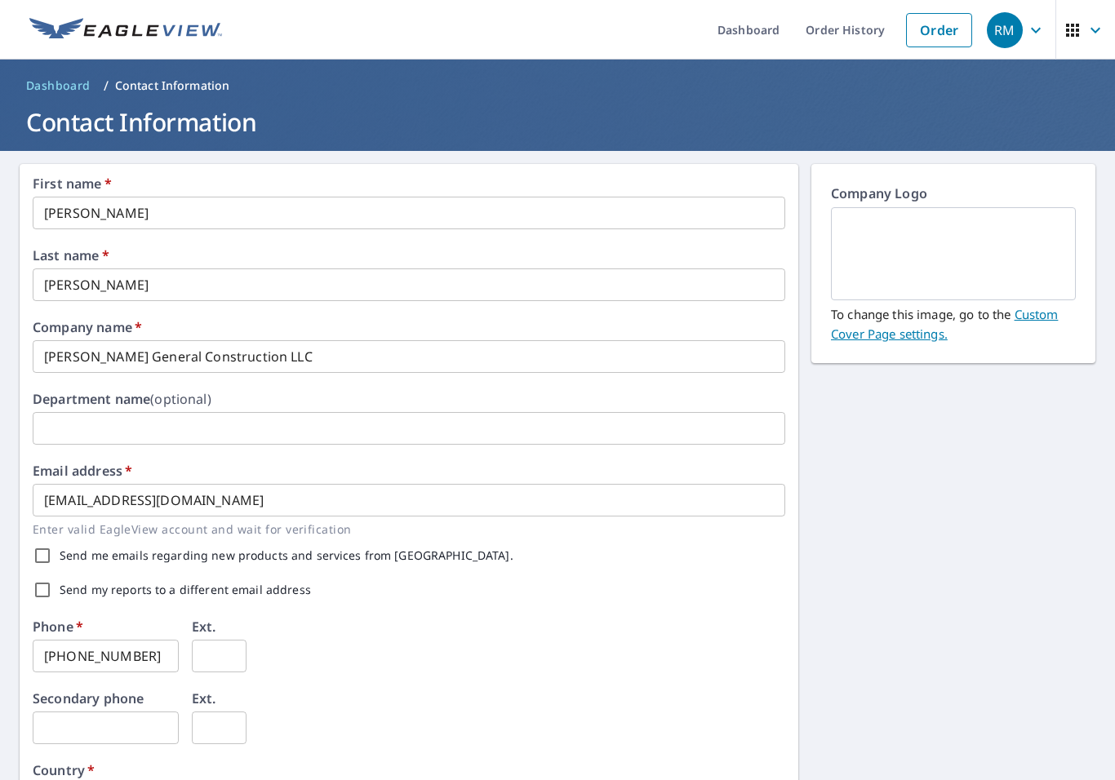
click at [993, 241] on img at bounding box center [954, 254] width 206 height 88
click at [1030, 225] on img at bounding box center [954, 254] width 206 height 88
click at [1006, 259] on img at bounding box center [954, 254] width 206 height 88
click at [966, 249] on img at bounding box center [954, 254] width 206 height 88
click at [950, 241] on img at bounding box center [954, 254] width 206 height 88
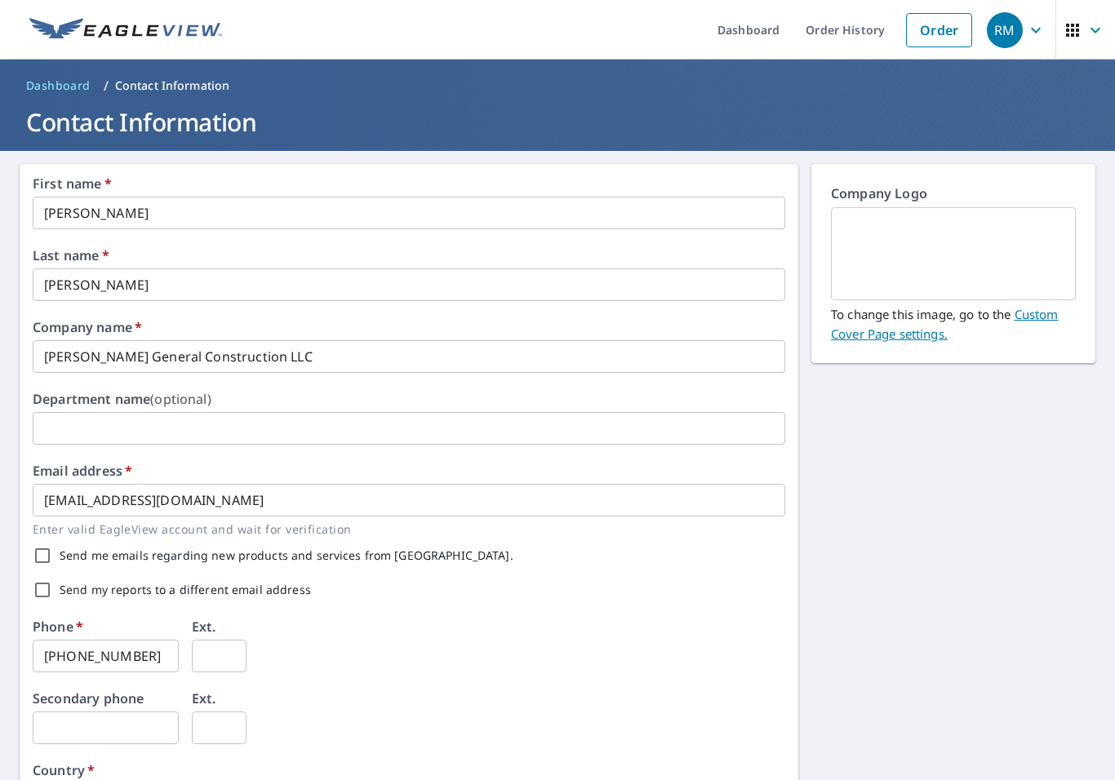
click at [975, 249] on img at bounding box center [954, 254] width 206 height 88
click at [1012, 22] on div "RM" at bounding box center [1005, 30] width 36 height 36
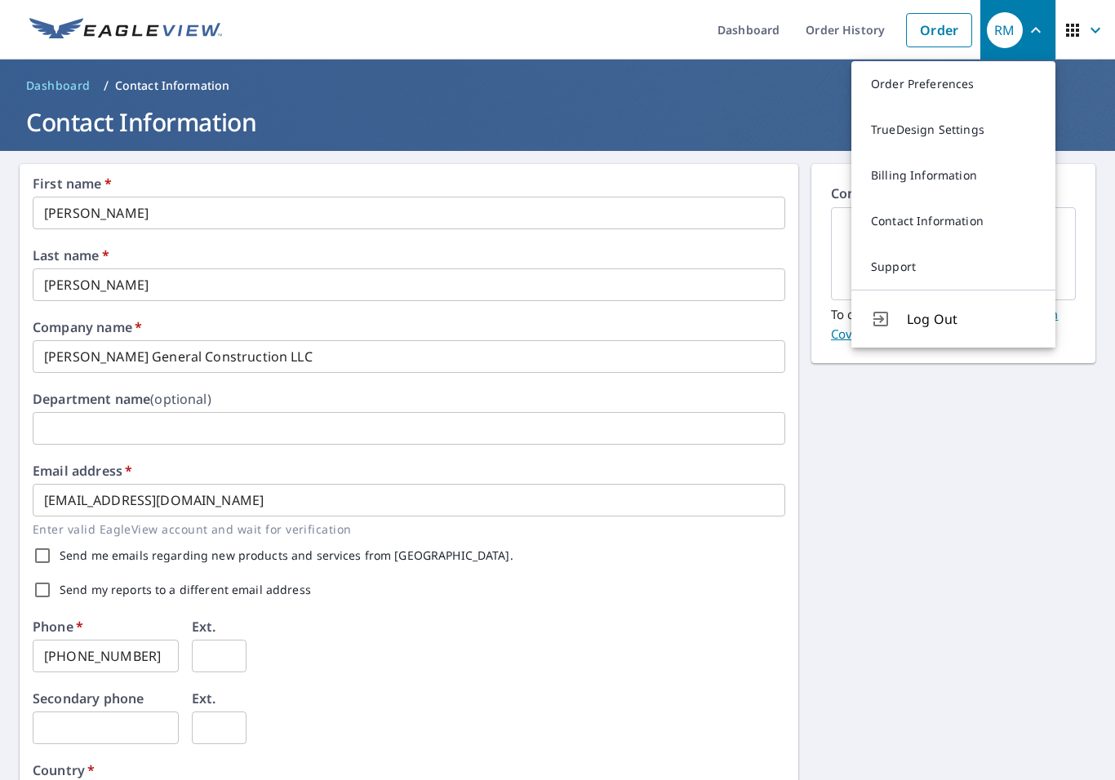
click at [1021, 446] on div "First name   * [PERSON_NAME] ​ Last name   * [PERSON_NAME] ​ Company name   * […" at bounding box center [557, 629] width 1115 height 957
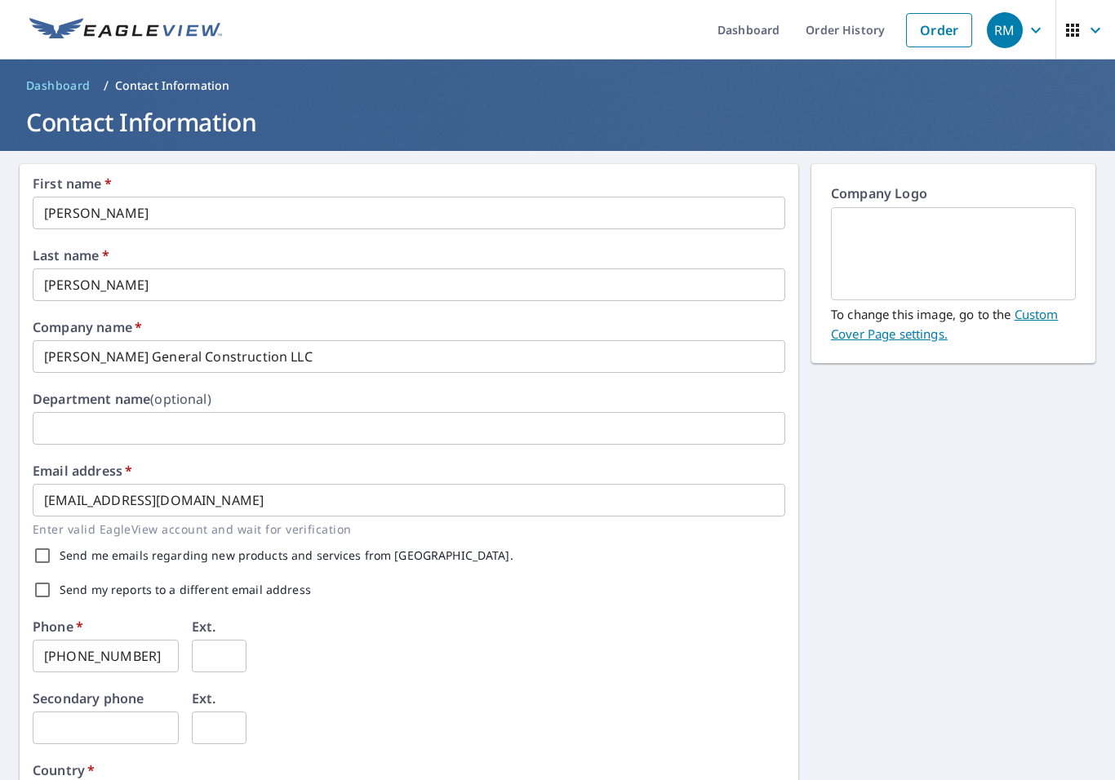
click at [1027, 249] on img at bounding box center [954, 254] width 206 height 88
click at [1026, 248] on img at bounding box center [954, 254] width 206 height 88
click at [1038, 254] on img at bounding box center [954, 254] width 206 height 88
click at [1015, 252] on img at bounding box center [954, 254] width 206 height 88
click at [1026, 269] on img at bounding box center [954, 254] width 206 height 88
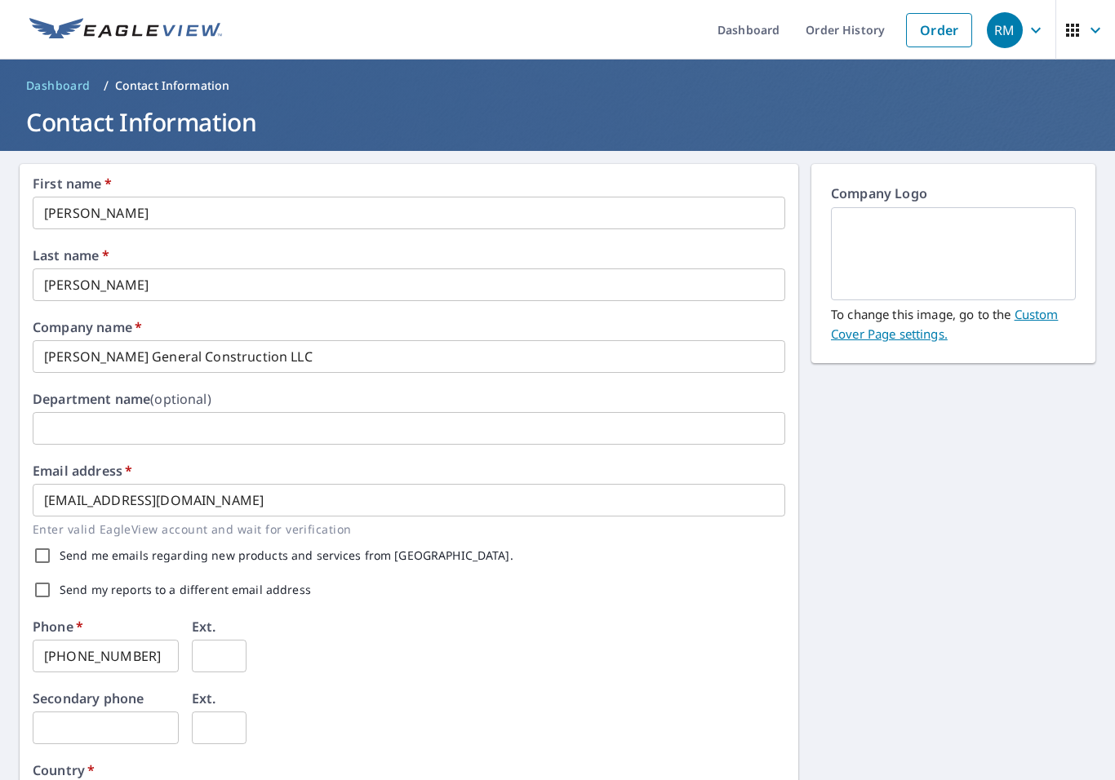
click at [1019, 233] on img at bounding box center [954, 254] width 206 height 88
click at [1013, 251] on img at bounding box center [954, 254] width 206 height 88
click at [1016, 247] on img at bounding box center [954, 254] width 206 height 88
click at [1040, 26] on icon "button" at bounding box center [1036, 30] width 20 height 20
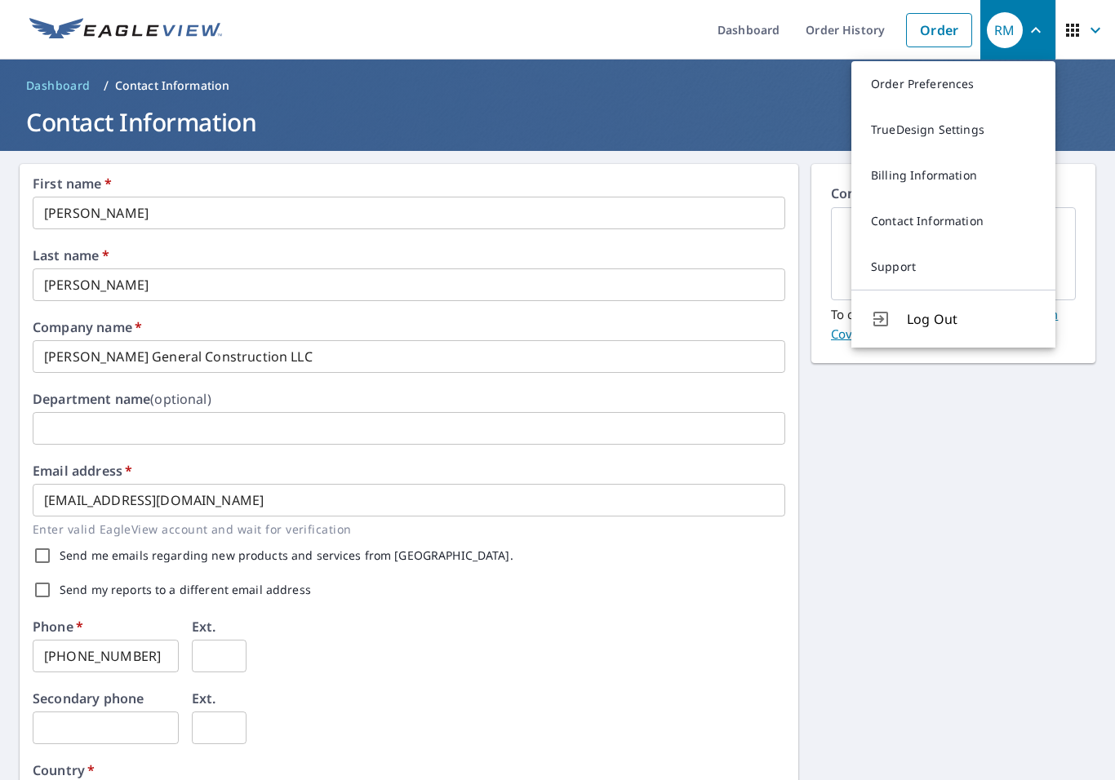
click at [1078, 26] on icon "button" at bounding box center [1072, 30] width 13 height 13
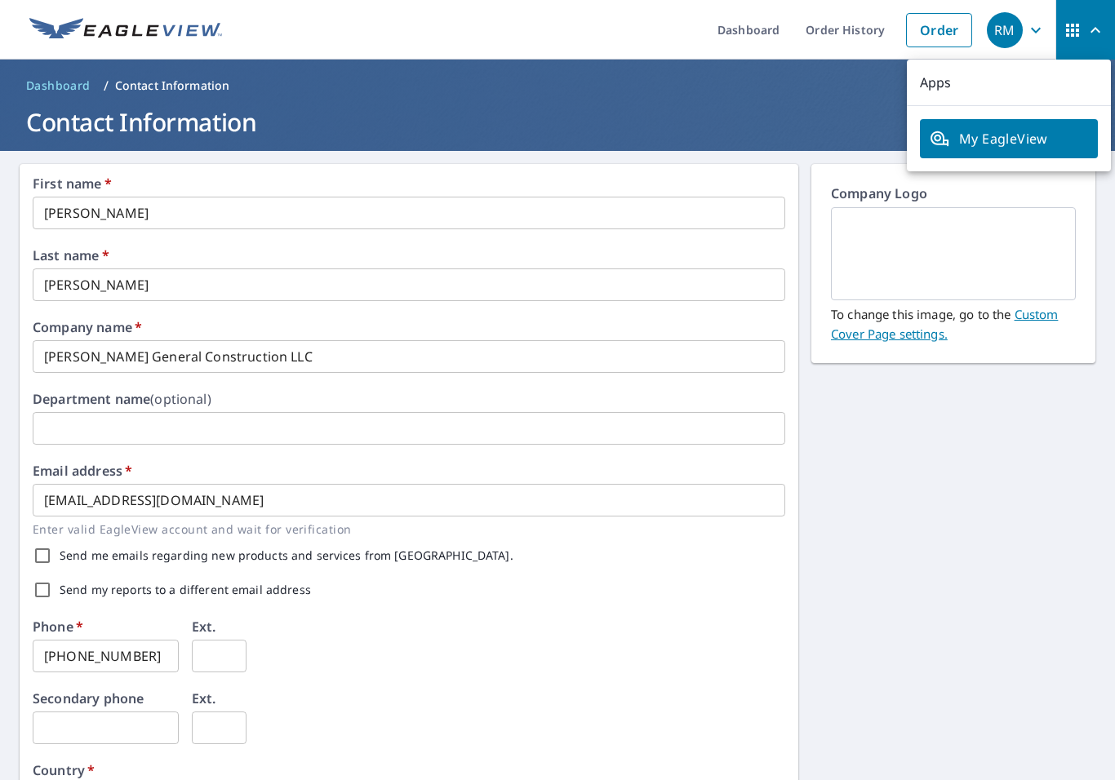
click at [908, 529] on div "First name   * [PERSON_NAME] ​ Last name   * [PERSON_NAME] ​ Company name   * […" at bounding box center [557, 629] width 1115 height 957
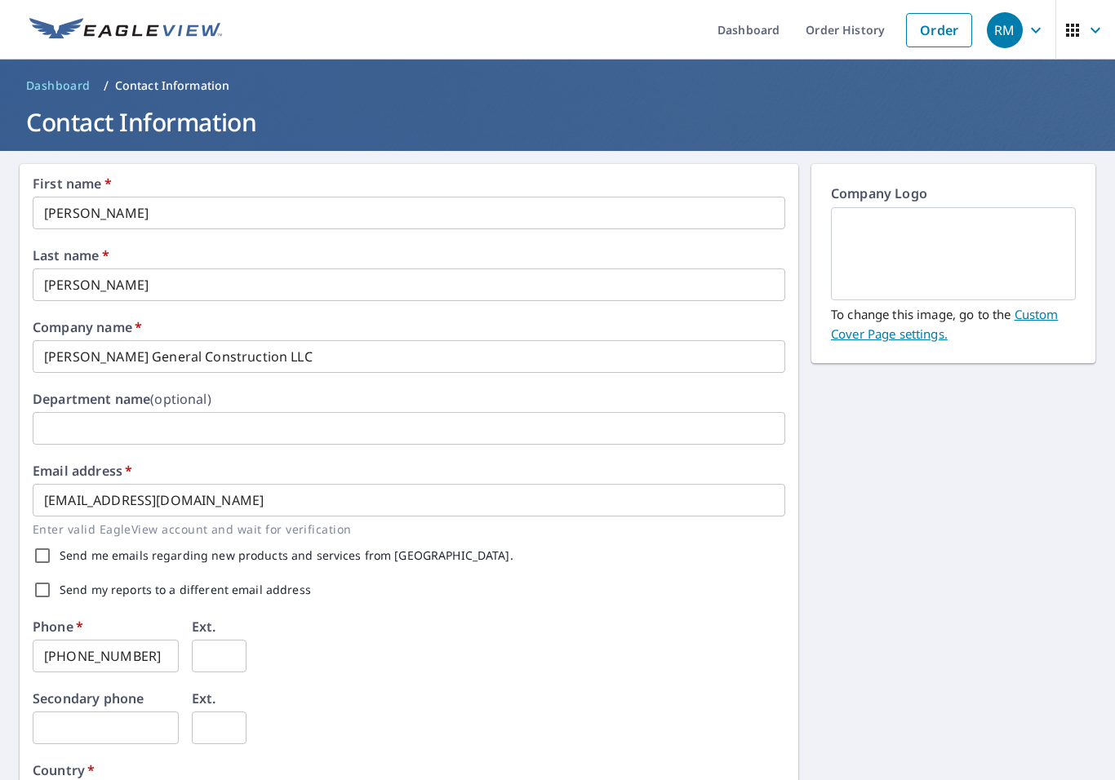
click at [907, 529] on div "First name   * [PERSON_NAME] ​ Last name   * [PERSON_NAME] ​ Company name   * […" at bounding box center [557, 629] width 1115 height 957
click at [1019, 415] on div "First name   * [PERSON_NAME] ​ Last name   * [PERSON_NAME] ​ Company name   * […" at bounding box center [557, 629] width 1115 height 957
click at [997, 525] on div "First name   * [PERSON_NAME] ​ Last name   * [PERSON_NAME] ​ Company name   * […" at bounding box center [557, 629] width 1115 height 957
click at [990, 517] on div "First name   * [PERSON_NAME] ​ Last name   * [PERSON_NAME] ​ Company name   * […" at bounding box center [557, 629] width 1115 height 957
click at [1053, 316] on link "Custom Cover Page settings." at bounding box center [944, 324] width 227 height 36
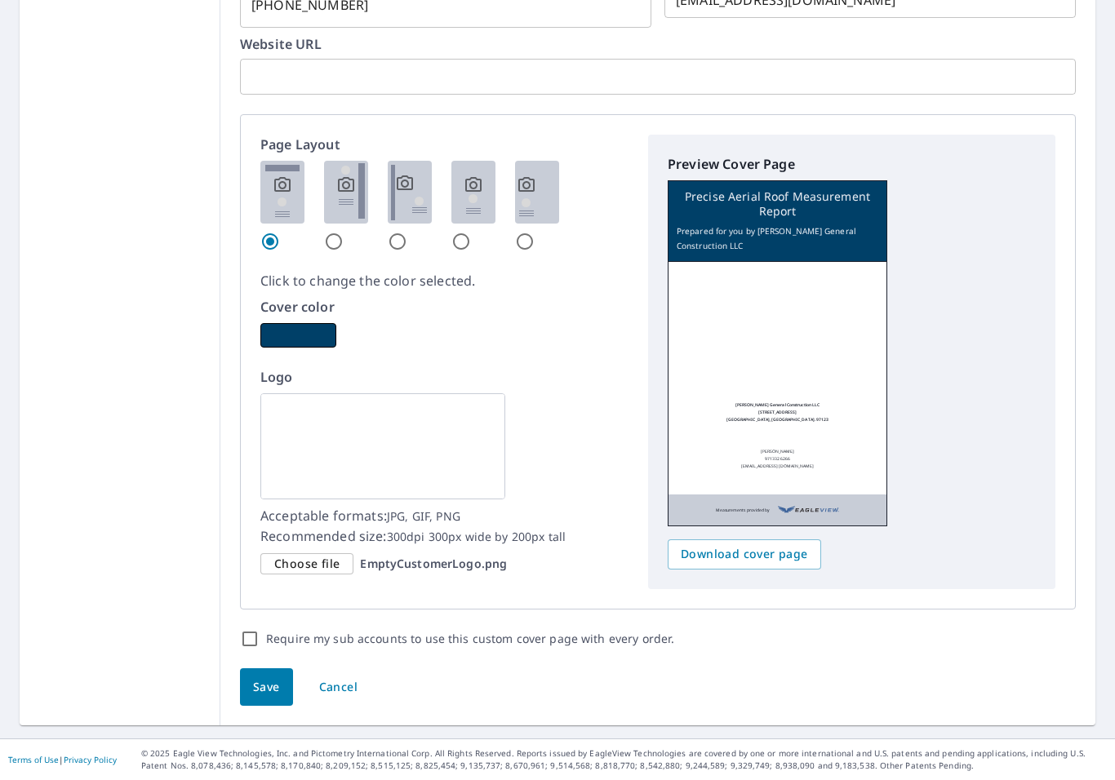
scroll to position [849, 0]
click at [450, 442] on img at bounding box center [382, 447] width 245 height 106
click at [353, 189] on img at bounding box center [346, 193] width 44 height 63
click at [344, 233] on input "radio" at bounding box center [334, 243] width 20 height 20
radio input "true"
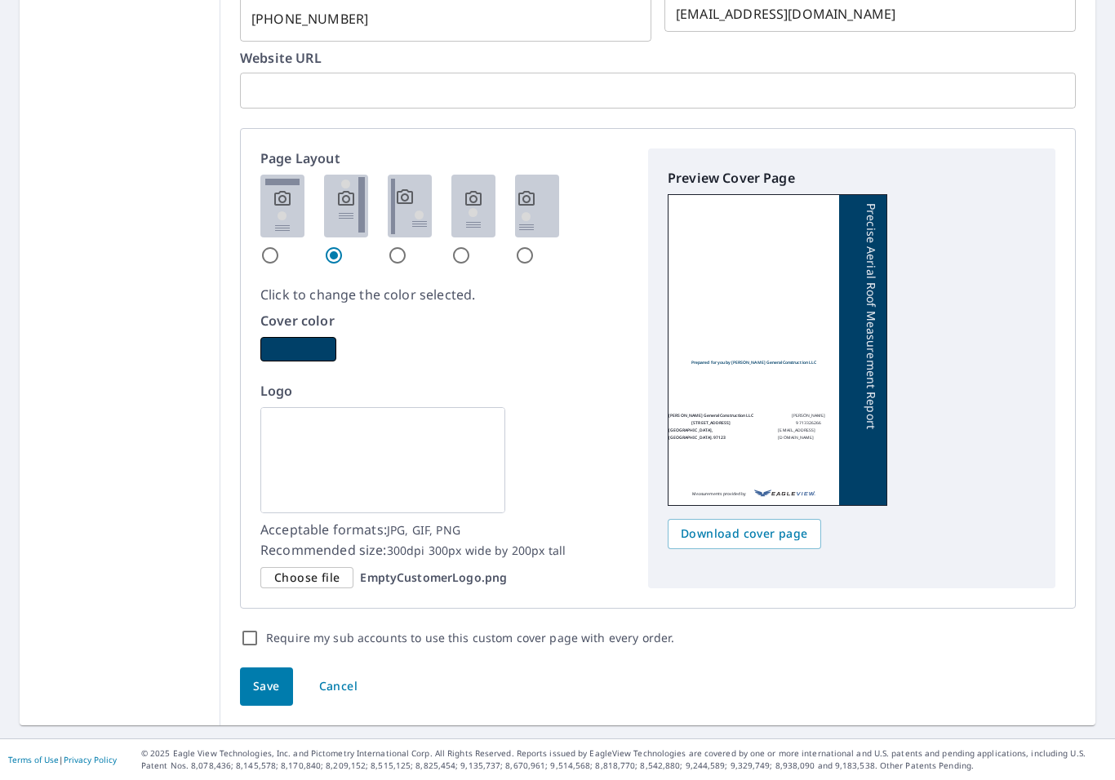
checkbox input "true"
click at [281, 208] on img at bounding box center [282, 206] width 44 height 63
click at [280, 247] on input "radio" at bounding box center [270, 257] width 20 height 20
radio input "true"
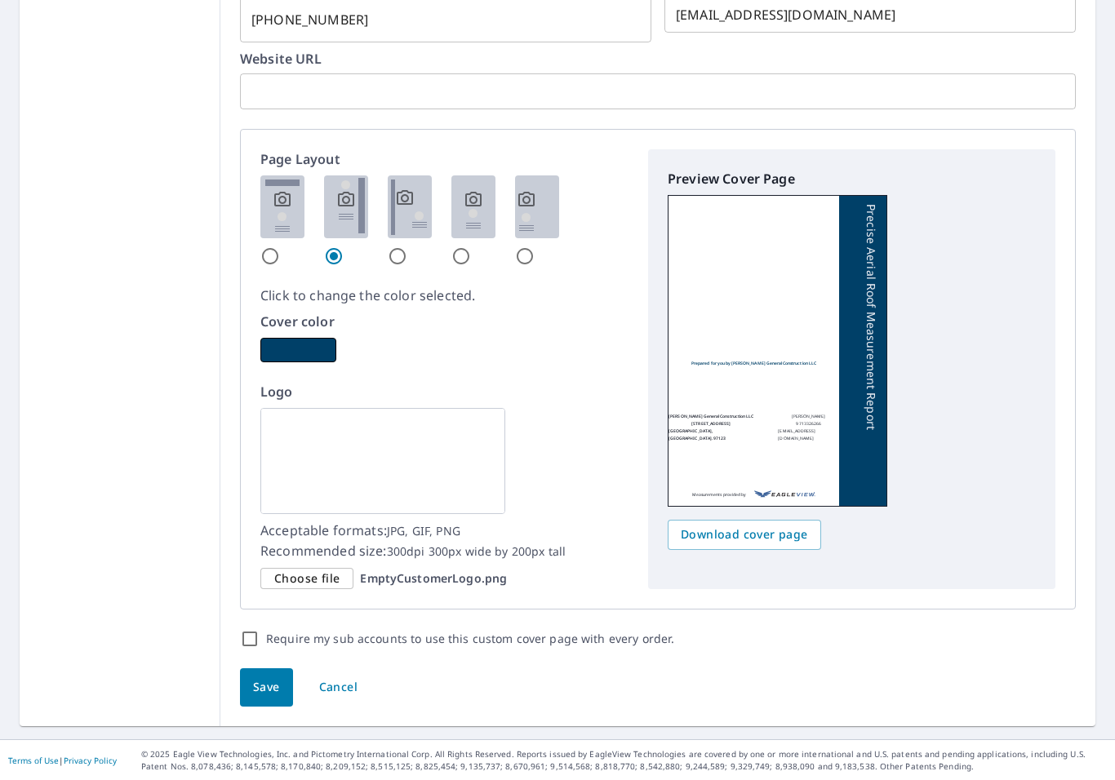
checkbox input "true"
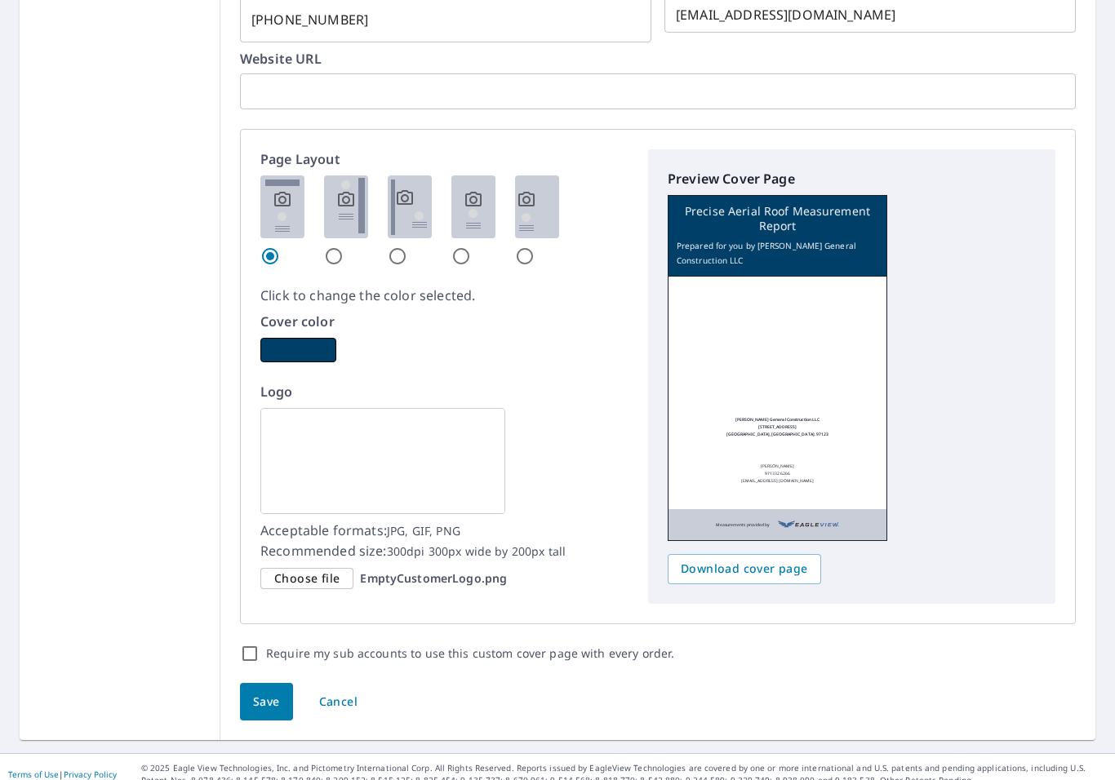
click at [406, 473] on img at bounding box center [382, 461] width 245 height 106
click at [426, 465] on img at bounding box center [382, 461] width 245 height 106
click at [426, 464] on img at bounding box center [382, 461] width 245 height 106
click at [428, 583] on p "EmptyCustomerLogo.png" at bounding box center [433, 578] width 147 height 15
click at [0, 0] on input "Choose file EmptyCustomerLogo.png" at bounding box center [0, 0] width 0 height 0
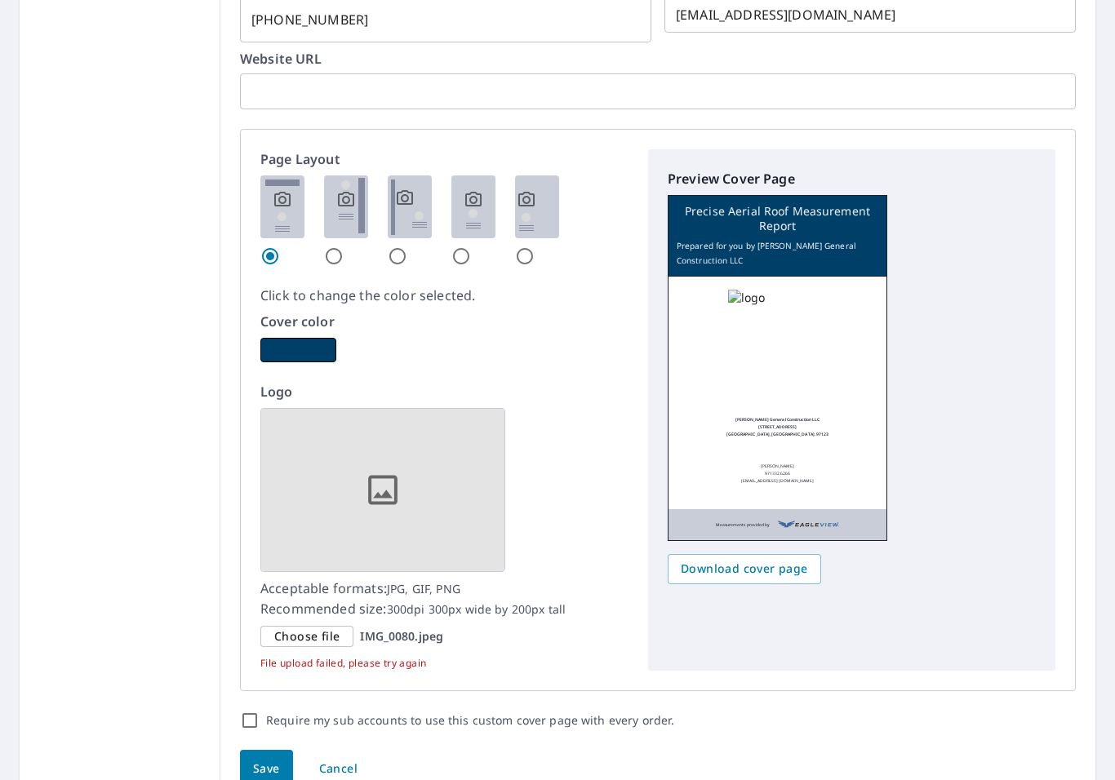
click at [387, 484] on img at bounding box center [382, 490] width 245 height 164
click at [412, 633] on p "IMG_0080.jpeg" at bounding box center [401, 636] width 83 height 15
click at [0, 0] on input "Choose file IMG_0080.jpeg" at bounding box center [0, 0] width 0 height 0
click at [317, 635] on span "Choose file" at bounding box center [306, 637] width 65 height 20
click at [0, 0] on input "Choose file IMG_0080.jpeg" at bounding box center [0, 0] width 0 height 0
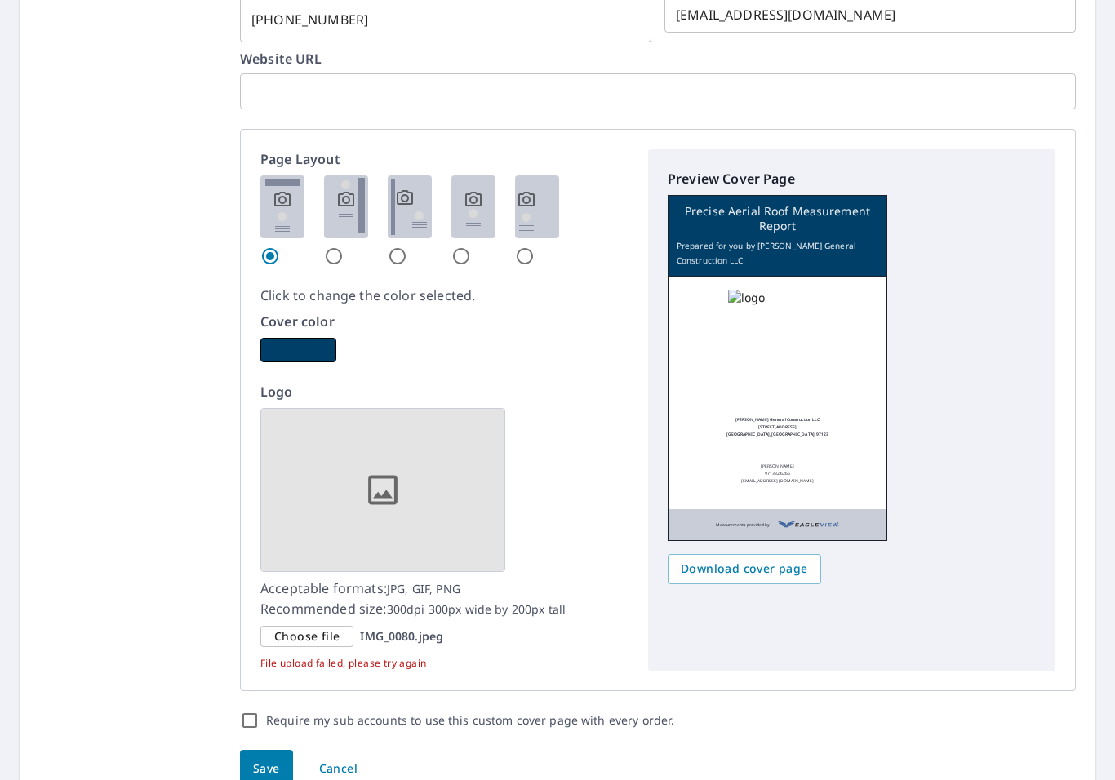
click at [446, 521] on img at bounding box center [382, 490] width 245 height 164
click at [391, 495] on img at bounding box center [382, 490] width 245 height 164
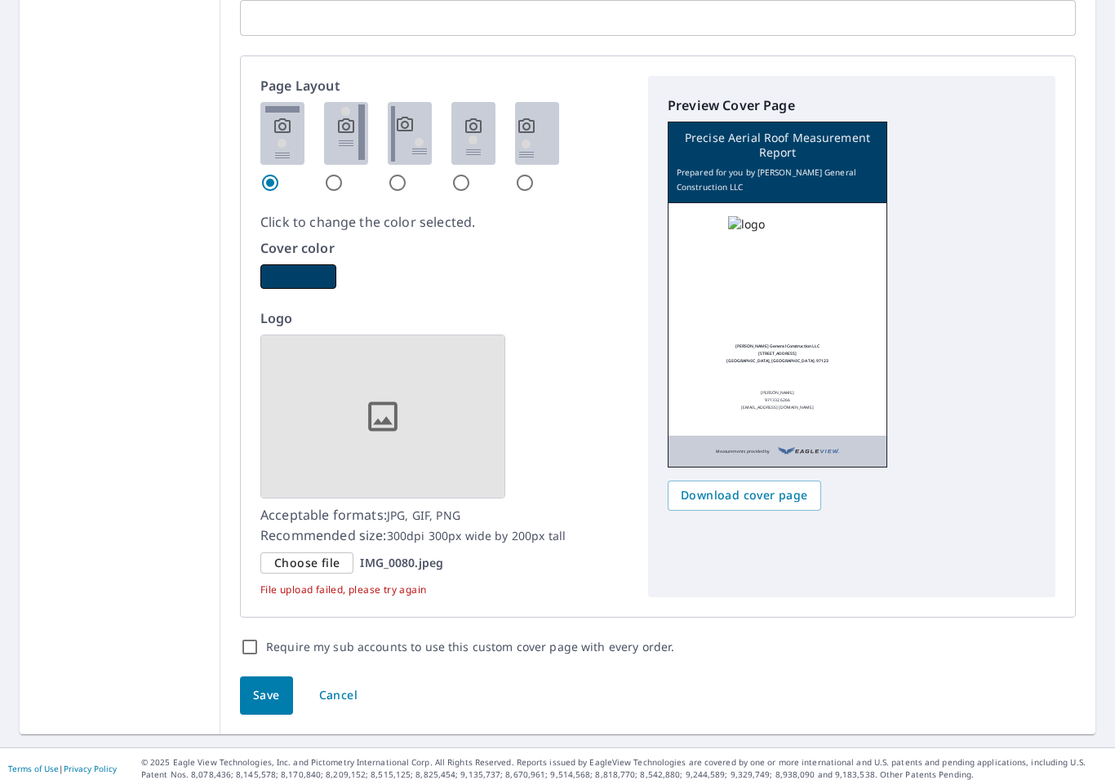
scroll to position [913, 0]
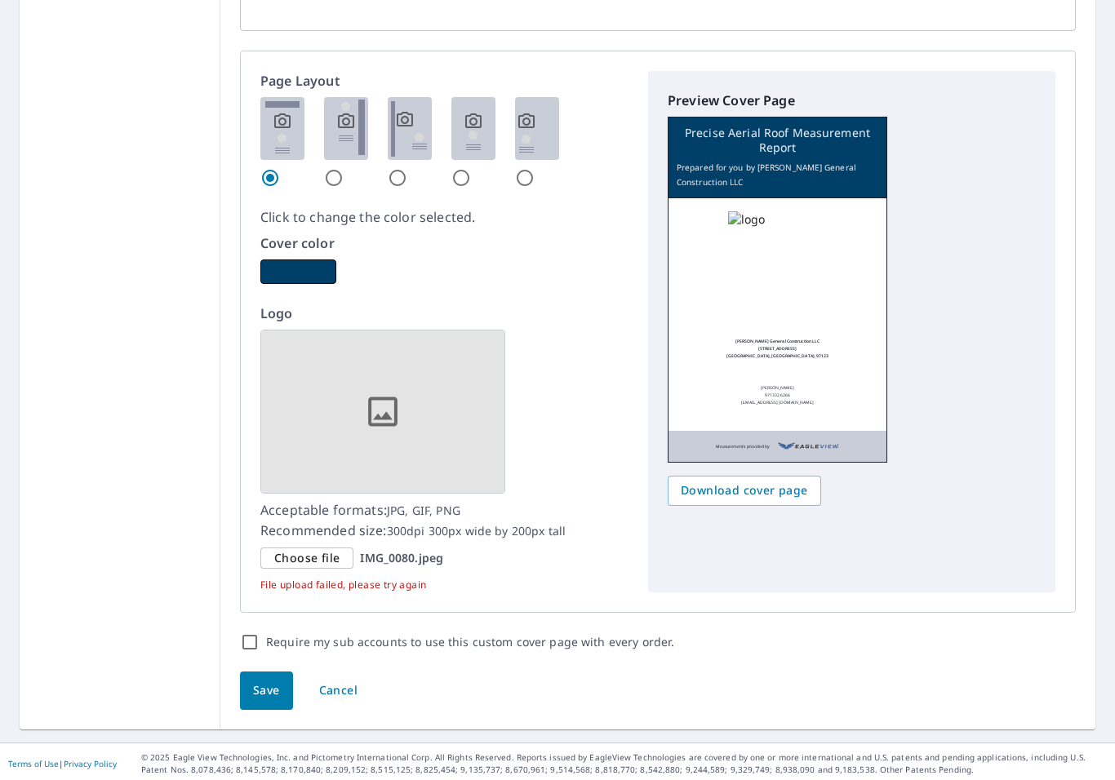
click at [409, 551] on p "IMG_0080.jpeg" at bounding box center [401, 558] width 83 height 15
click at [0, 0] on input "Choose file IMG_0080.jpeg" at bounding box center [0, 0] width 0 height 0
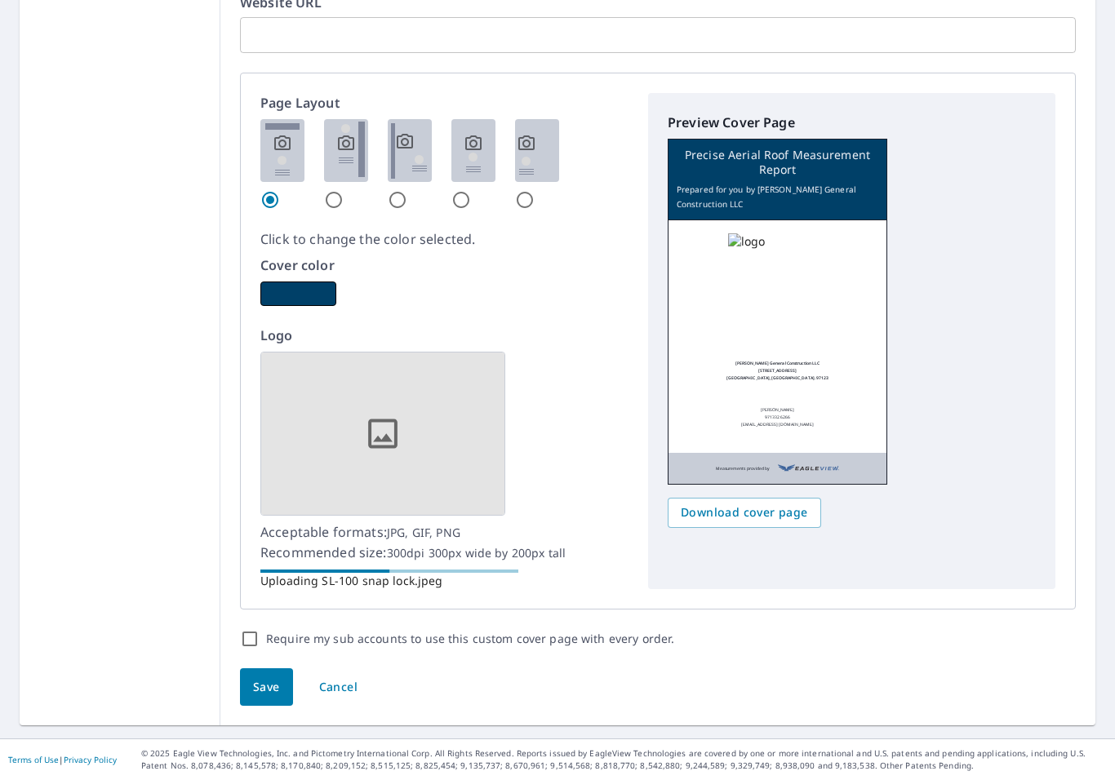
scroll to position [891, 0]
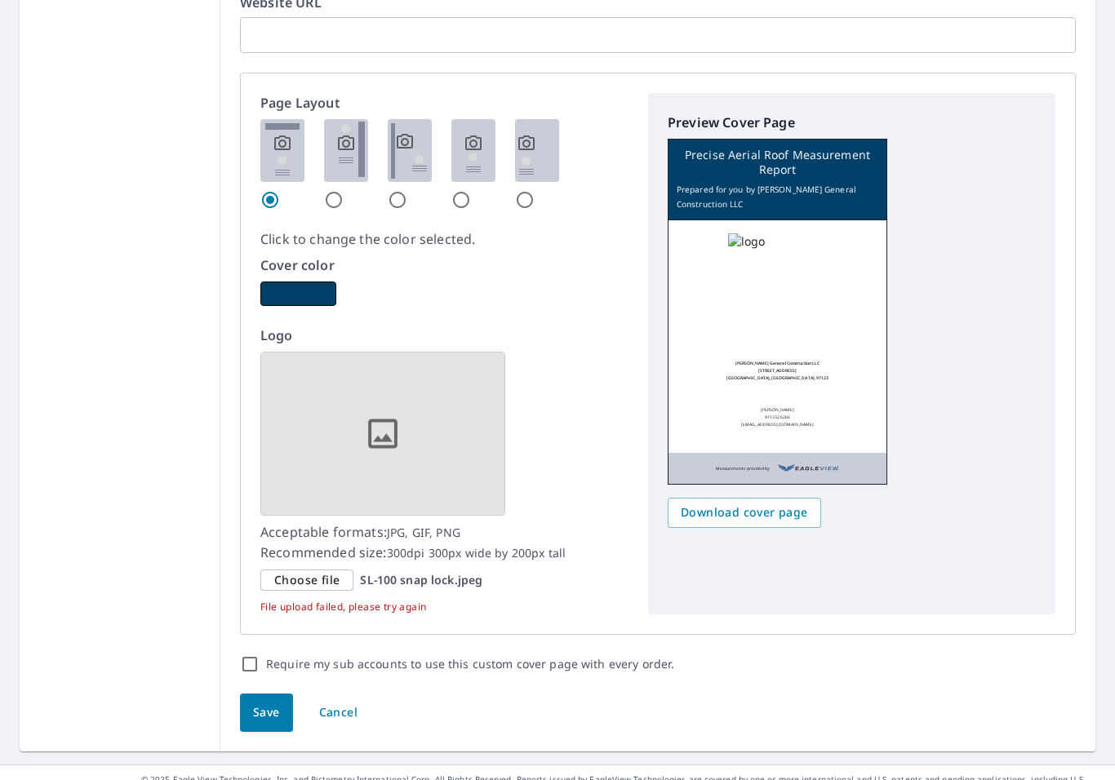
click at [439, 455] on img at bounding box center [382, 434] width 245 height 164
click at [453, 577] on p "SL-100 snap lock.jpeg" at bounding box center [421, 580] width 122 height 15
click at [0, 0] on input "Choose file SL-100 snap lock.jpeg" at bounding box center [0, 0] width 0 height 0
click at [398, 603] on p "File upload failed, please try again" at bounding box center [444, 607] width 368 height 15
click at [411, 606] on p "File upload failed, please try again" at bounding box center [444, 607] width 368 height 15
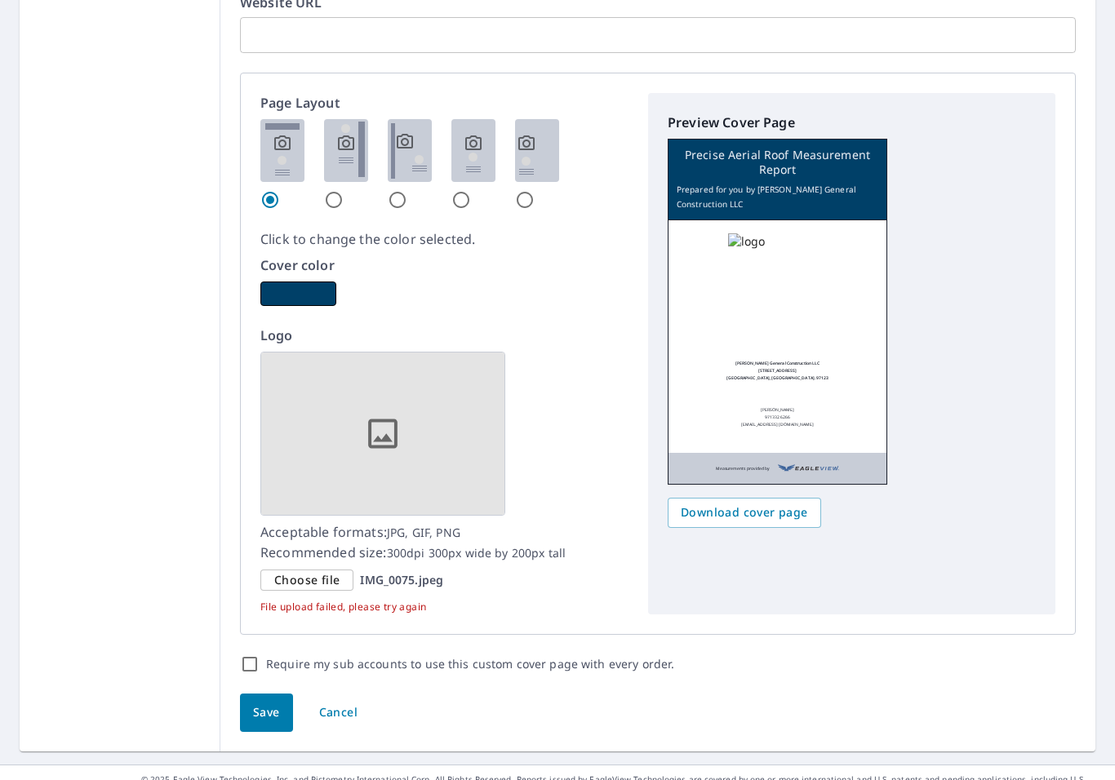
click at [379, 602] on p "File upload failed, please try again" at bounding box center [444, 607] width 368 height 15
click at [389, 575] on p "IMG_0075.jpeg" at bounding box center [401, 580] width 83 height 15
click at [0, 0] on input "Choose file IMG_0075.jpeg" at bounding box center [0, 0] width 0 height 0
click at [532, 180] on img at bounding box center [537, 150] width 44 height 63
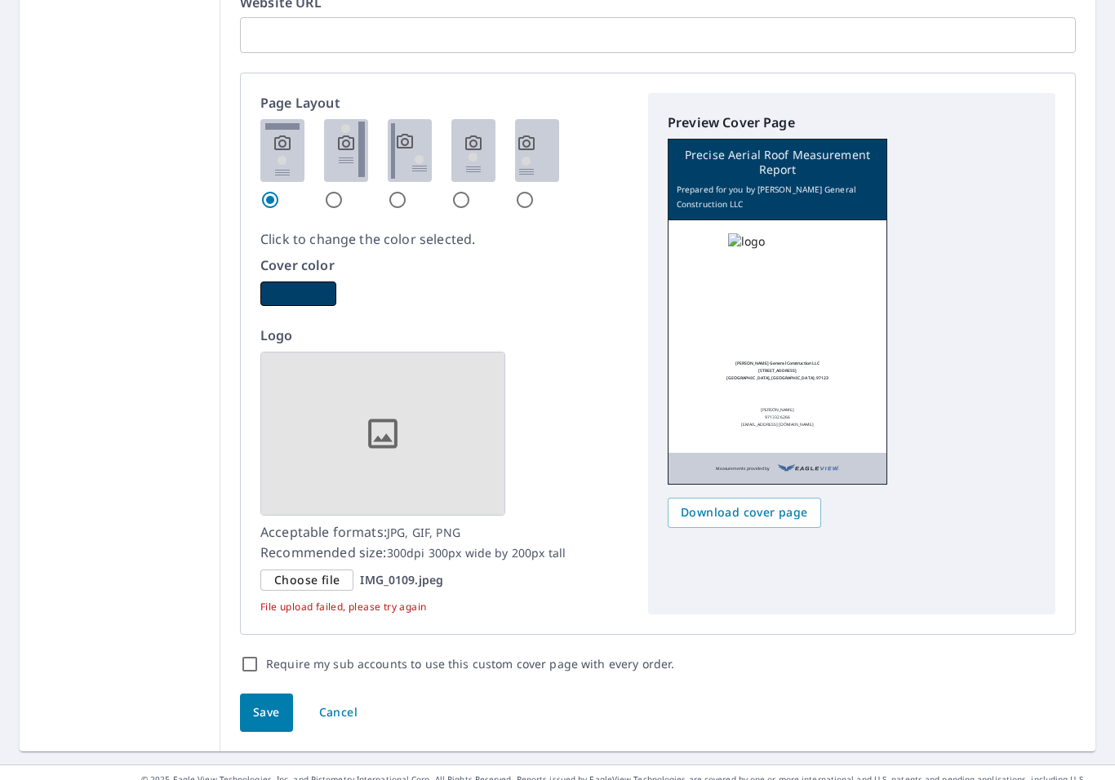
click at [532, 190] on input "radio" at bounding box center [525, 200] width 20 height 20
radio input "true"
checkbox input "true"
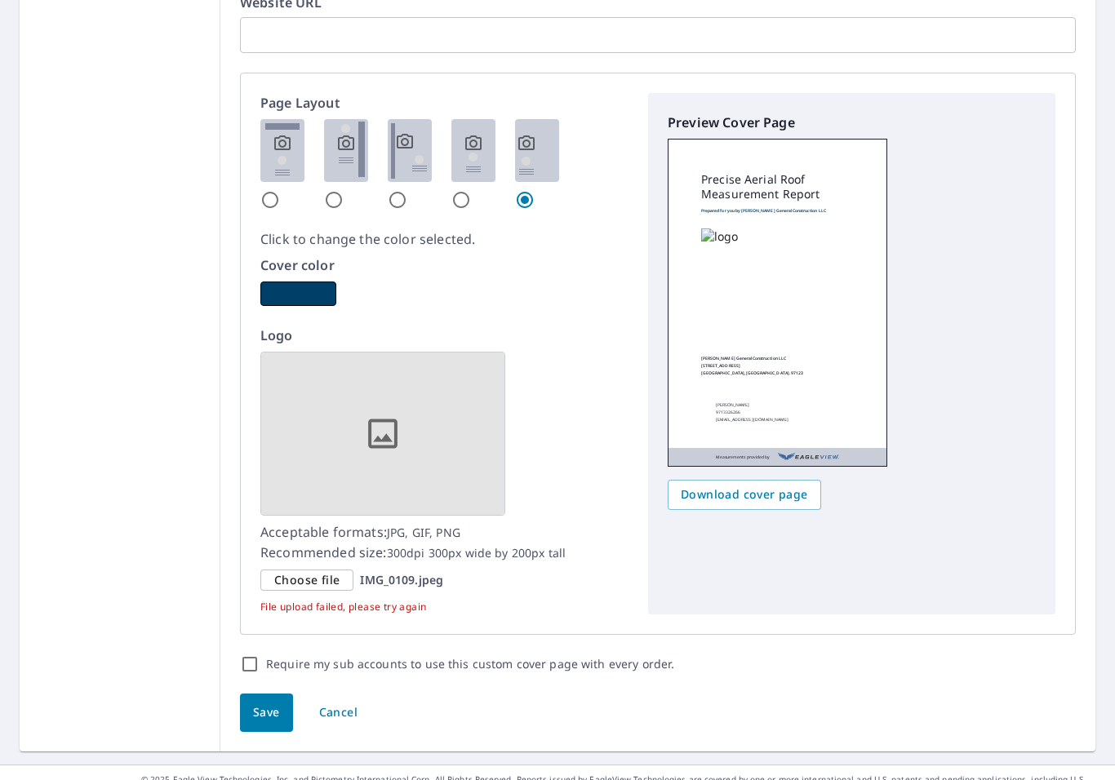
click at [283, 135] on img at bounding box center [282, 150] width 44 height 63
click at [280, 190] on input "radio" at bounding box center [270, 200] width 20 height 20
radio input "true"
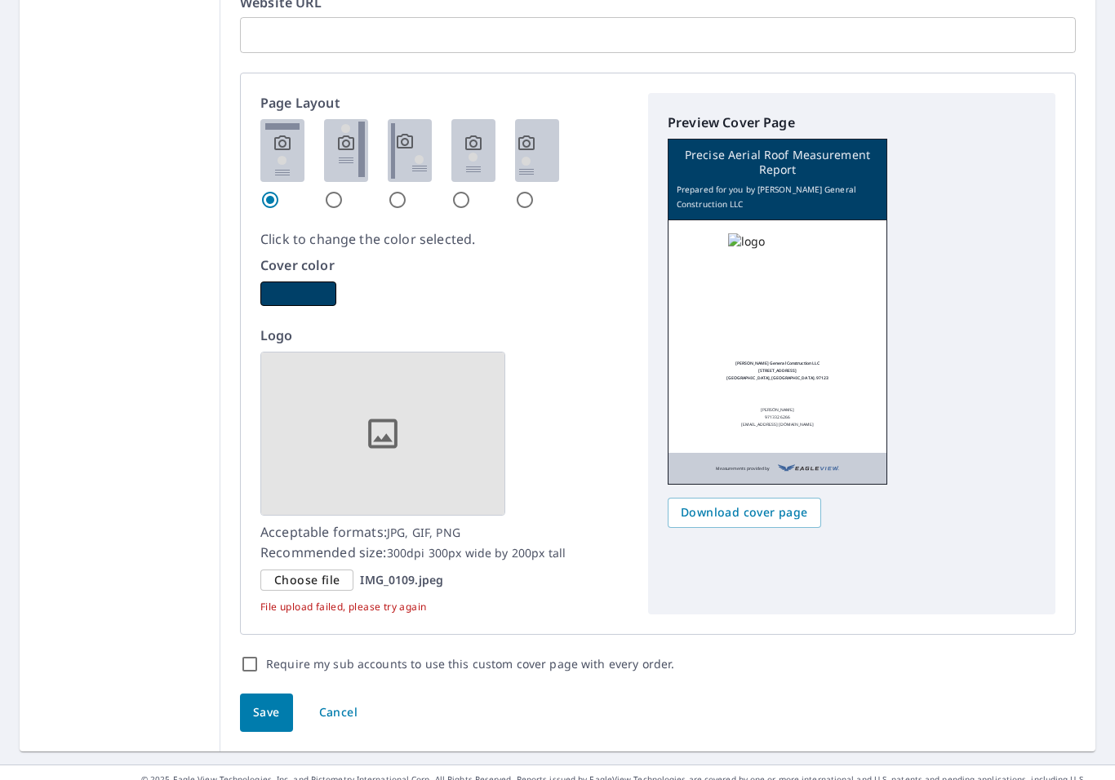
checkbox input "true"
click at [766, 247] on img at bounding box center [747, 241] width 38 height 16
click at [782, 507] on span "Download cover page" at bounding box center [744, 513] width 127 height 20
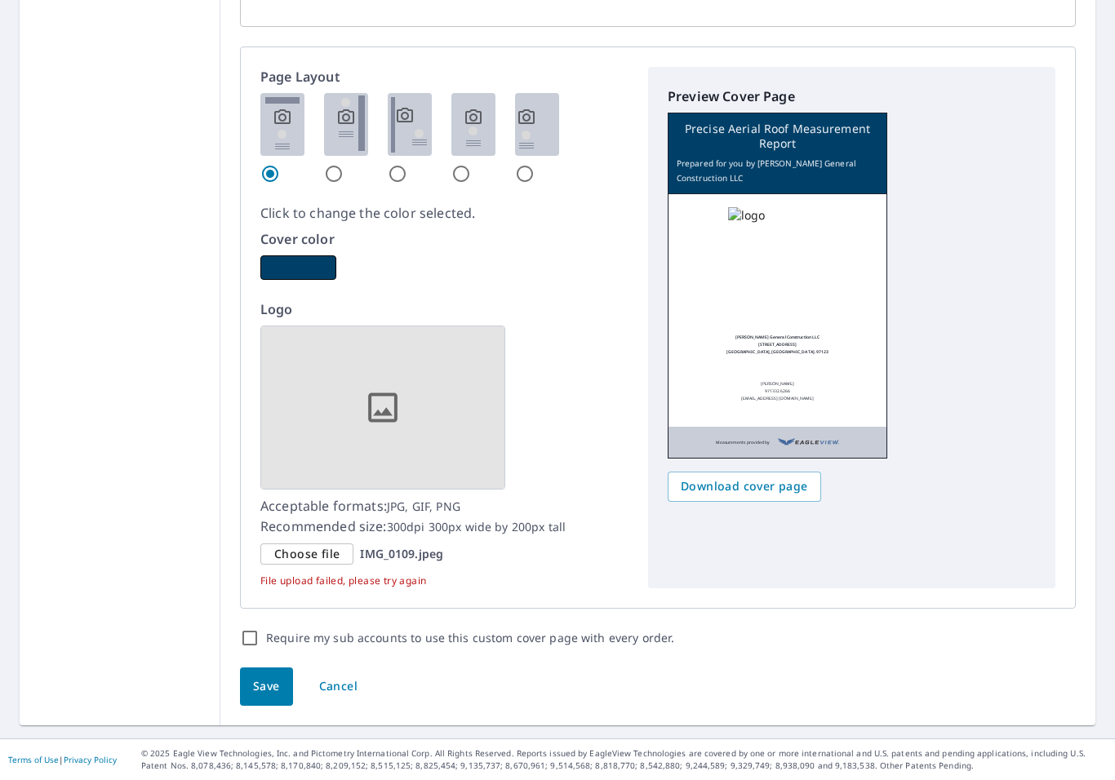
scroll to position [917, 0]
click at [407, 399] on img at bounding box center [382, 408] width 245 height 164
click at [249, 629] on input "Require my sub accounts to use this custom cover page with every order." at bounding box center [250, 639] width 20 height 20
checkbox input "true"
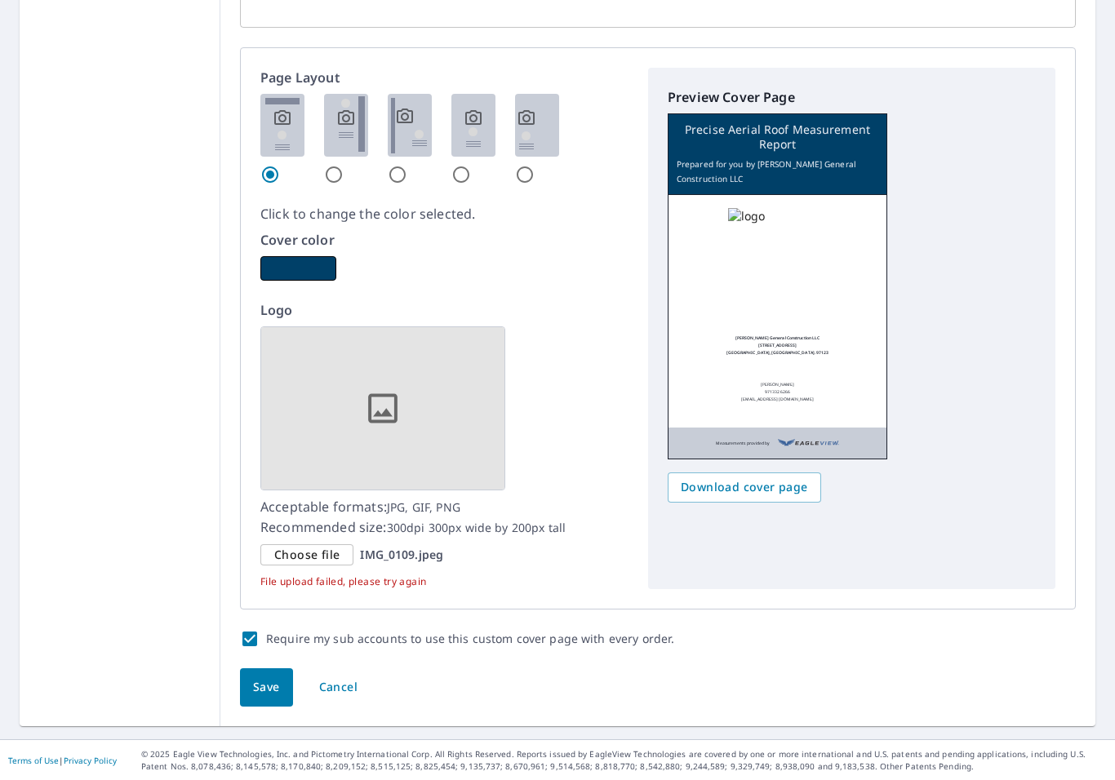
click at [415, 386] on img at bounding box center [382, 408] width 245 height 164
click at [388, 538] on div "Logo Acceptable formats: JPG, GIF, PNG Recommended size: 300dpi 300px wide by 2…" at bounding box center [444, 444] width 368 height 289
click at [411, 548] on p "IMG_0109.jpeg" at bounding box center [401, 555] width 83 height 15
click at [0, 0] on input "Choose file IMG_0109.jpeg" at bounding box center [0, 0] width 0 height 0
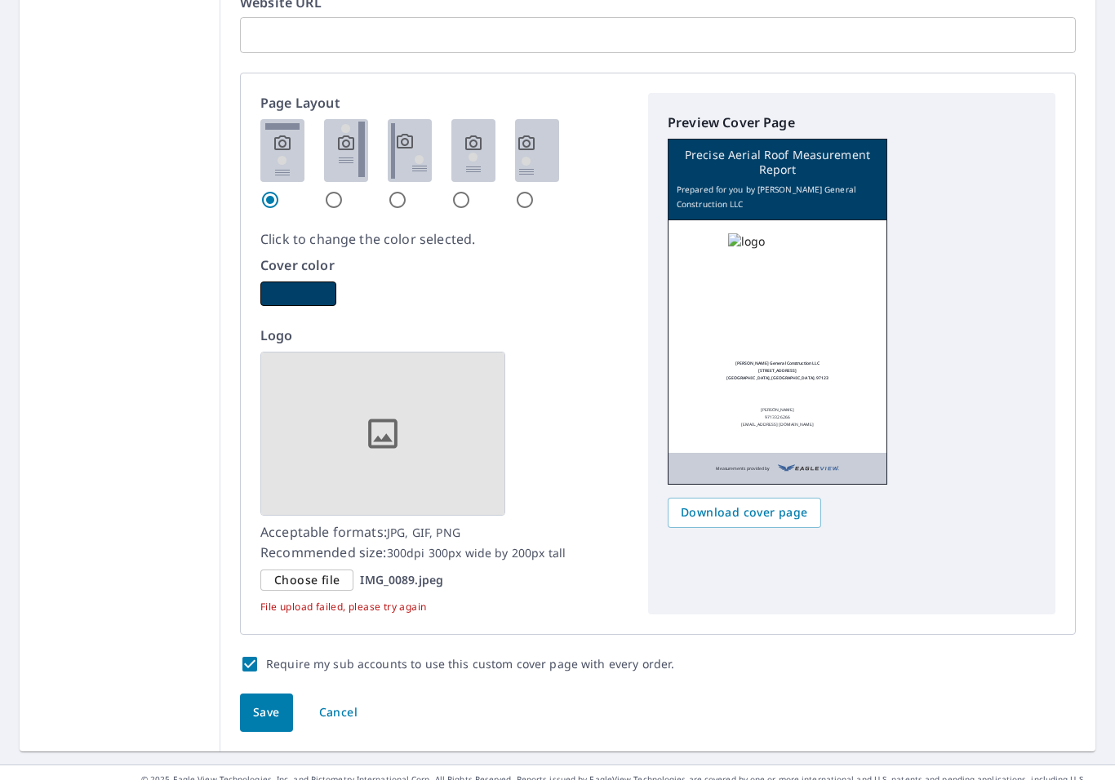
click at [391, 427] on img at bounding box center [382, 434] width 245 height 164
click at [384, 429] on img at bounding box center [382, 434] width 245 height 164
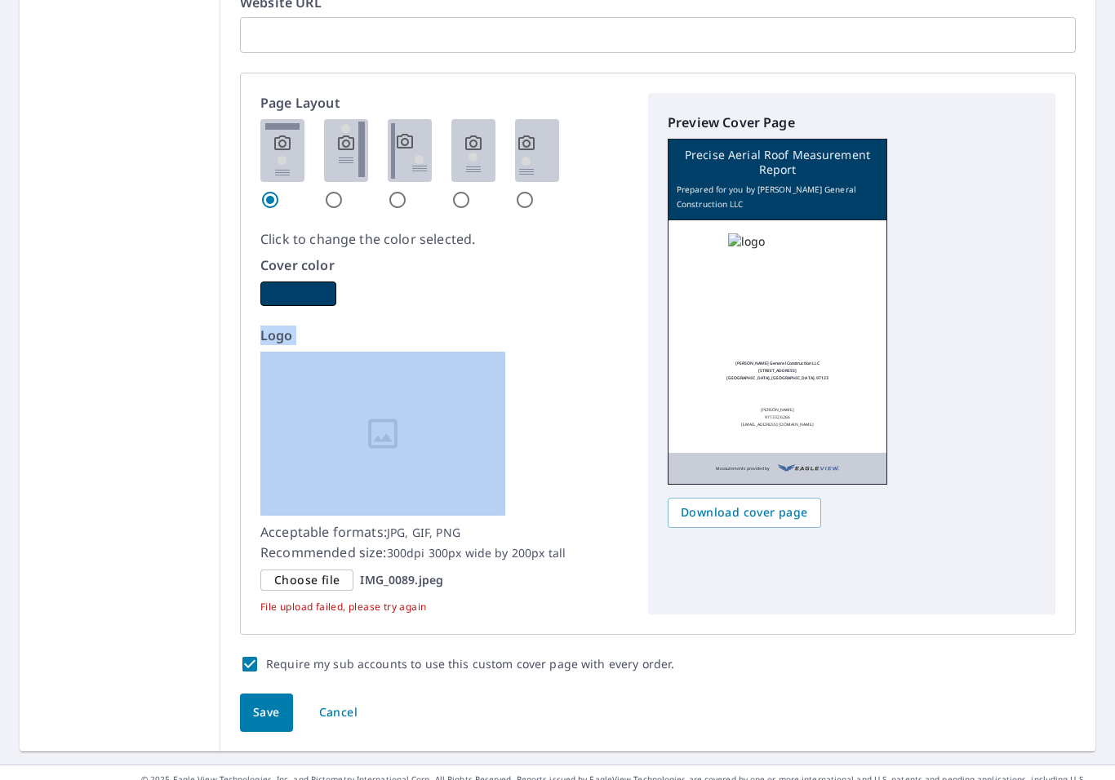
click at [291, 559] on p "Acceptable formats: JPG, GIF, PNG Recommended size: 300dpi 300px wide by 200px …" at bounding box center [444, 542] width 368 height 41
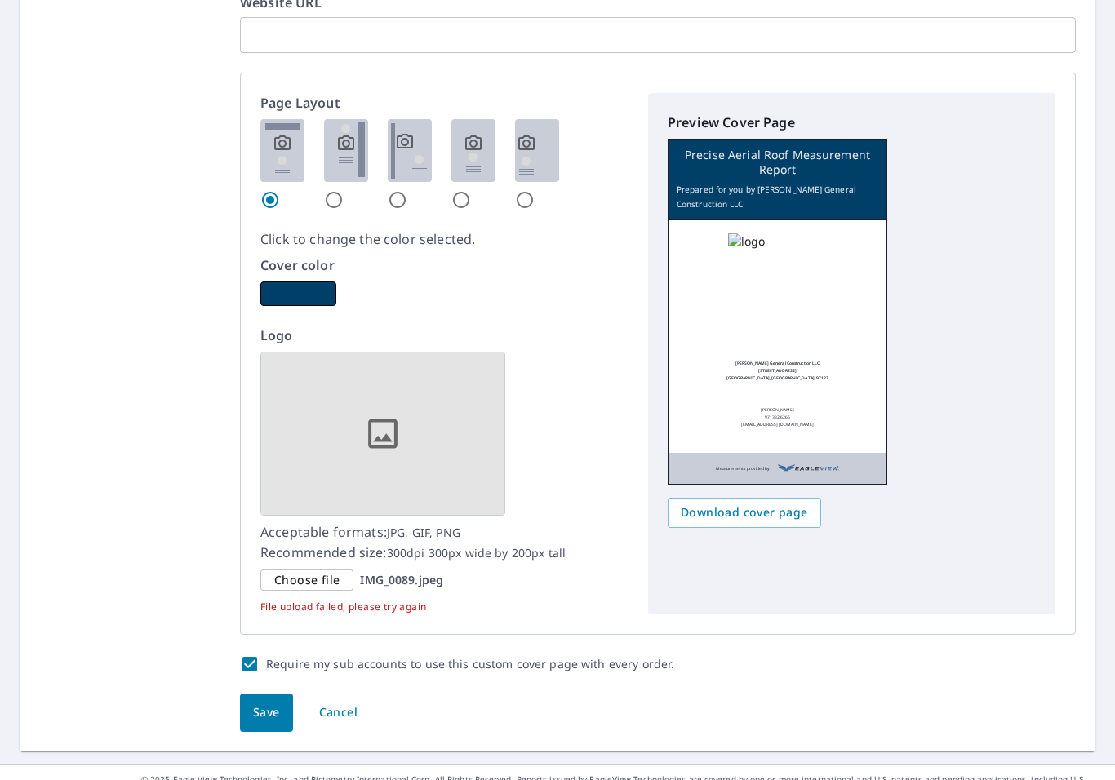
click at [407, 429] on img at bounding box center [382, 434] width 245 height 164
click at [392, 425] on img at bounding box center [382, 434] width 245 height 164
click at [312, 571] on span "Choose file" at bounding box center [306, 581] width 65 height 20
click at [0, 0] on input "Choose file IMG_0089.jpeg" at bounding box center [0, 0] width 0 height 0
click at [318, 576] on span "Choose file" at bounding box center [306, 581] width 65 height 20
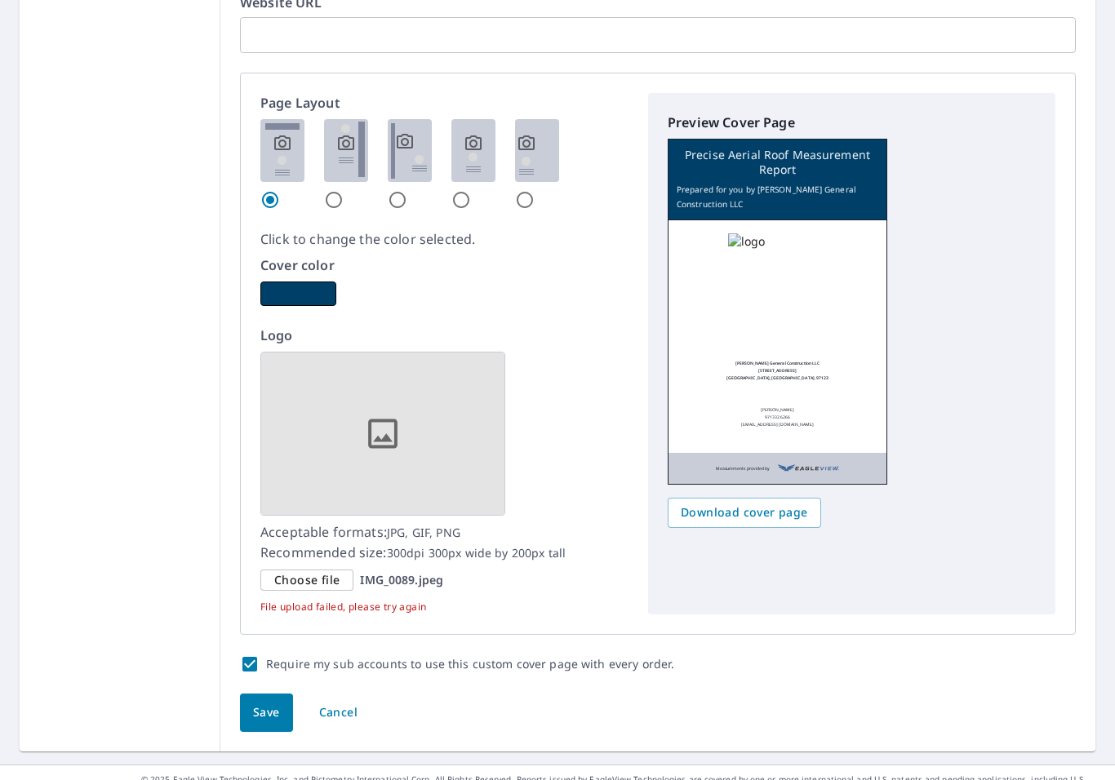
click at [0, 0] on input "Choose file IMG_0089.jpeg" at bounding box center [0, 0] width 0 height 0
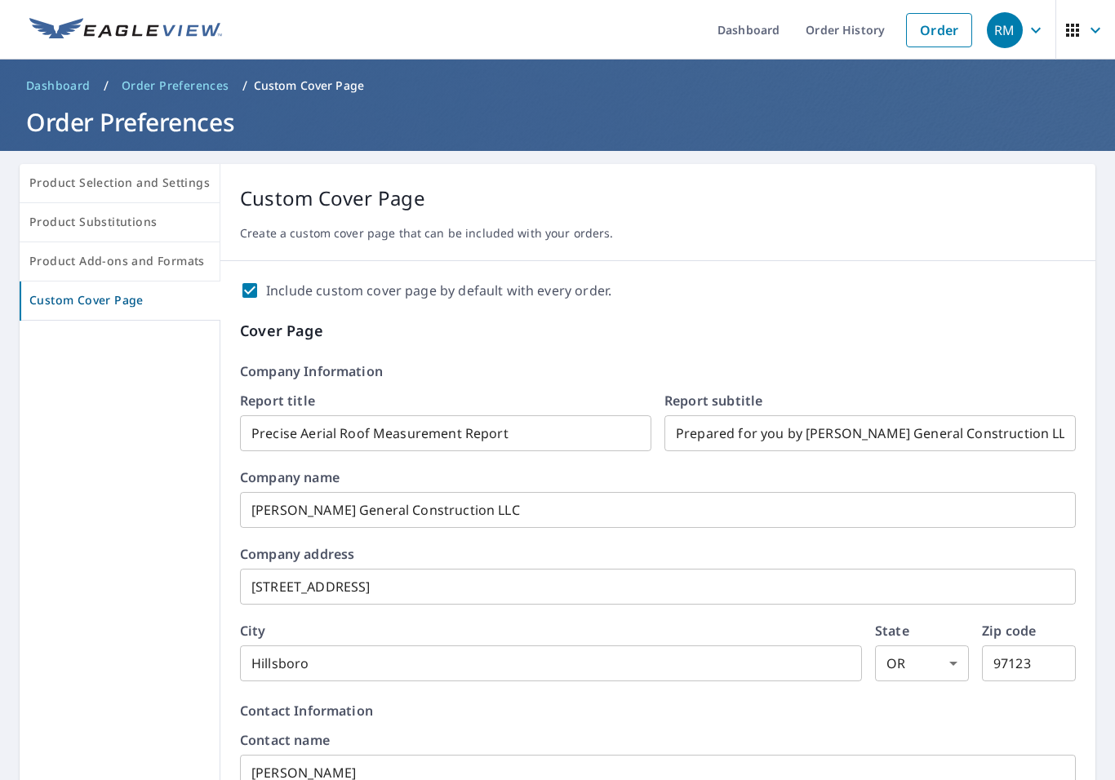
scroll to position [891, 0]
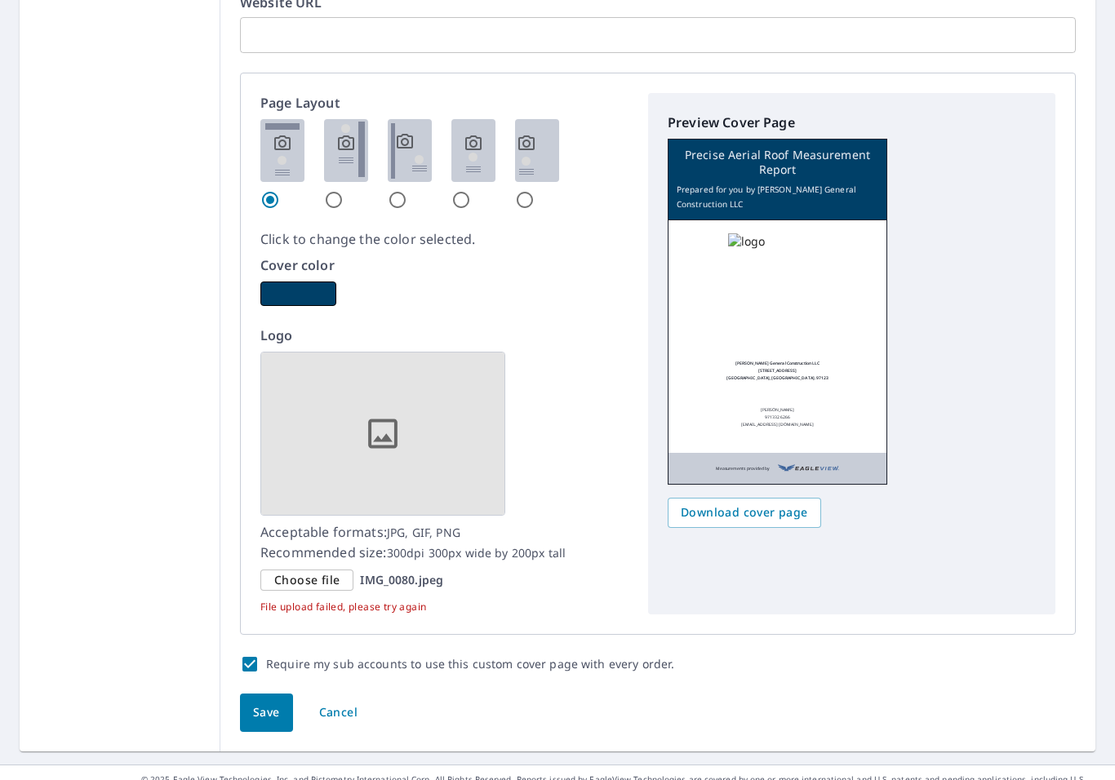
click at [420, 584] on p "IMG_0080.jpeg" at bounding box center [401, 580] width 83 height 15
click at [0, 0] on input "Choose file IMG_0080.jpeg" at bounding box center [0, 0] width 0 height 0
click at [371, 427] on img at bounding box center [382, 434] width 245 height 164
click at [289, 582] on span "Choose file" at bounding box center [306, 581] width 65 height 20
click at [0, 0] on input "Choose file IMG_0109.jpeg" at bounding box center [0, 0] width 0 height 0
